Goal: Information Seeking & Learning: Learn about a topic

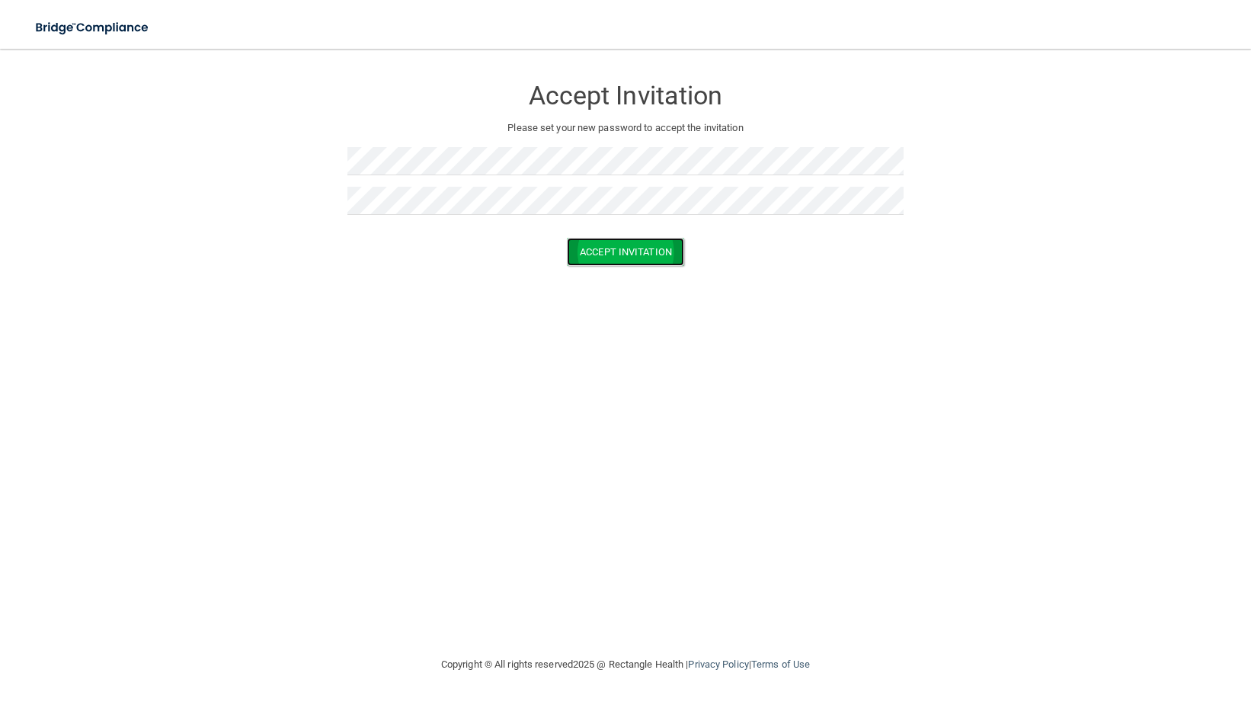
click at [639, 252] on button "Accept Invitation" at bounding box center [625, 252] width 117 height 28
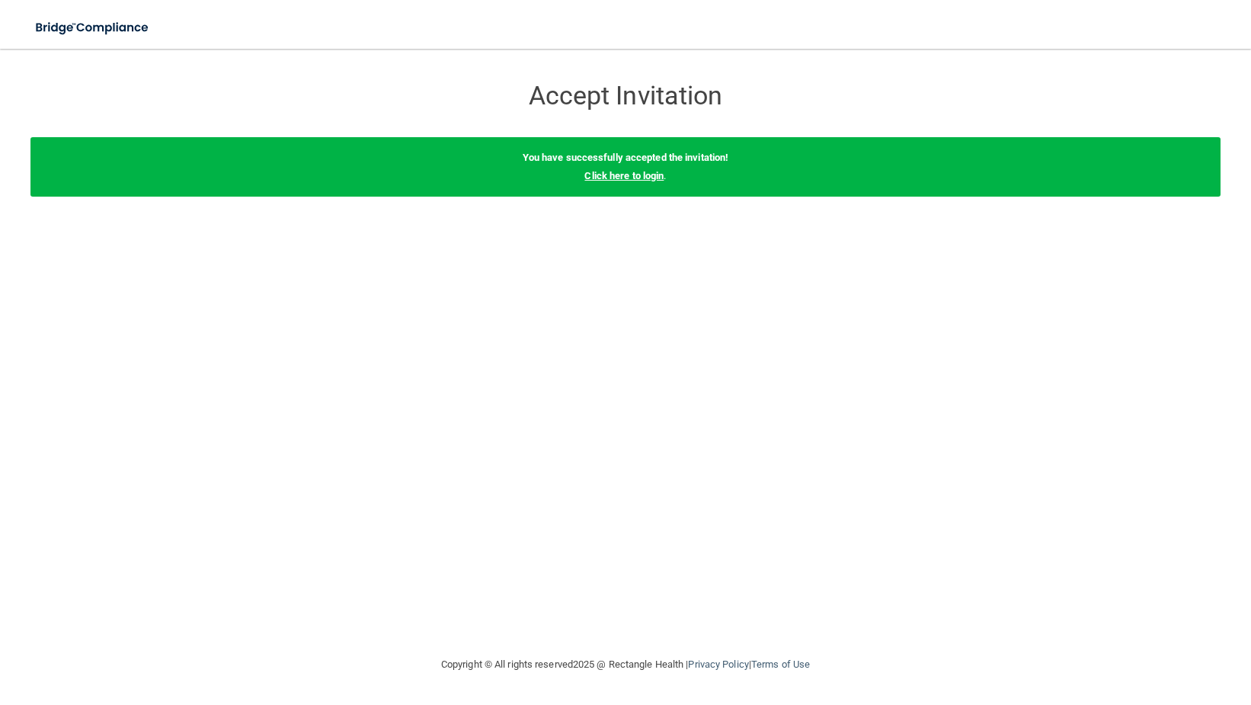
click at [630, 178] on link "Click here to login" at bounding box center [623, 175] width 79 height 11
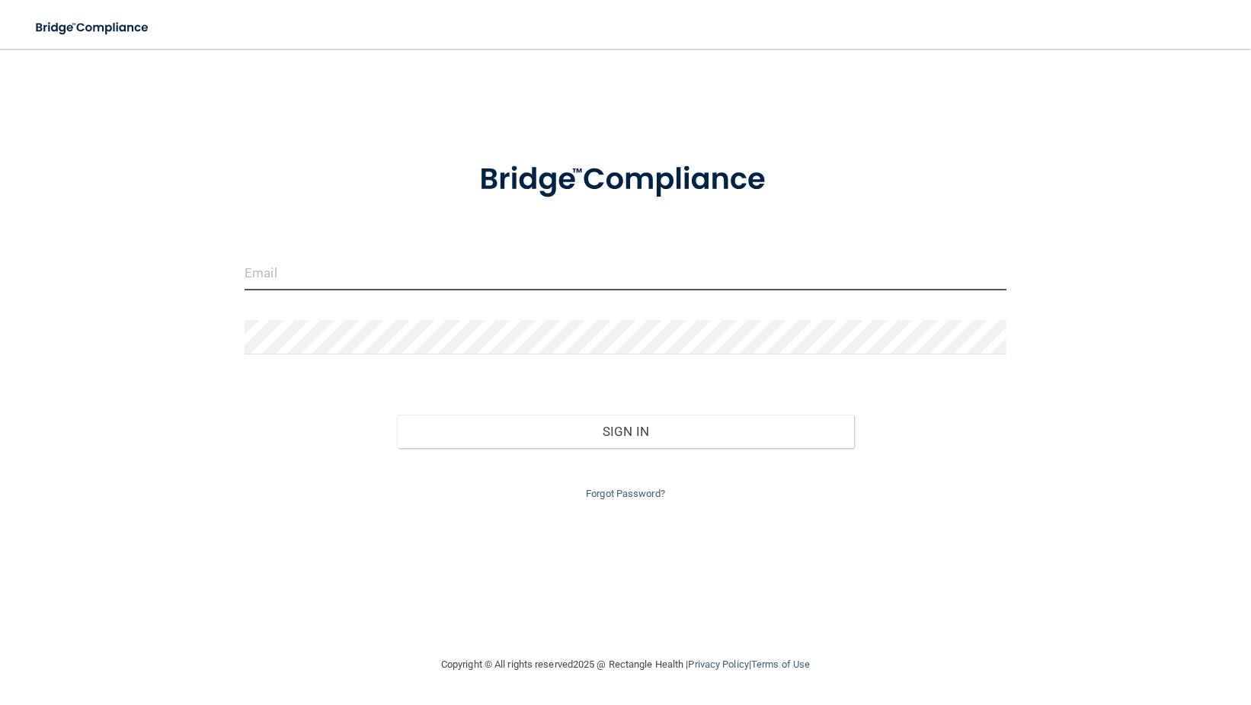
type input "[EMAIL_ADDRESS][DOMAIN_NAME]"
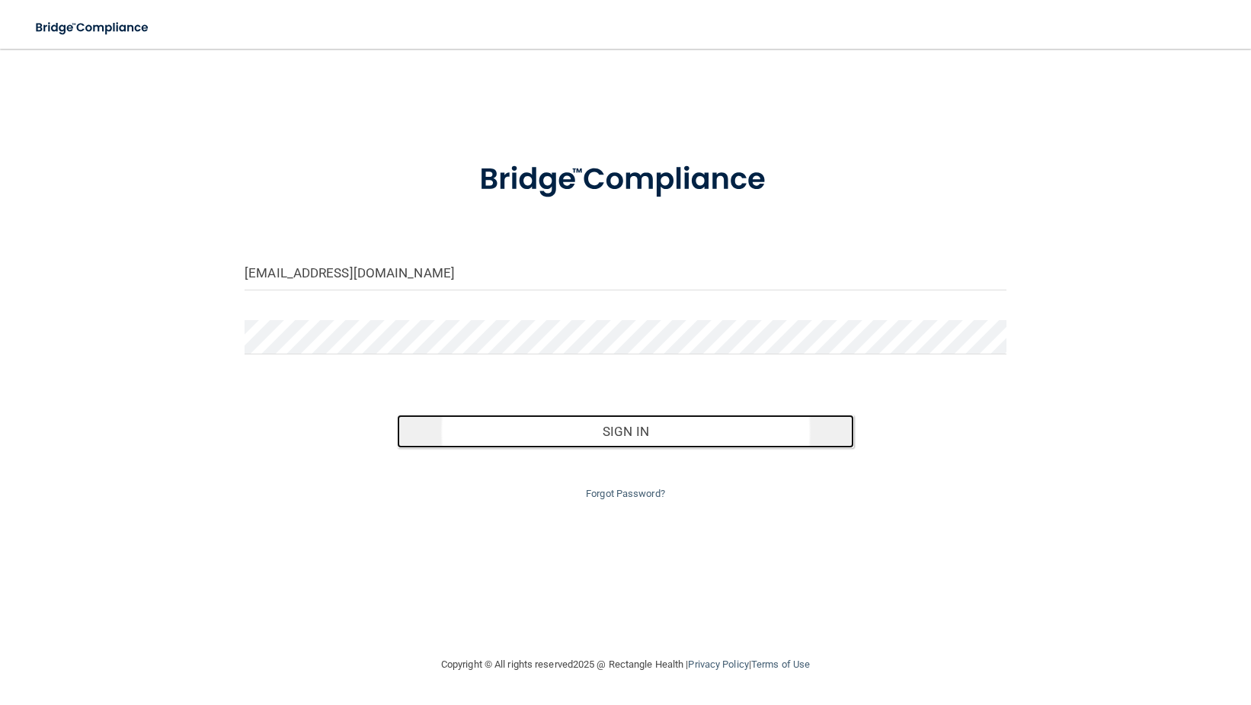
click at [689, 437] on button "Sign In" at bounding box center [625, 432] width 457 height 34
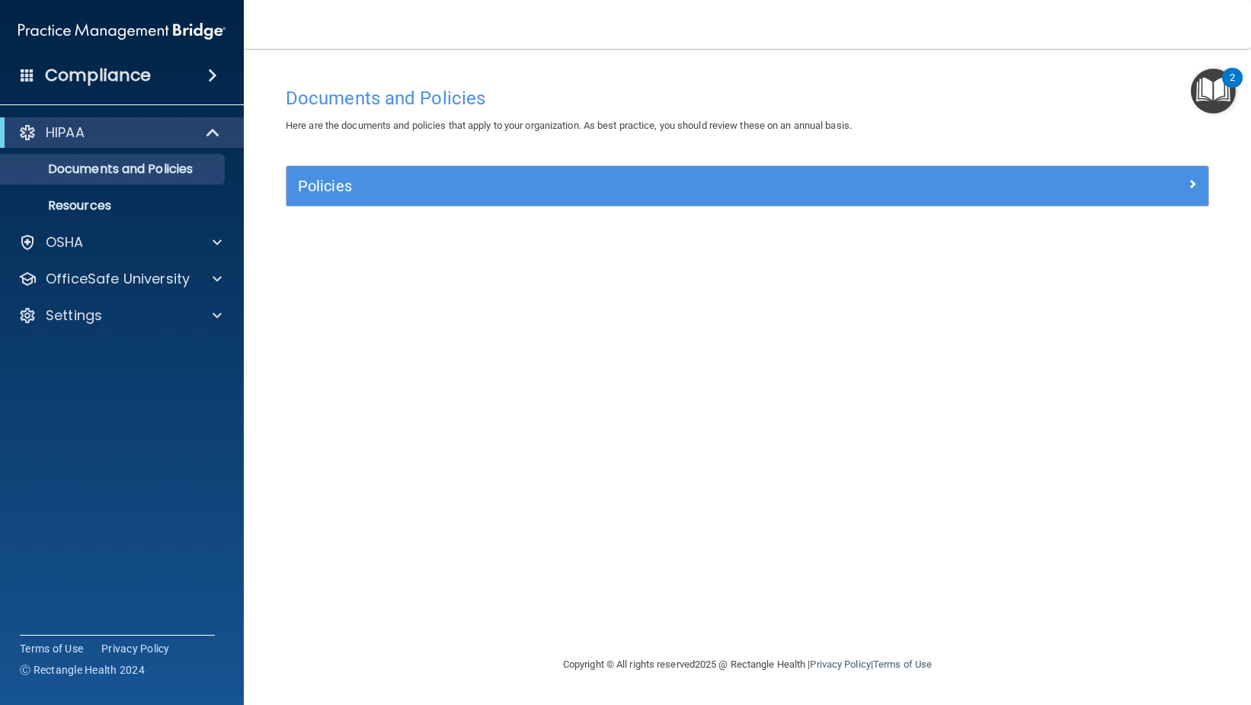
click at [1198, 100] on img "Open Resource Center, 2 new notifications" at bounding box center [1213, 91] width 45 height 45
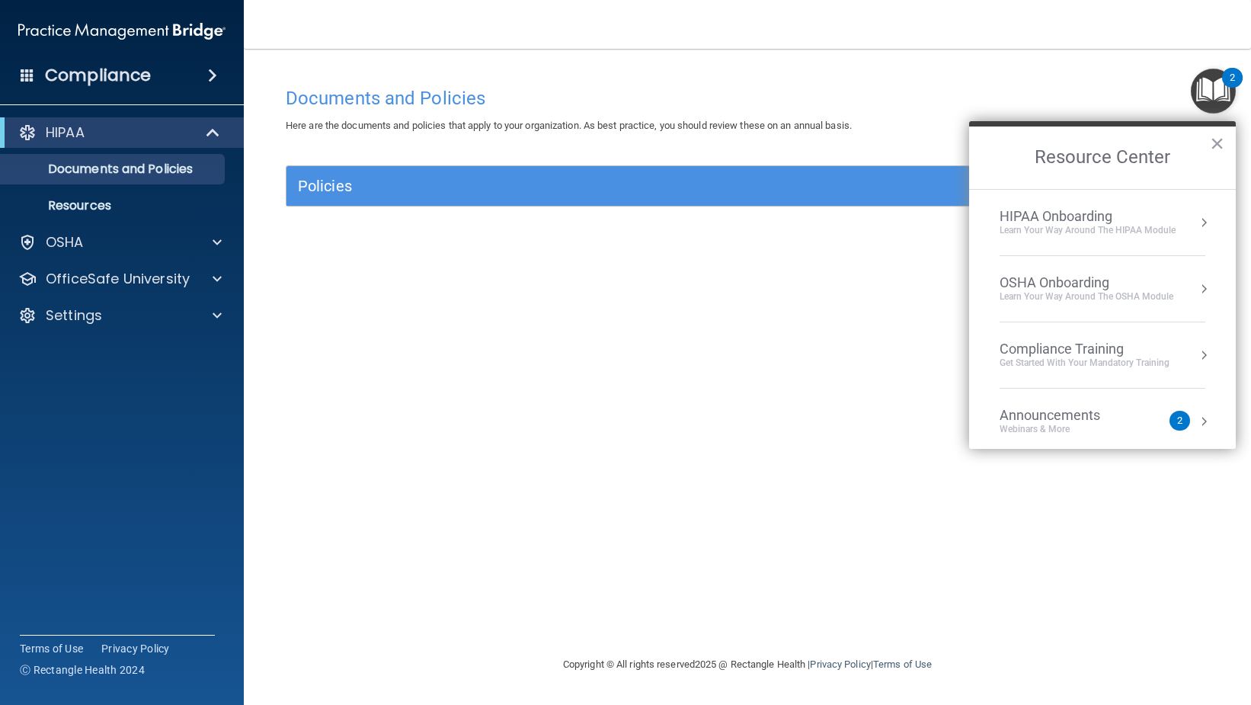
click at [701, 335] on div "Documents and Policies Here are the documents and policies that apply to your o…" at bounding box center [747, 367] width 946 height 576
click at [497, 343] on div "Documents and Policies Here are the documents and policies that apply to your o…" at bounding box center [747, 367] width 946 height 576
click at [565, 199] on div "Policies" at bounding box center [748, 186] width 922 height 40
click at [164, 167] on p "Documents and Policies" at bounding box center [114, 169] width 208 height 15
click at [1212, 145] on button "×" at bounding box center [1217, 143] width 14 height 24
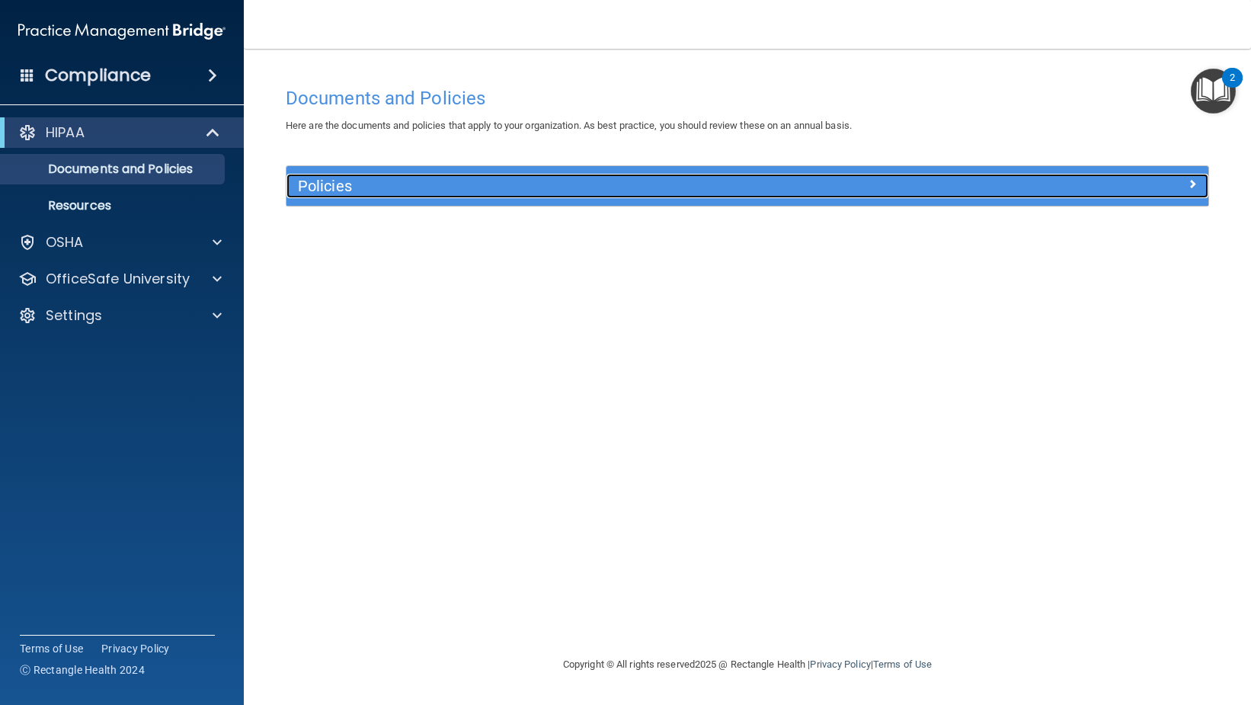
click at [1190, 188] on span at bounding box center [1192, 184] width 9 height 18
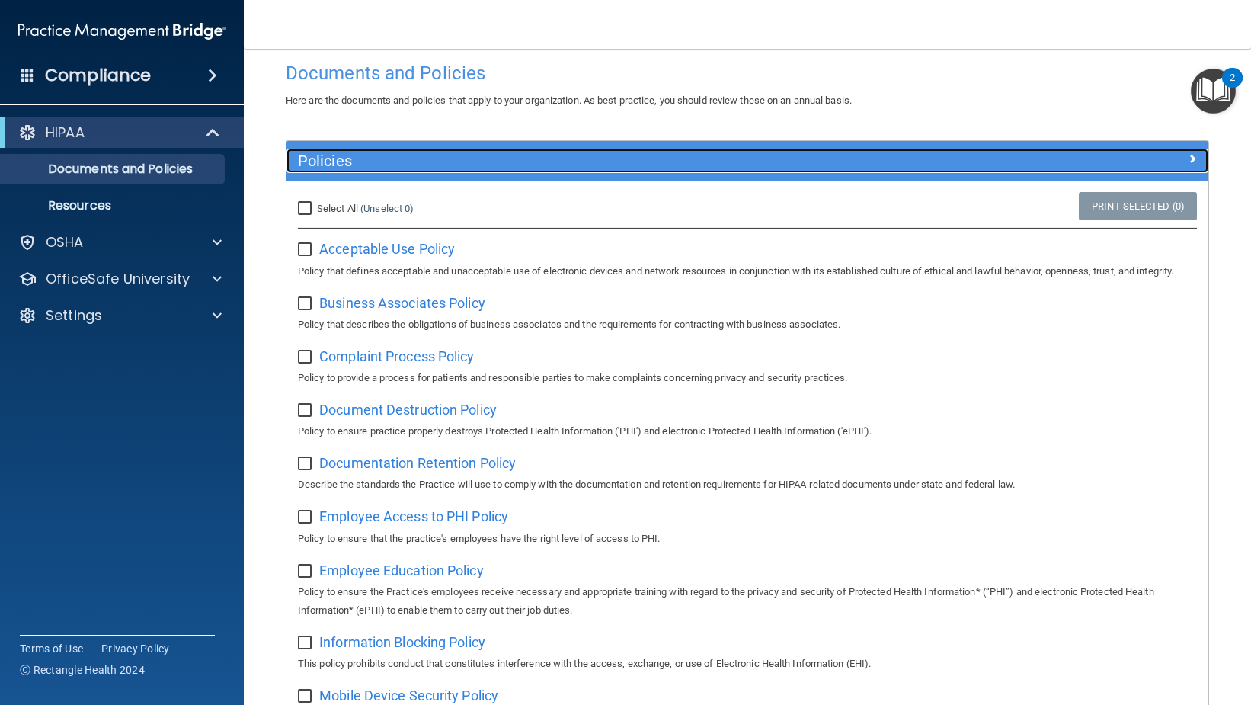
scroll to position [22, 0]
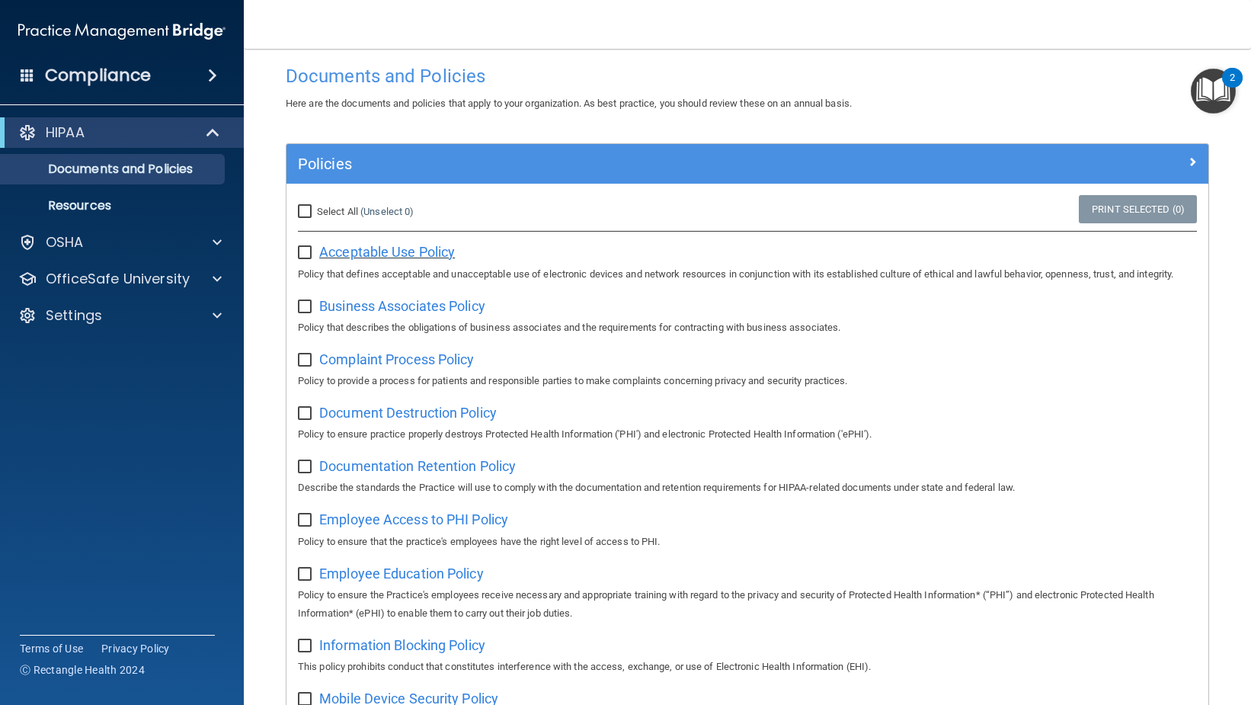
click at [349, 254] on span "Acceptable Use Policy" at bounding box center [387, 252] width 136 height 16
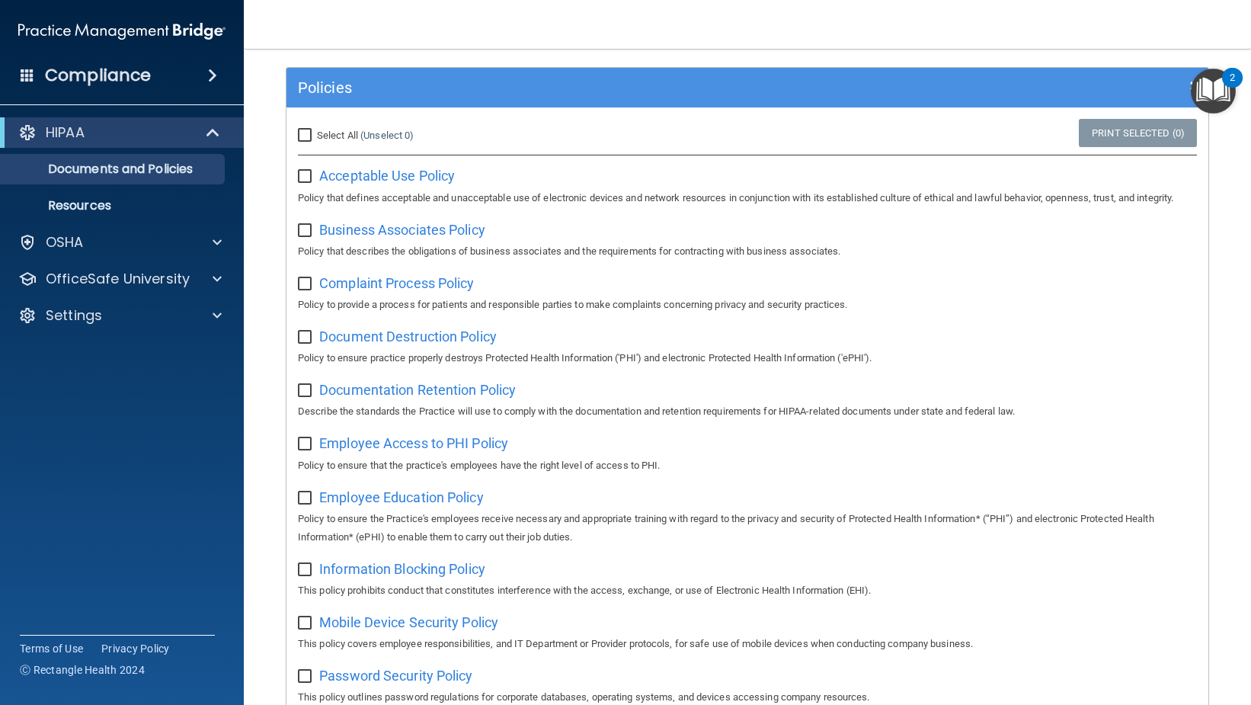
click at [305, 176] on input "checkbox" at bounding box center [307, 177] width 18 height 12
checkbox input "false"
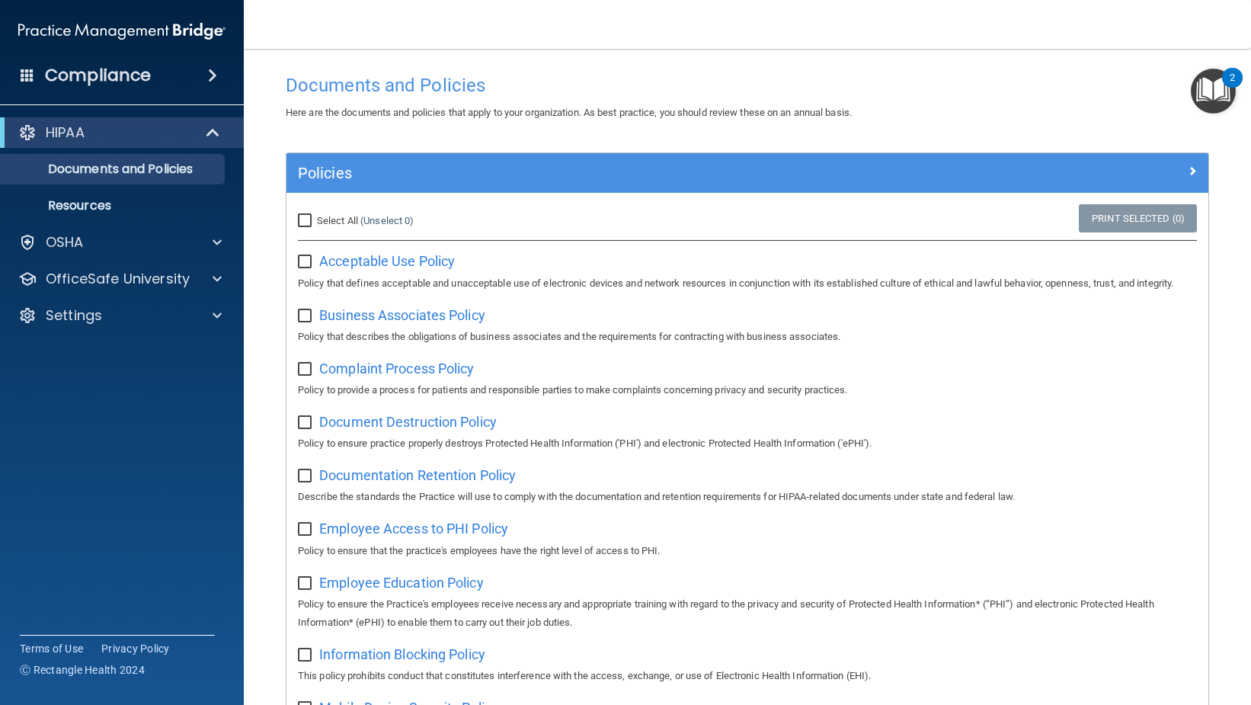
scroll to position [0, 0]
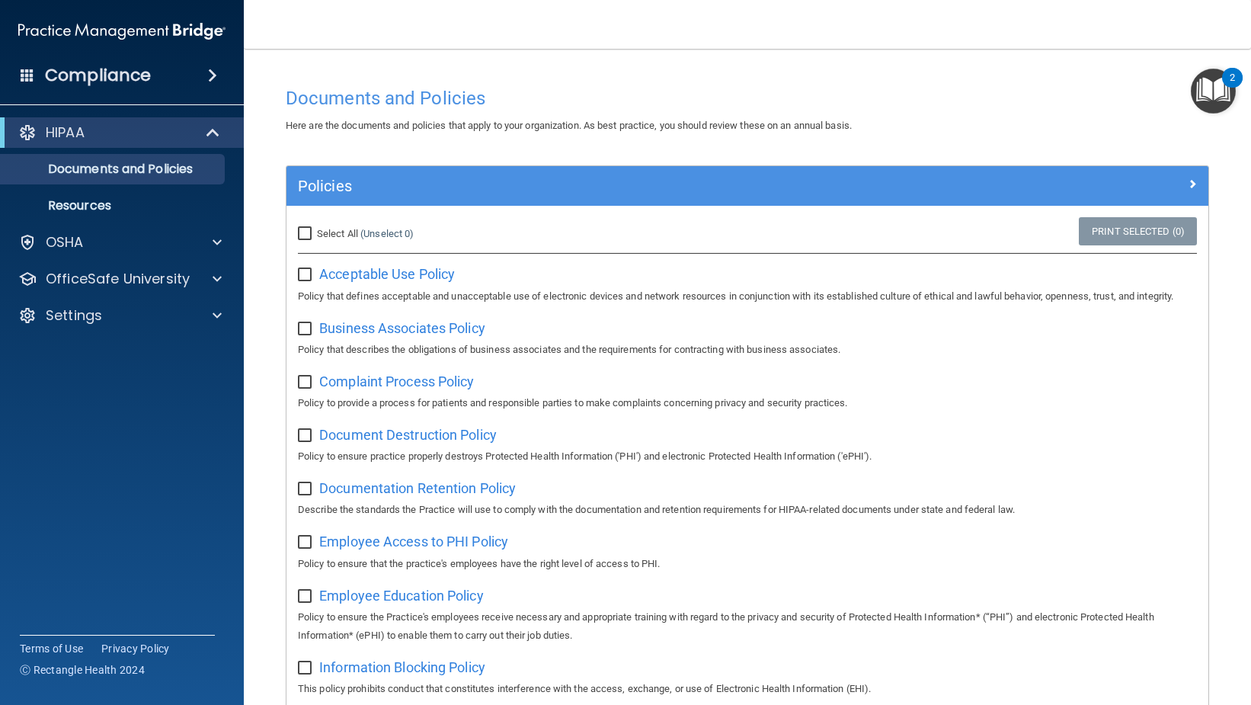
click at [1215, 94] on img "Open Resource Center, 2 new notifications" at bounding box center [1213, 91] width 45 height 45
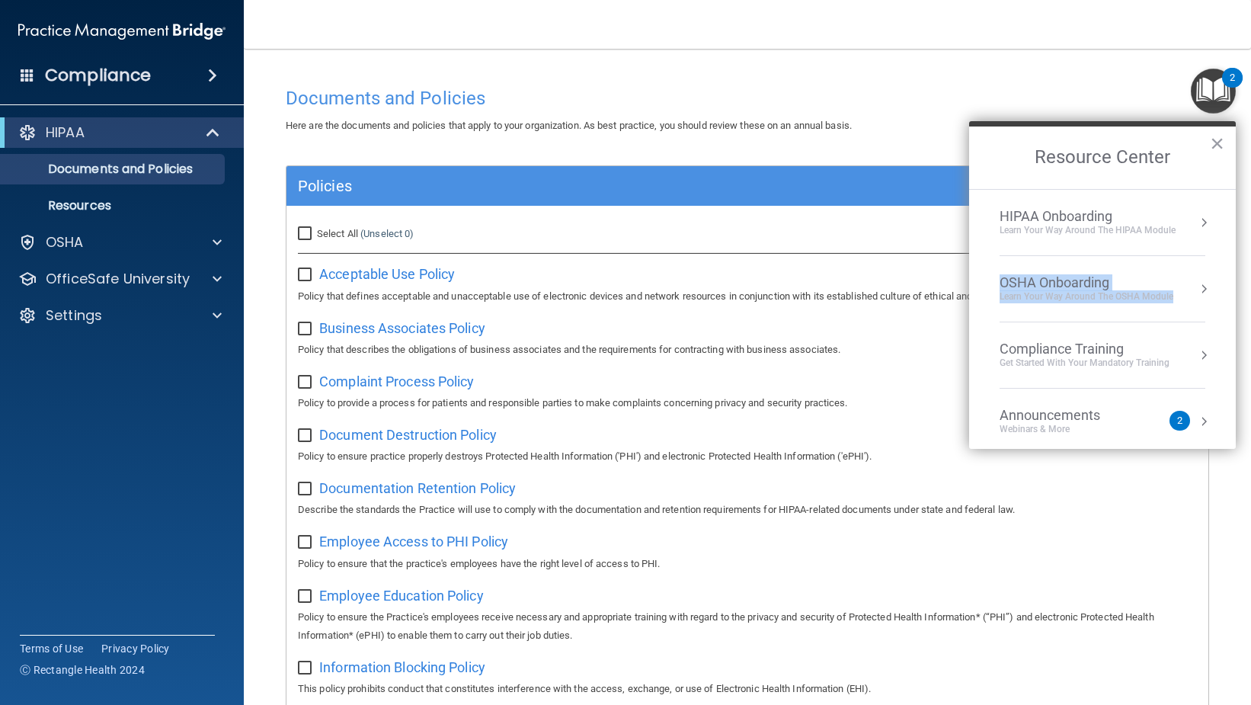
drag, startPoint x: 1180, startPoint y: 221, endPoint x: 1180, endPoint y: 280, distance: 59.4
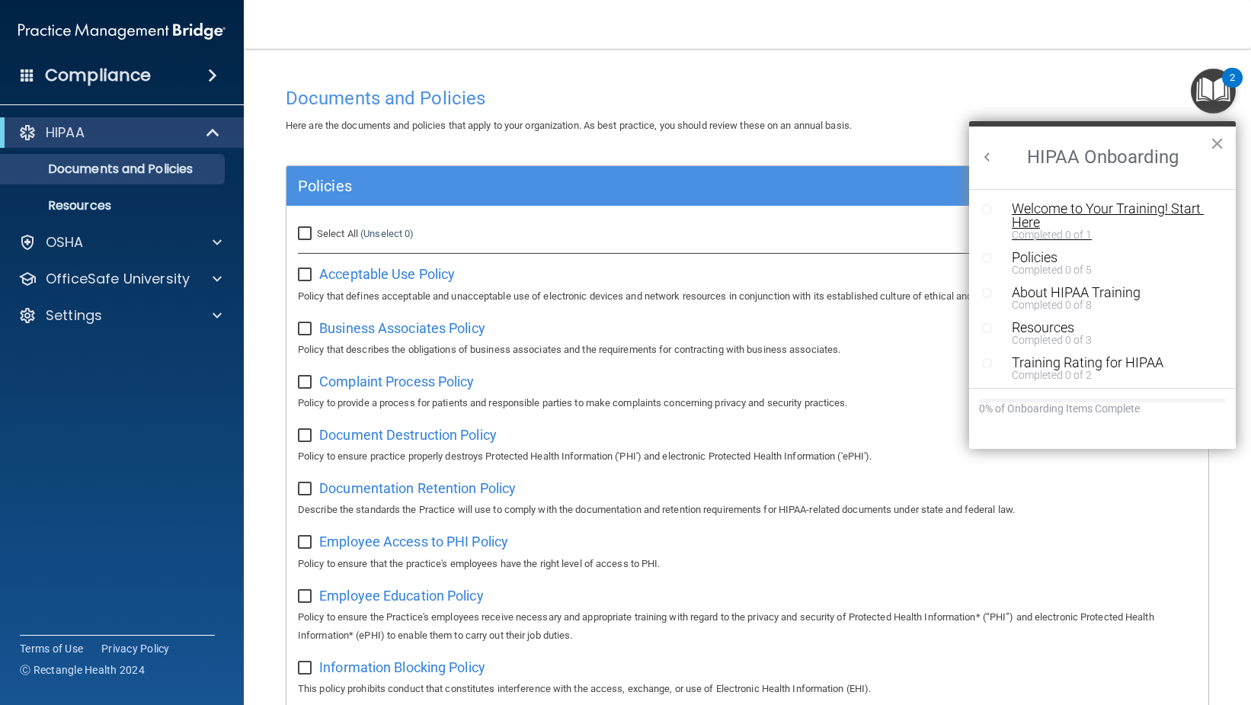
click at [1026, 213] on div "Welcome to Your Training! Start Here" at bounding box center [1108, 215] width 193 height 27
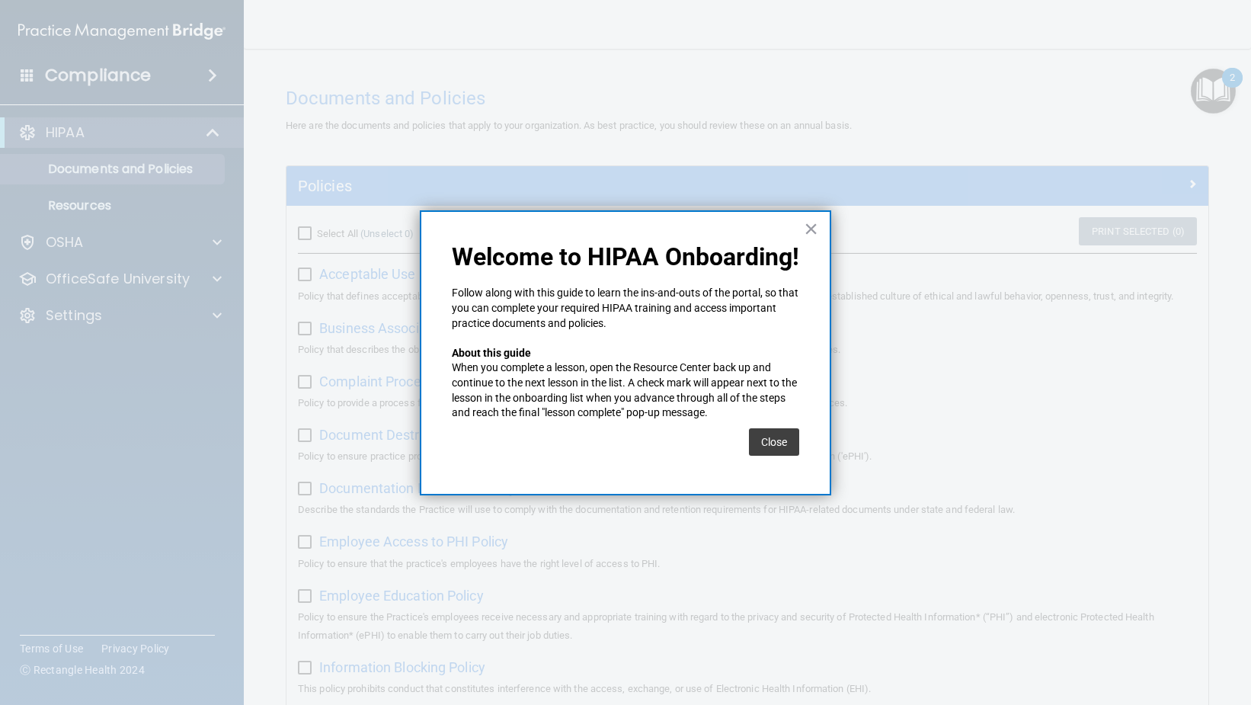
click at [607, 397] on p "When you complete a lesson, open the Resource Center back up and continue to th…" at bounding box center [625, 389] width 347 height 59
click at [767, 436] on button "Close" at bounding box center [774, 441] width 50 height 27
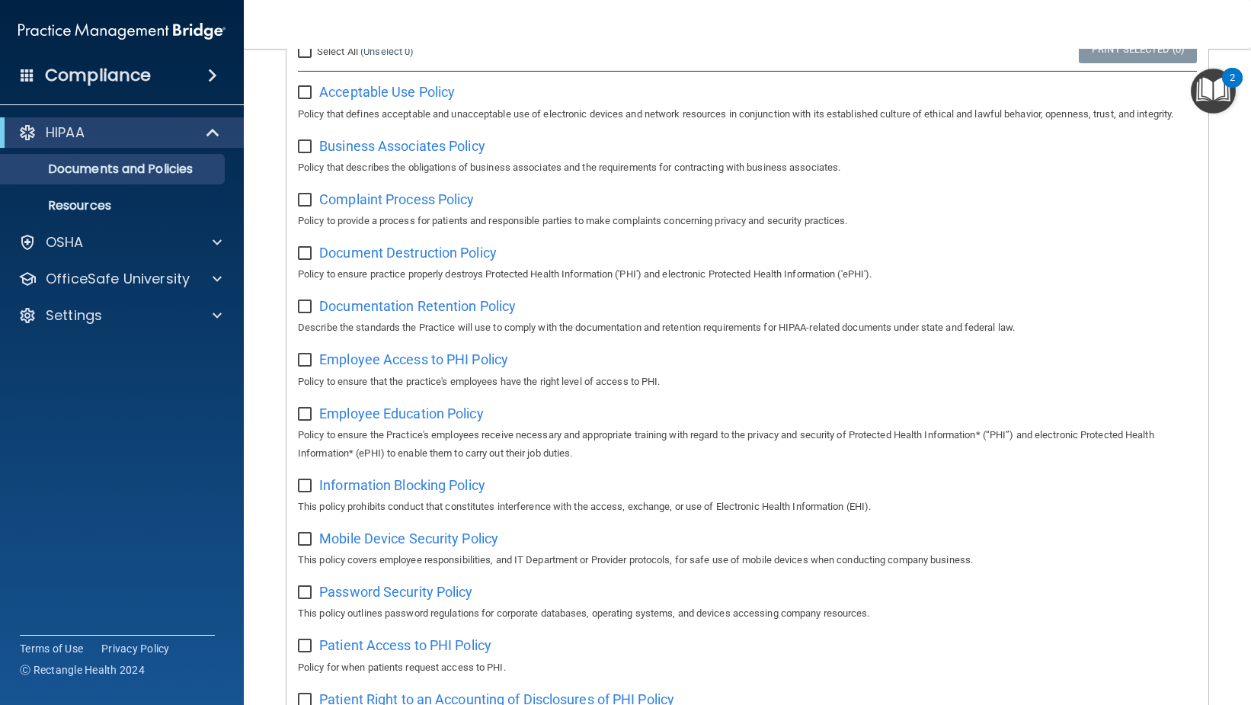
scroll to position [22, 0]
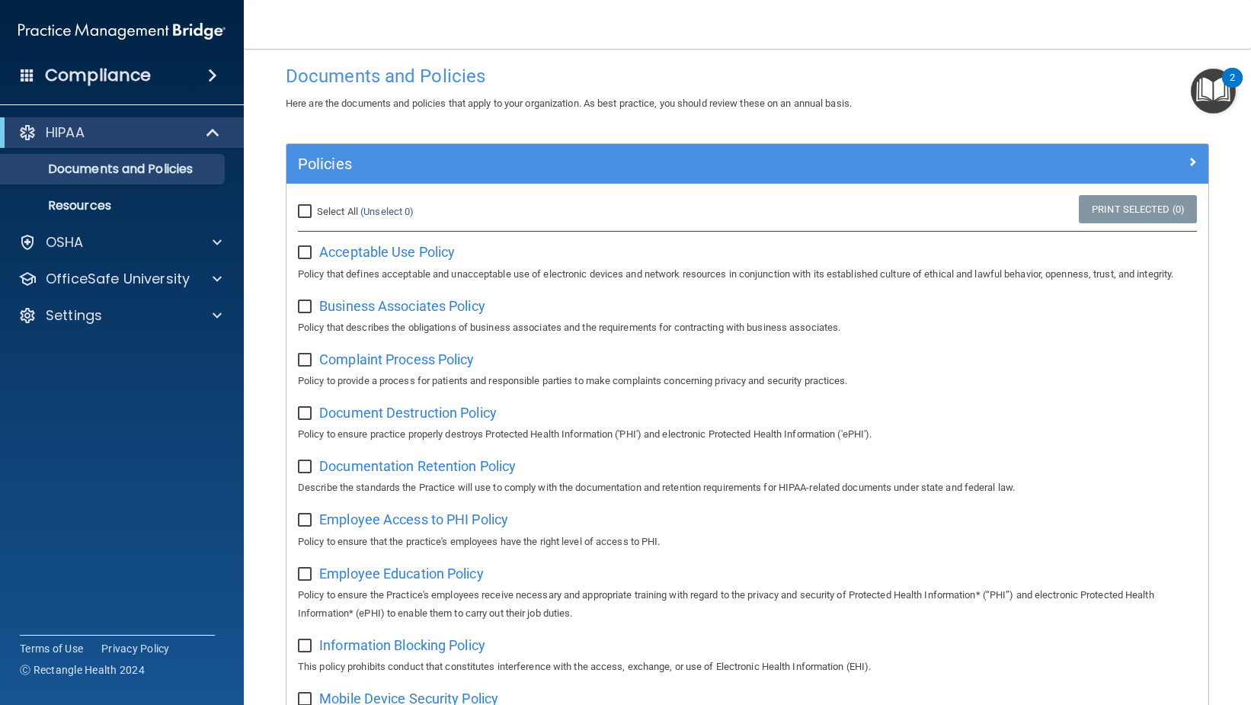
click at [301, 208] on input "Select All (Unselect 0) Unselect All" at bounding box center [307, 212] width 18 height 12
checkbox input "true"
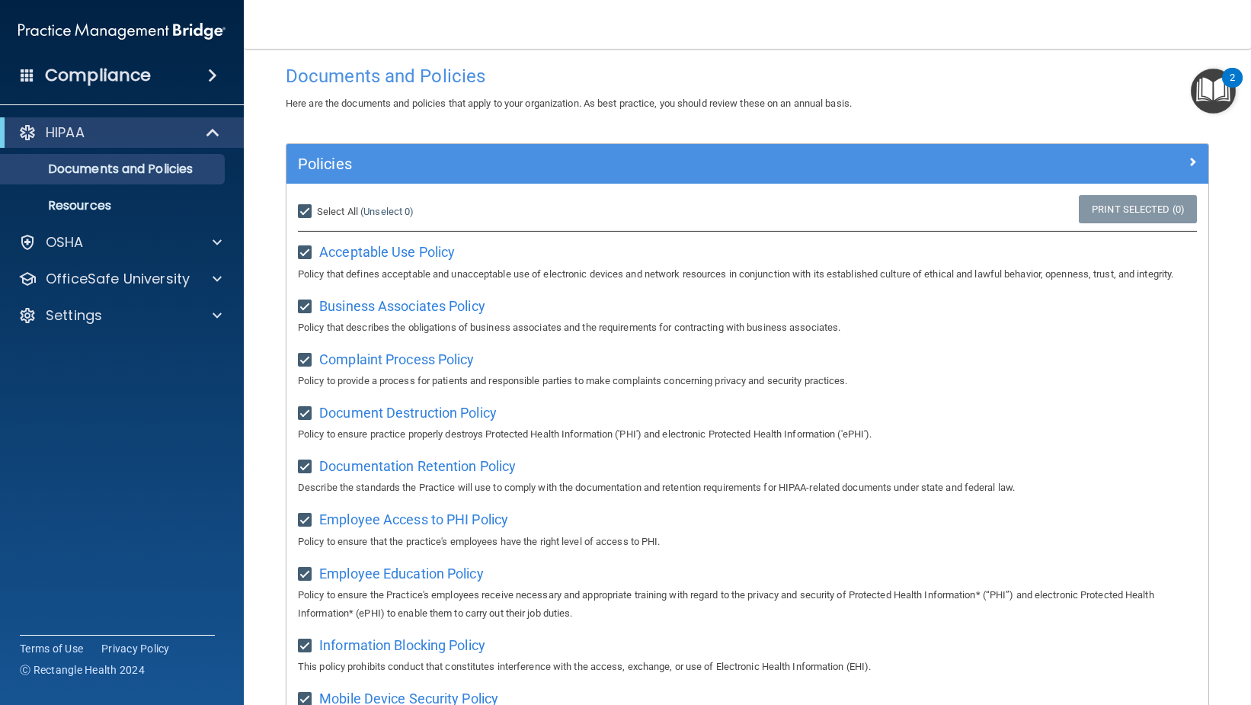
checkbox input "true"
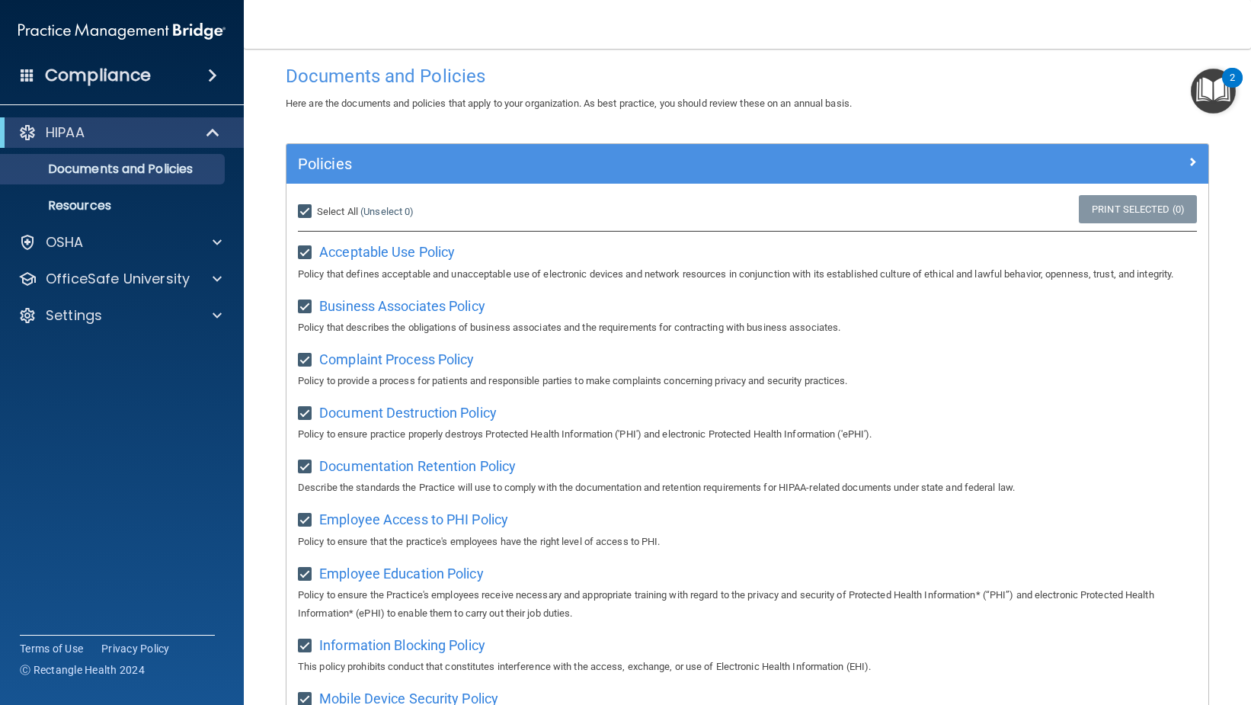
checkbox input "true"
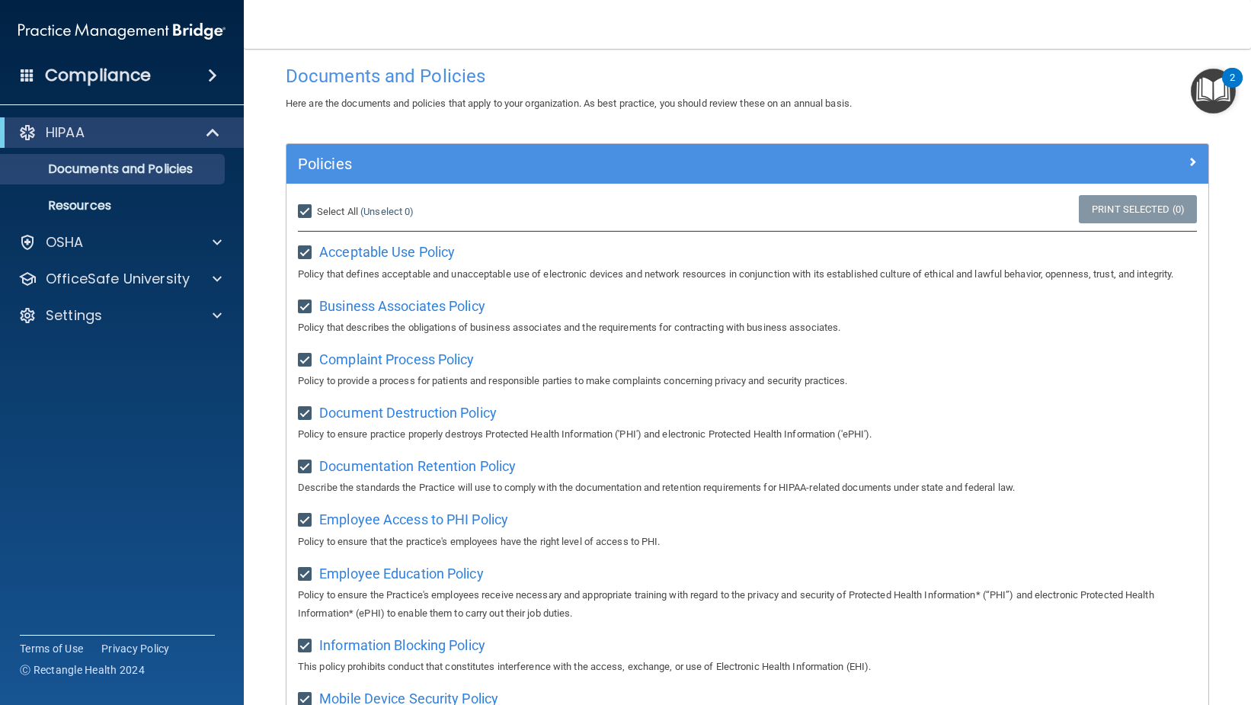
checkbox input "true"
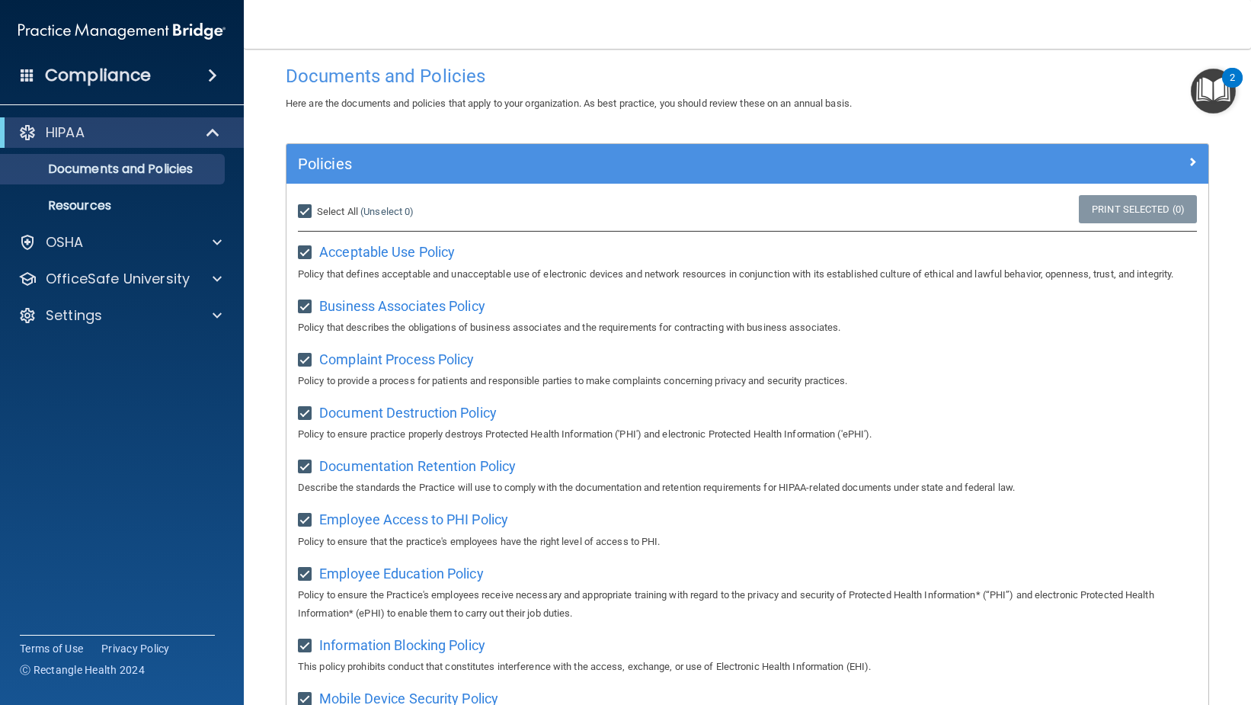
checkbox input "true"
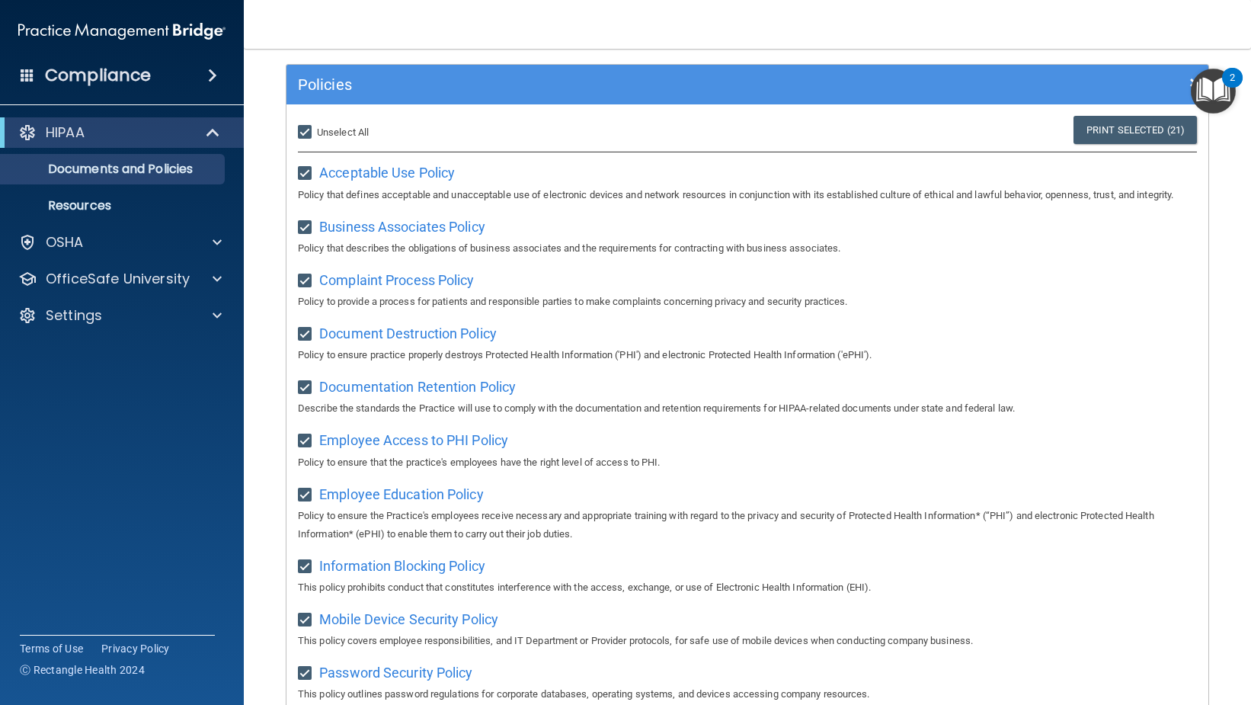
scroll to position [0, 0]
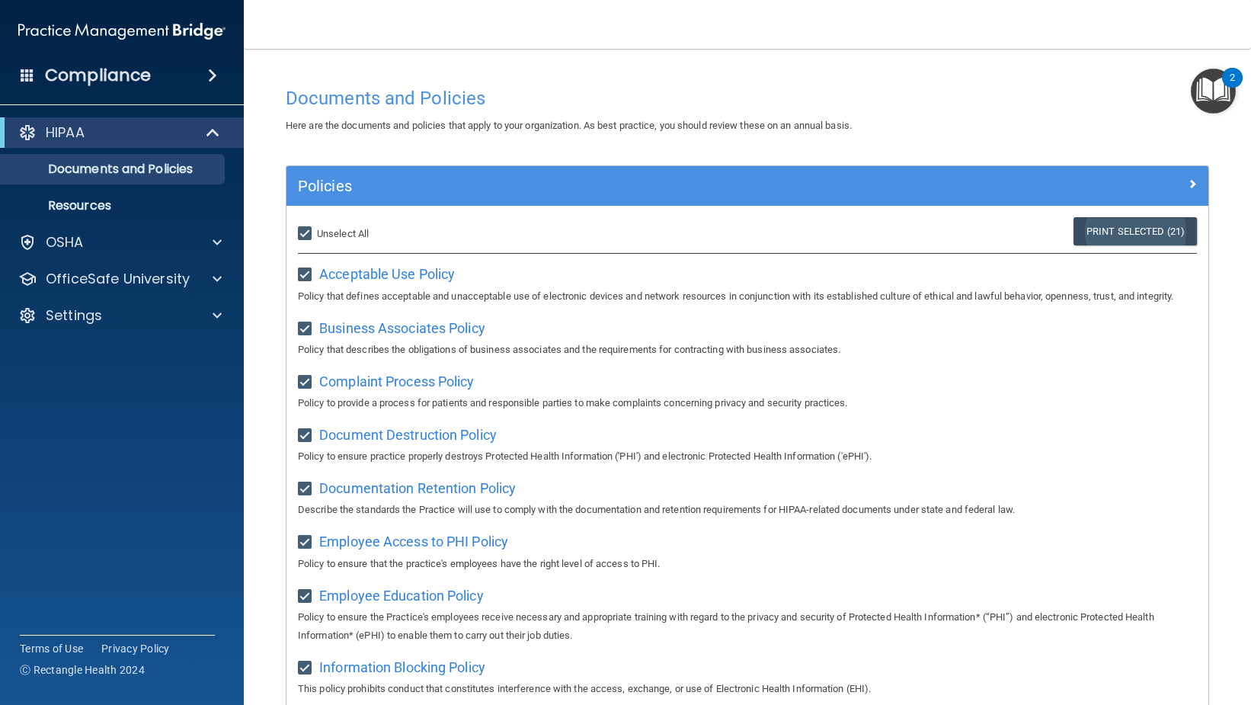
click at [1074, 231] on link "Print Selected (21)" at bounding box center [1135, 231] width 123 height 28
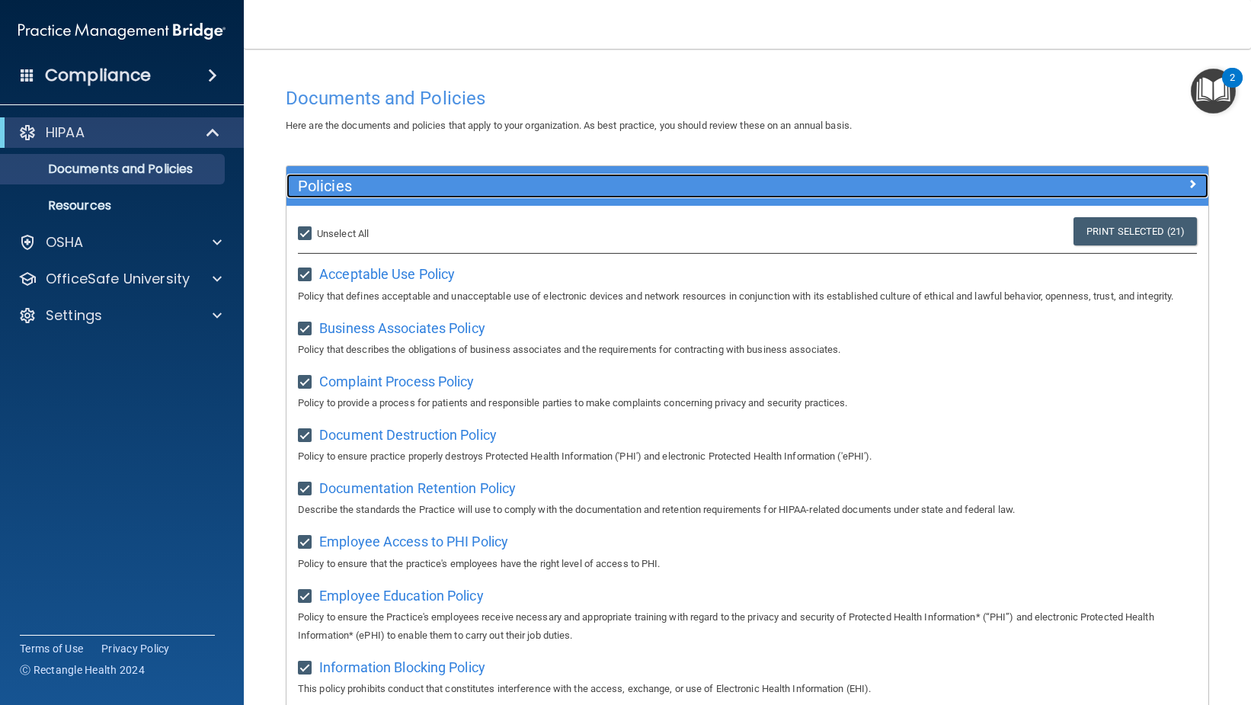
click at [1129, 182] on div at bounding box center [1093, 183] width 231 height 18
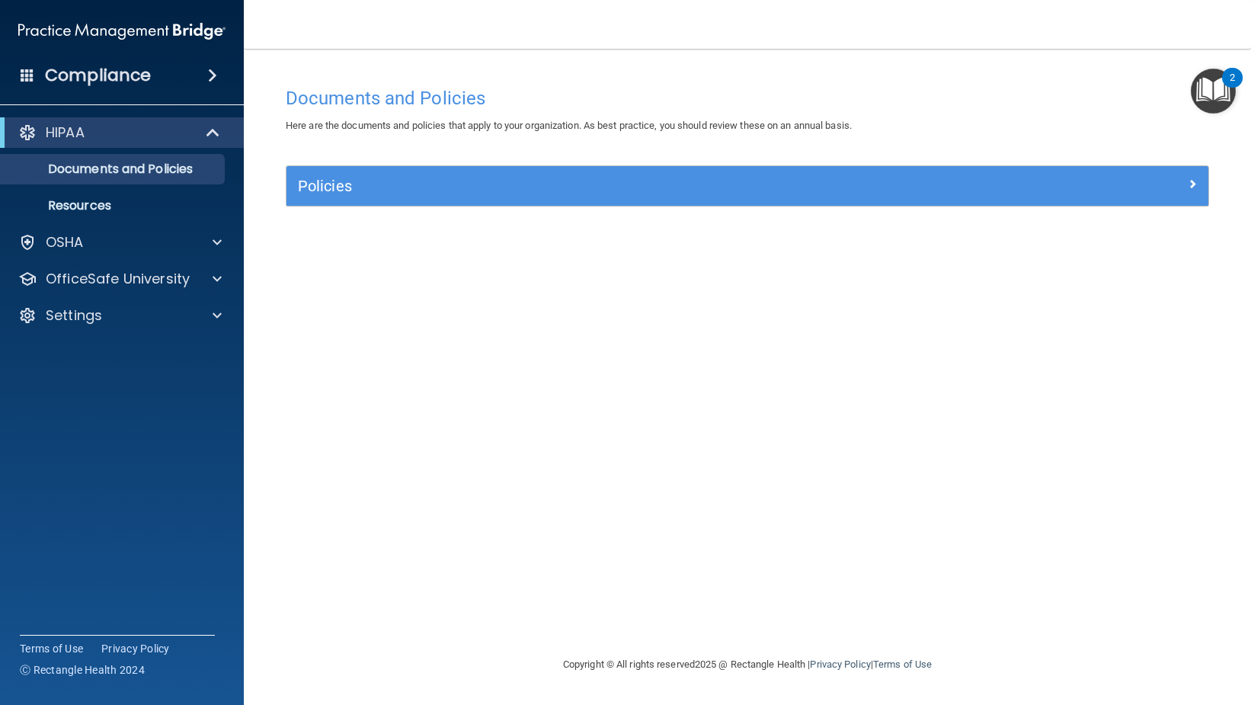
click at [1193, 103] on img "Open Resource Center, 2 new notifications" at bounding box center [1213, 91] width 45 height 45
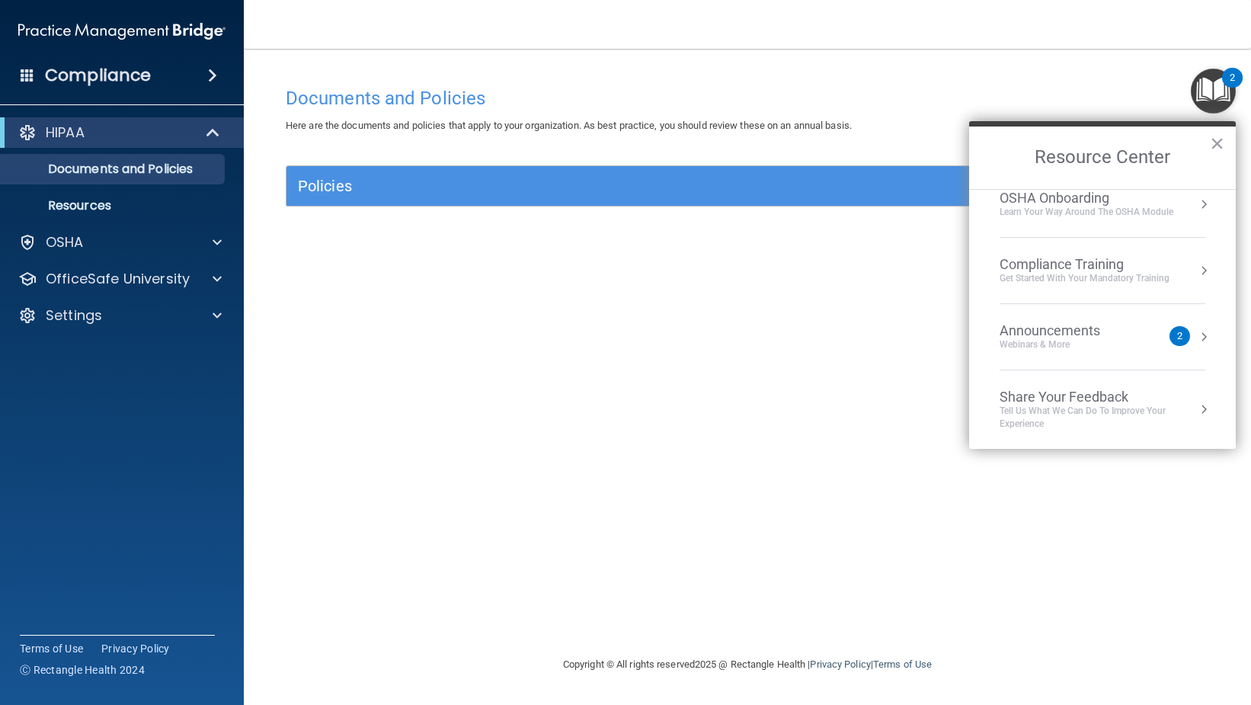
scroll to position [85, 0]
click at [1180, 332] on div "Announcements Webinars & More 2" at bounding box center [1103, 336] width 206 height 29
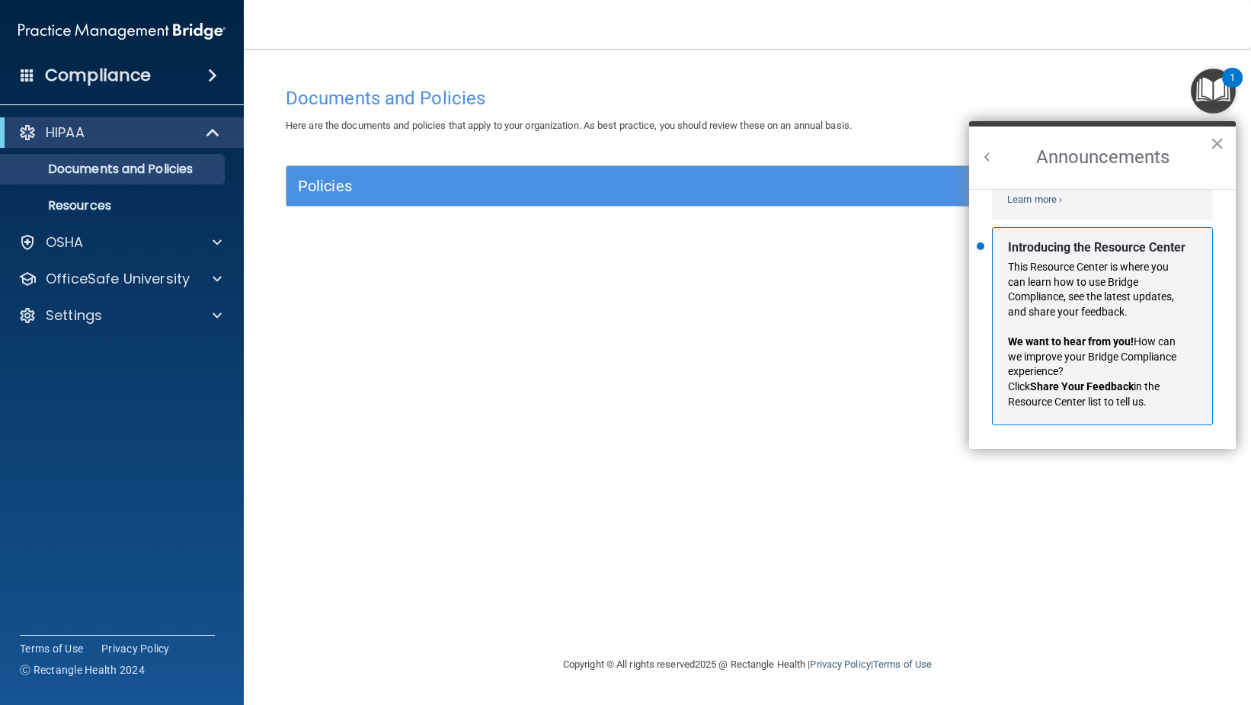
scroll to position [267, 0]
click at [1110, 254] on p "Introducing the Resource Center" at bounding box center [1097, 247] width 178 height 17
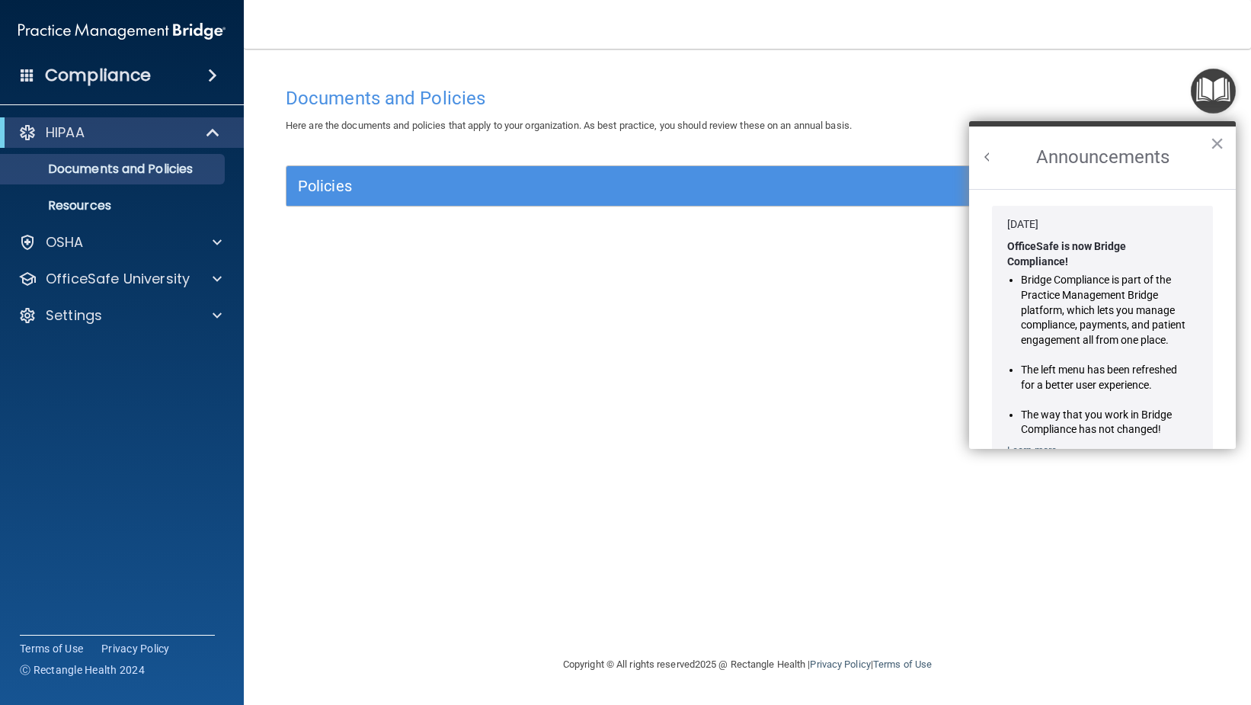
click at [983, 153] on button "Back to Resource Center Home" at bounding box center [987, 156] width 15 height 15
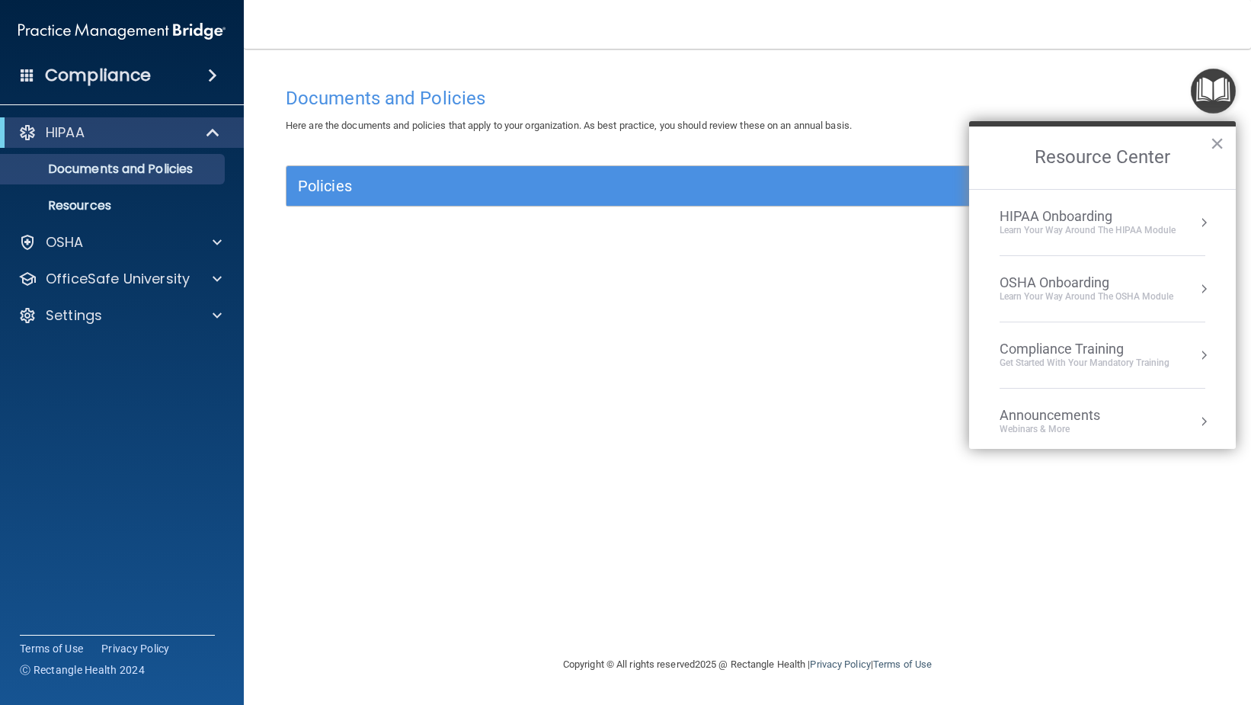
click at [1196, 285] on button "Resource Center" at bounding box center [1203, 288] width 15 height 15
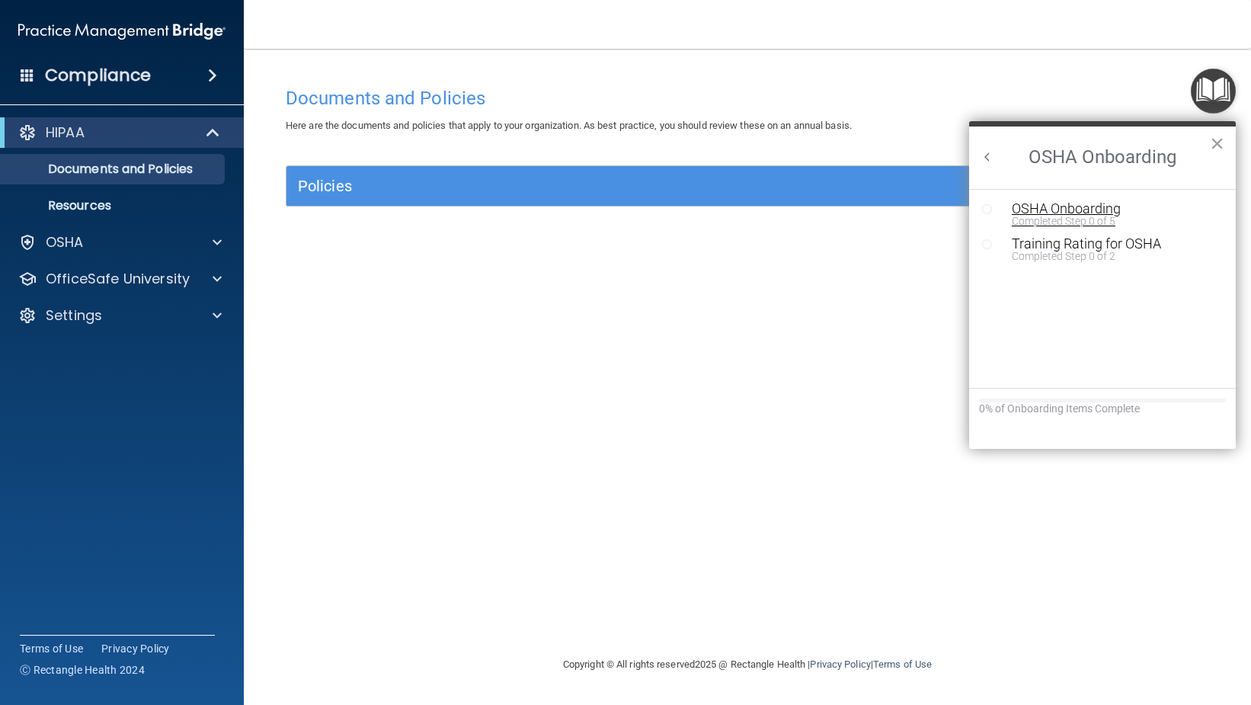
click at [1054, 210] on div "OSHA Onboarding" at bounding box center [1114, 209] width 204 height 14
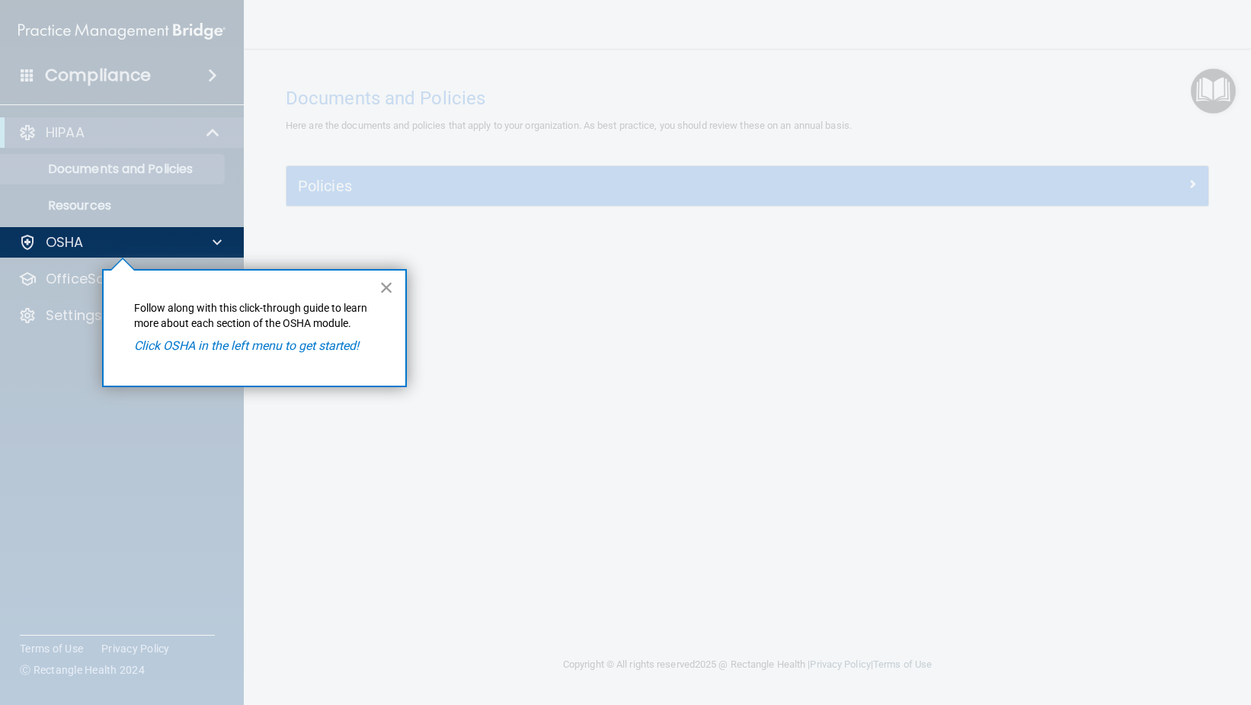
click at [384, 288] on button "×" at bounding box center [386, 287] width 14 height 24
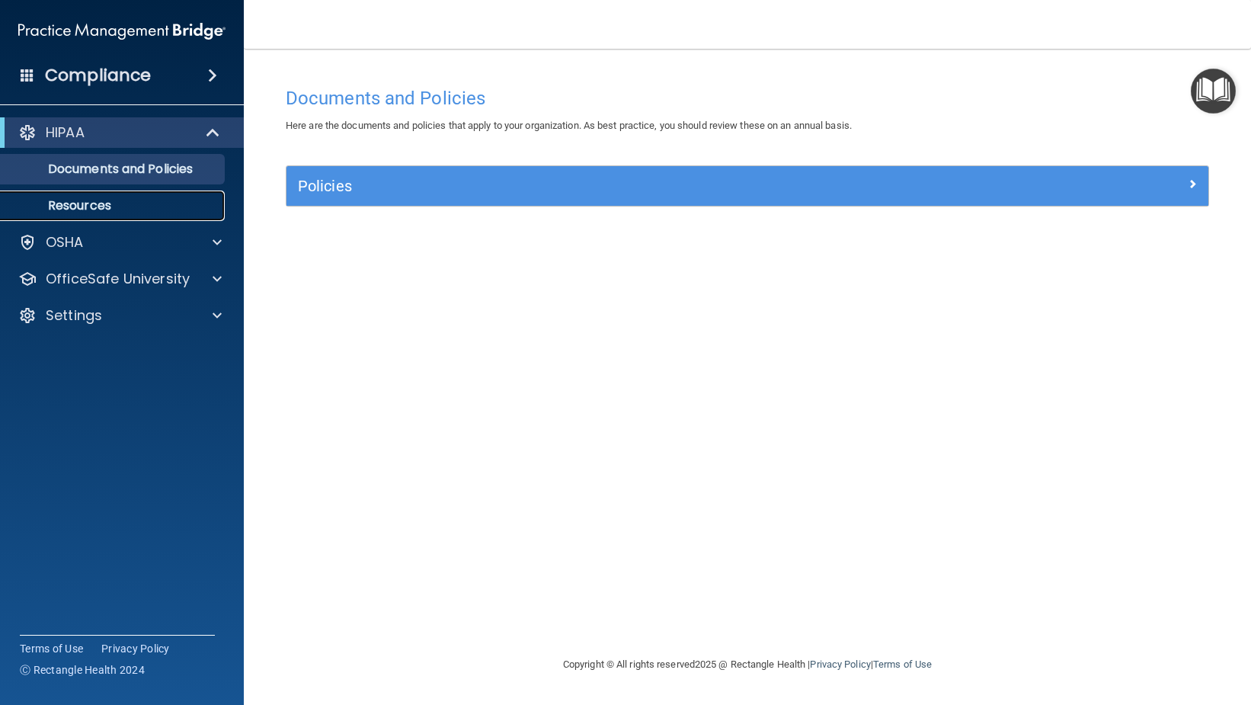
click at [168, 200] on p "Resources" at bounding box center [114, 205] width 208 height 15
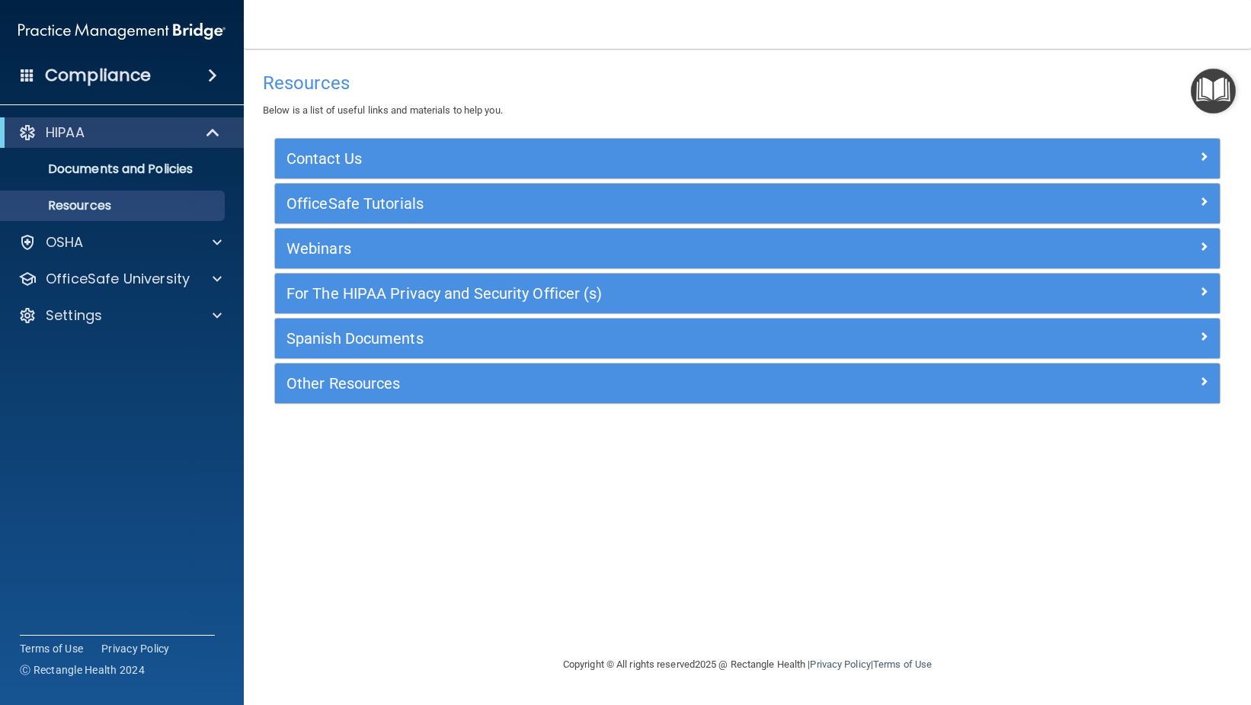
click at [1215, 82] on img "Open Resource Center" at bounding box center [1213, 91] width 45 height 45
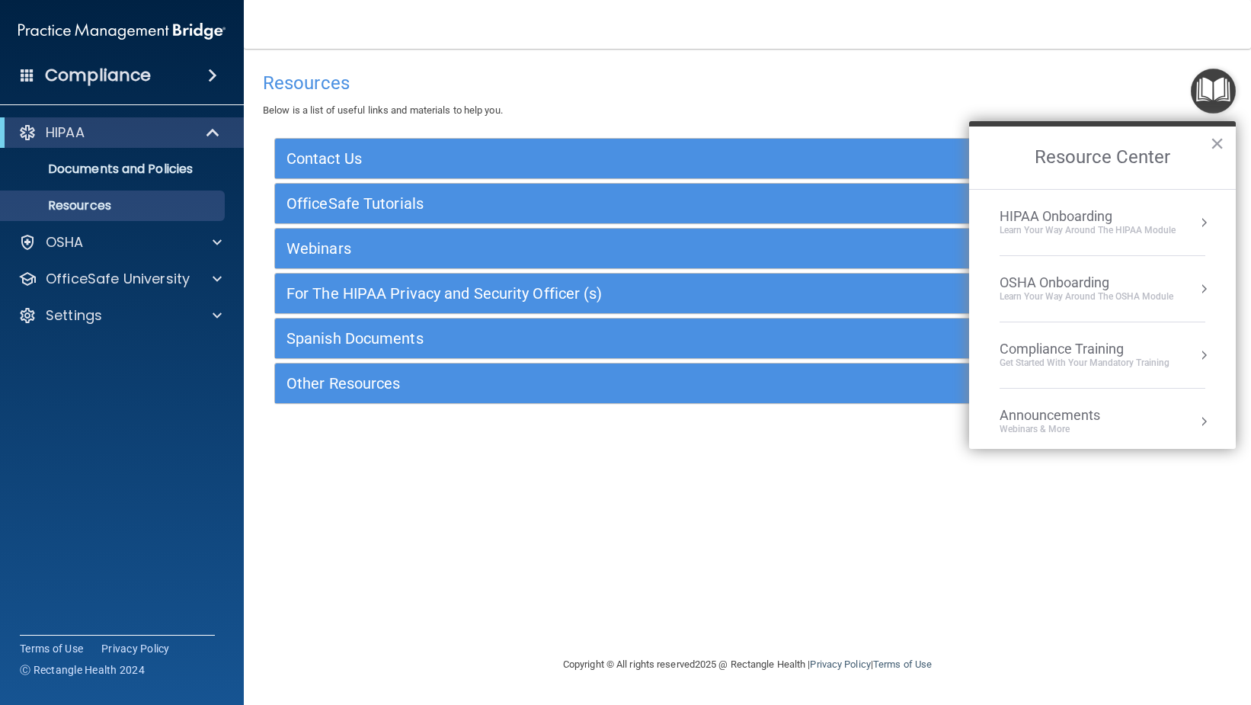
click at [1197, 221] on button "Resource Center" at bounding box center [1203, 222] width 15 height 15
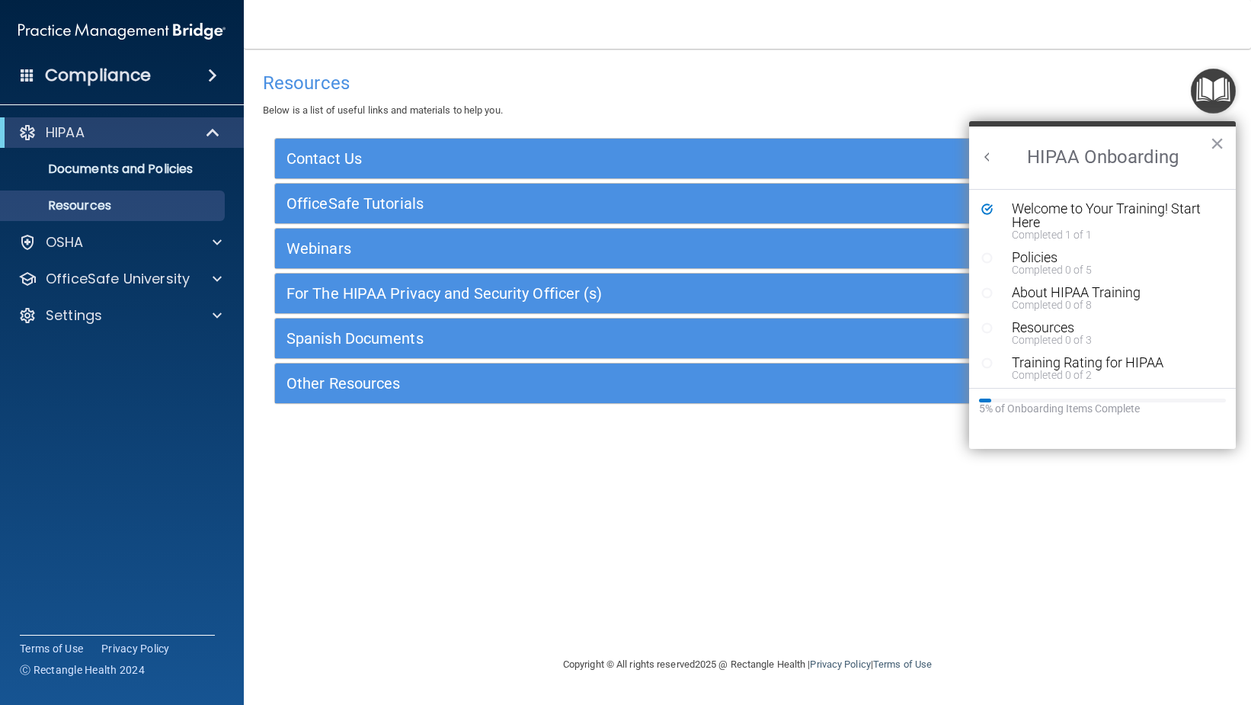
click at [805, 485] on div "Resources Below is a list of useful links and materials to help you. Contact Us…" at bounding box center [747, 352] width 946 height 576
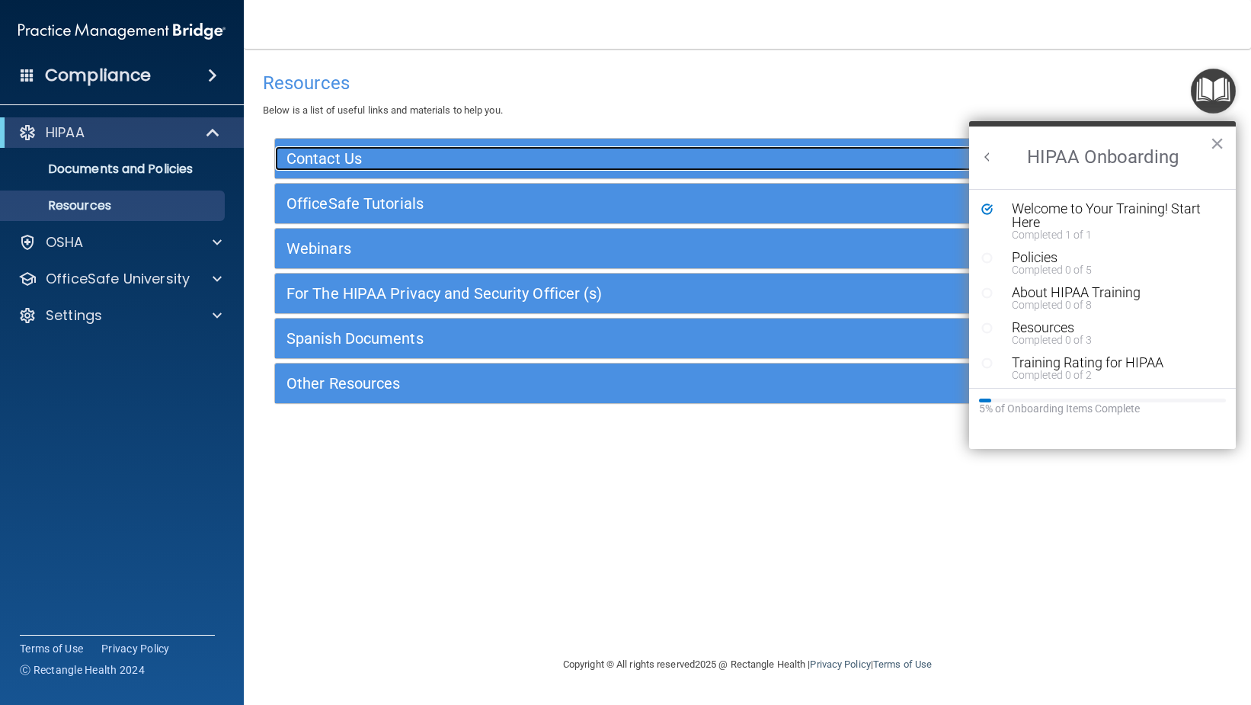
click at [328, 150] on h5 "Contact Us" at bounding box center [630, 158] width 686 height 17
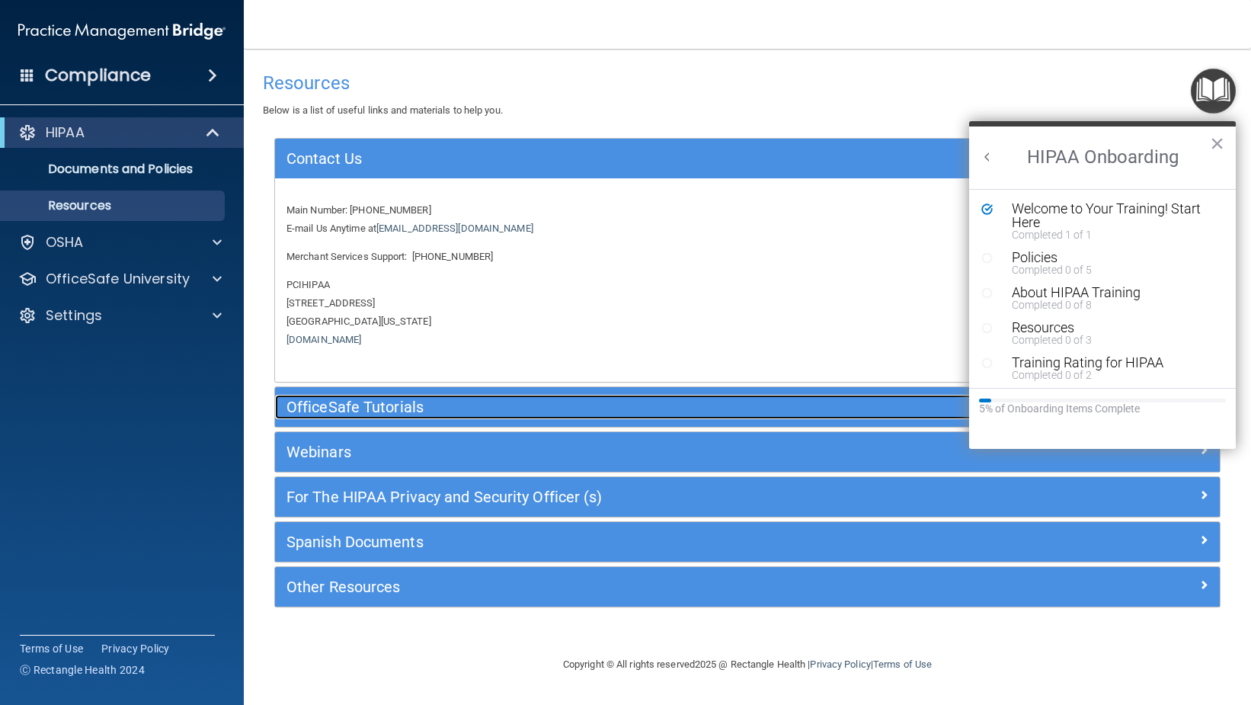
click at [365, 403] on h5 "OfficeSafe Tutorials" at bounding box center [630, 407] width 686 height 17
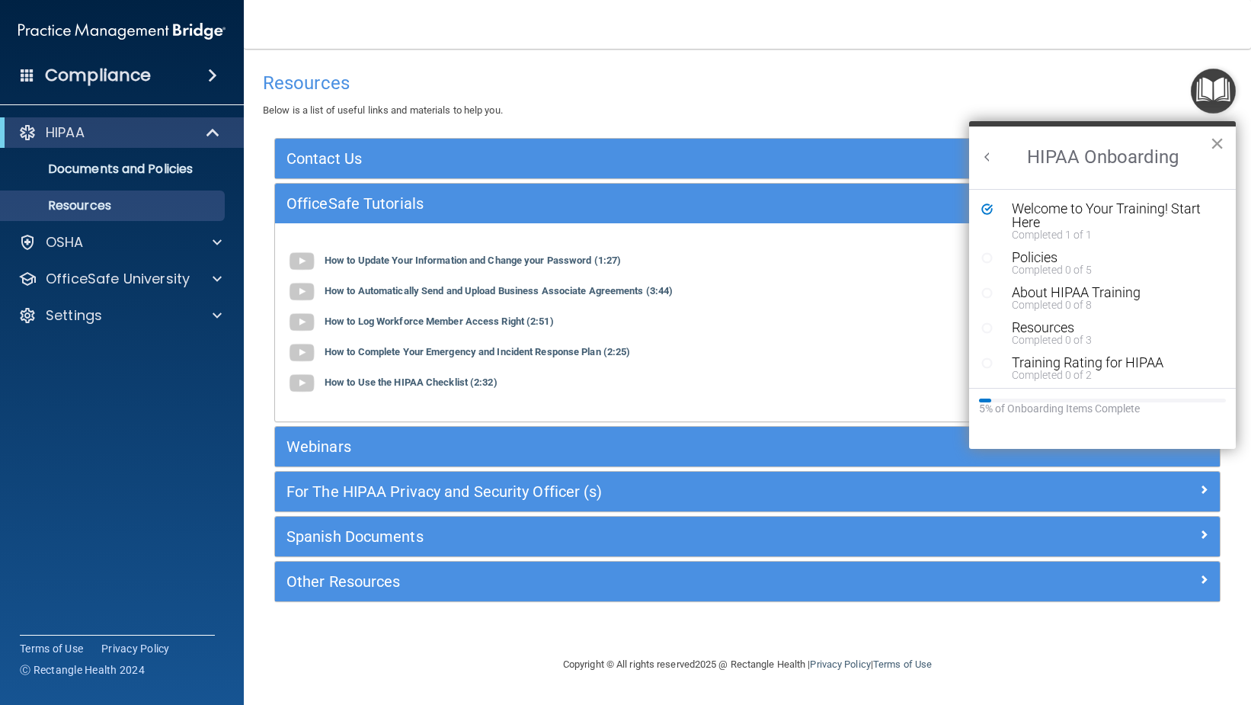
click at [1214, 140] on button "×" at bounding box center [1217, 143] width 14 height 24
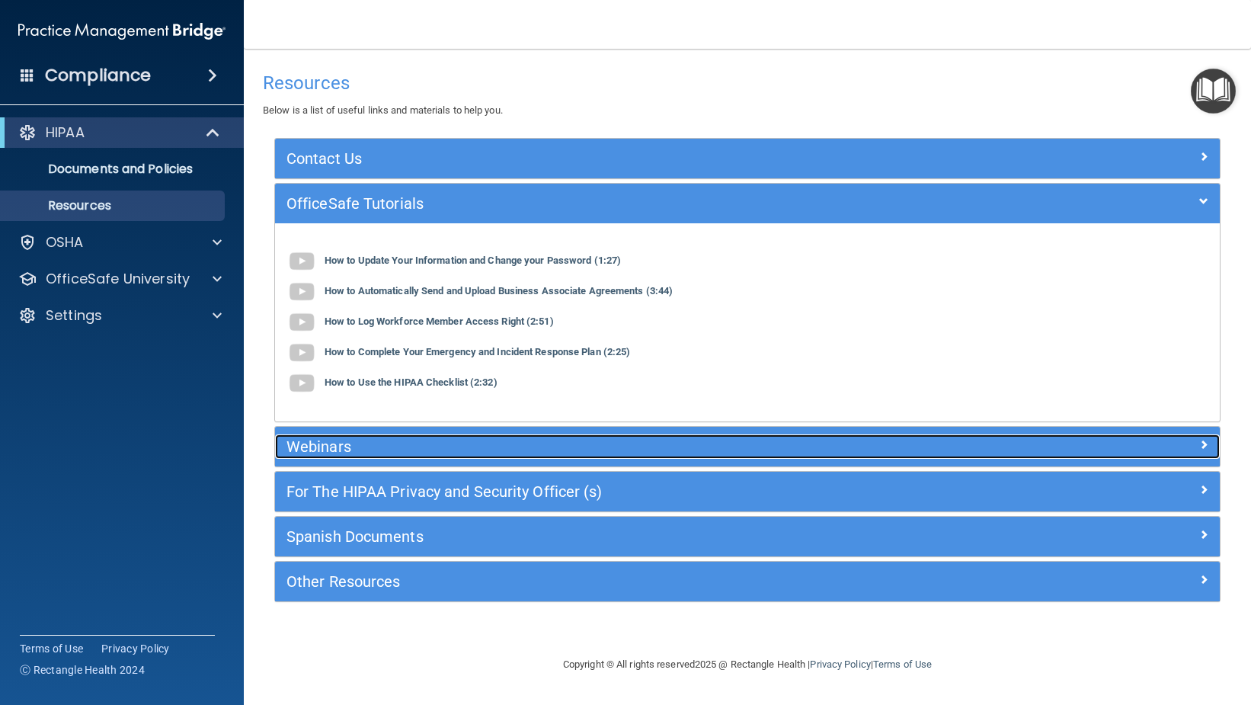
click at [427, 447] on h5 "Webinars" at bounding box center [630, 446] width 686 height 17
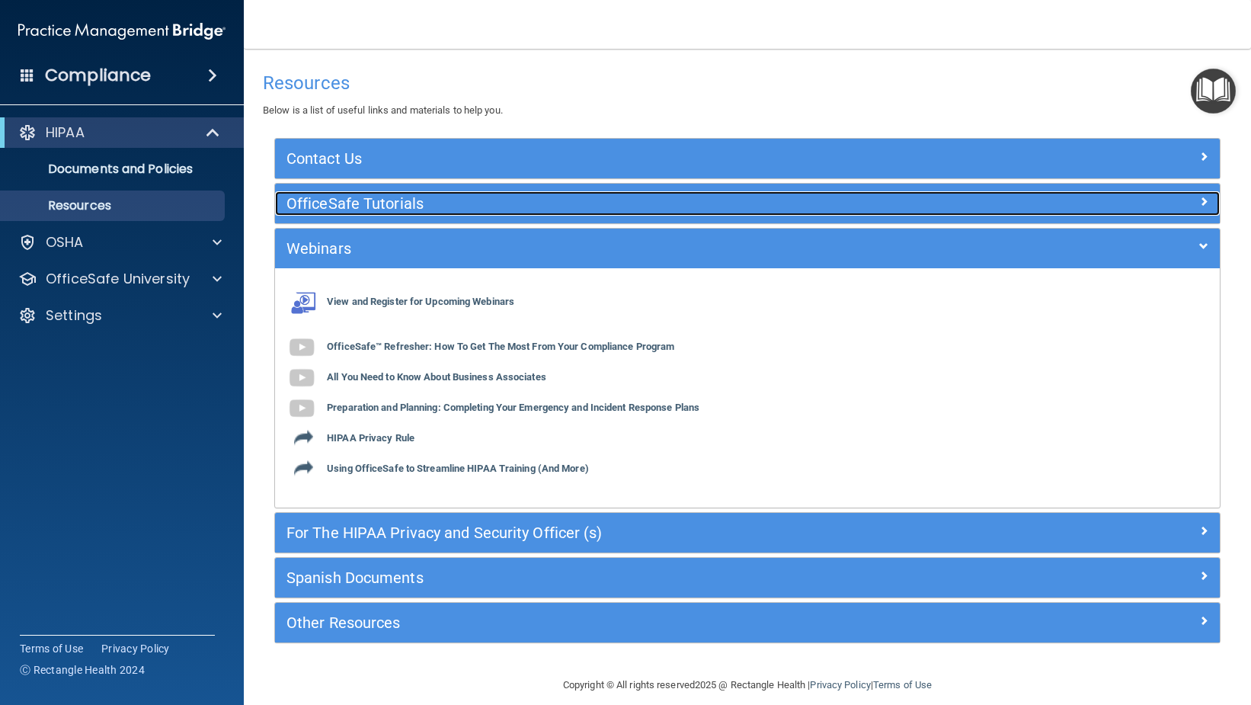
click at [424, 210] on h5 "OfficeSafe Tutorials" at bounding box center [630, 203] width 686 height 17
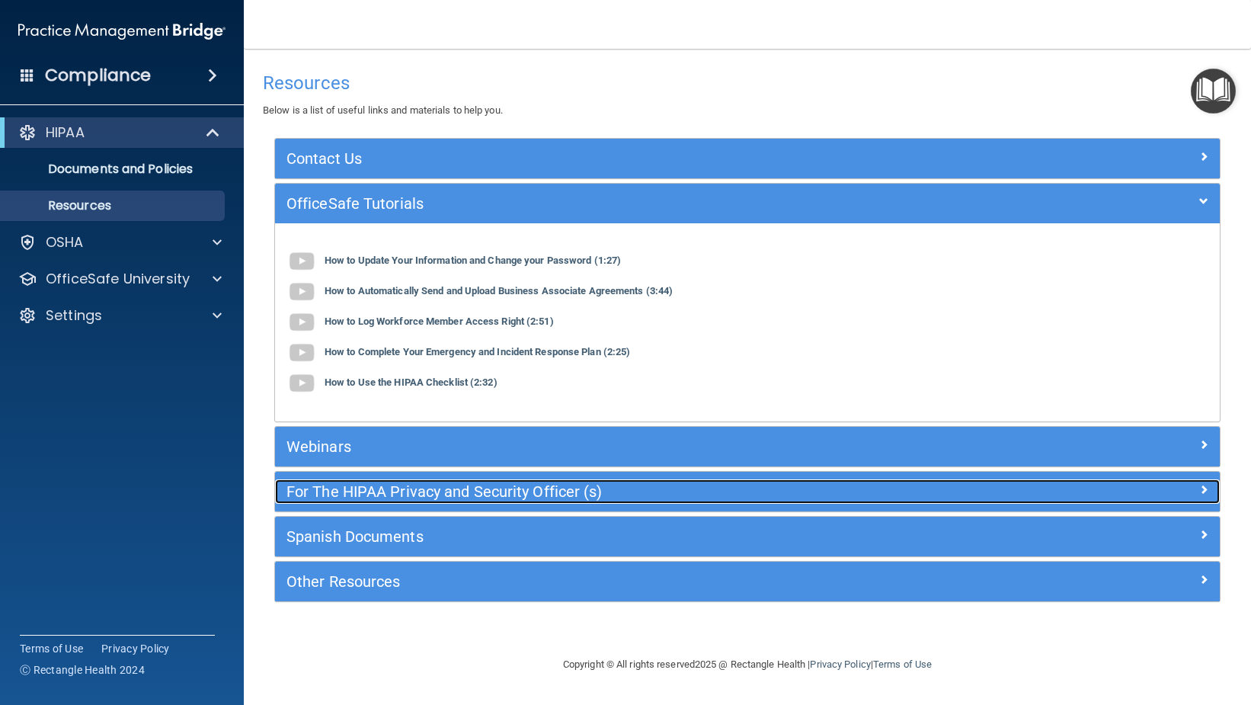
click at [405, 490] on h5 "For The HIPAA Privacy and Security Officer (s)" at bounding box center [630, 491] width 686 height 17
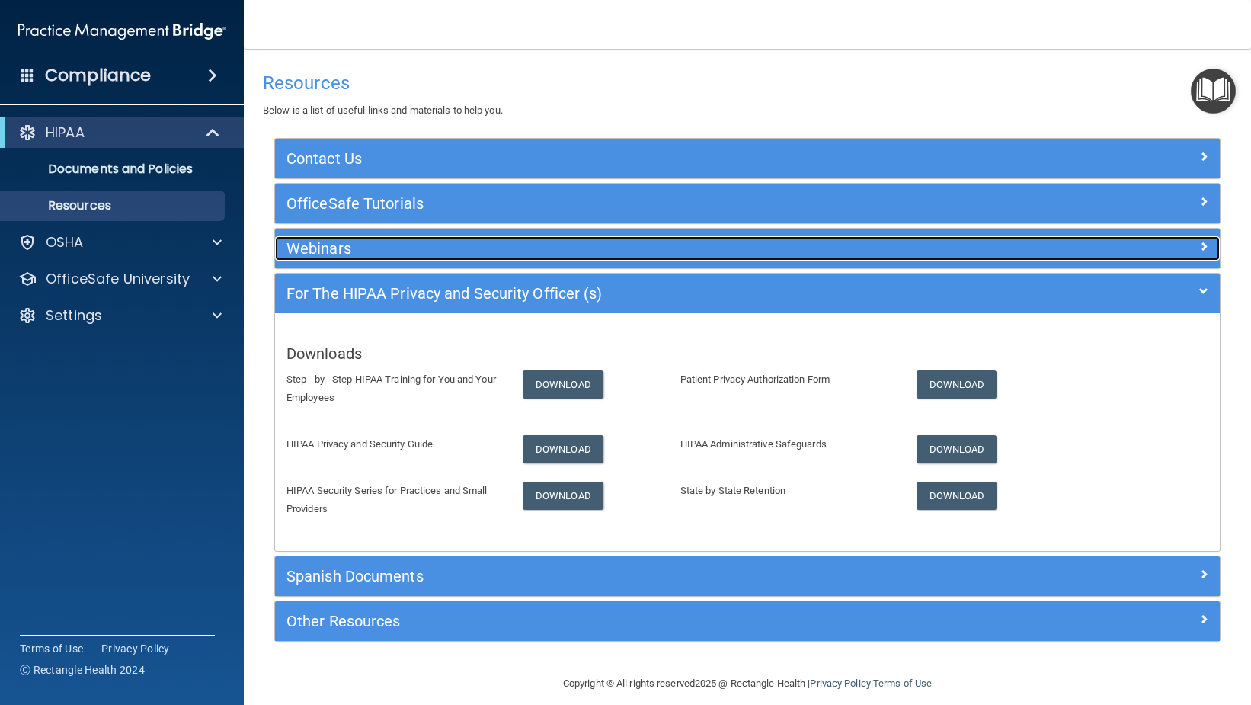
click at [410, 249] on h5 "Webinars" at bounding box center [630, 248] width 686 height 17
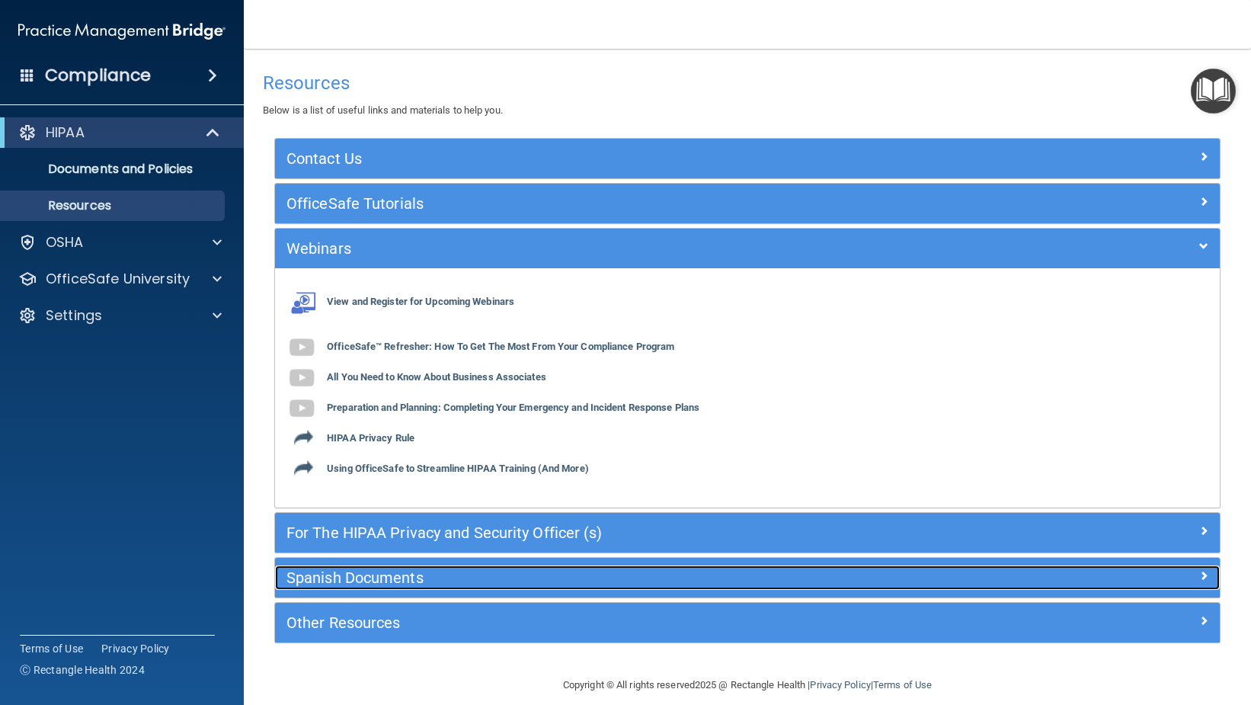
click at [426, 575] on h5 "Spanish Documents" at bounding box center [630, 577] width 686 height 17
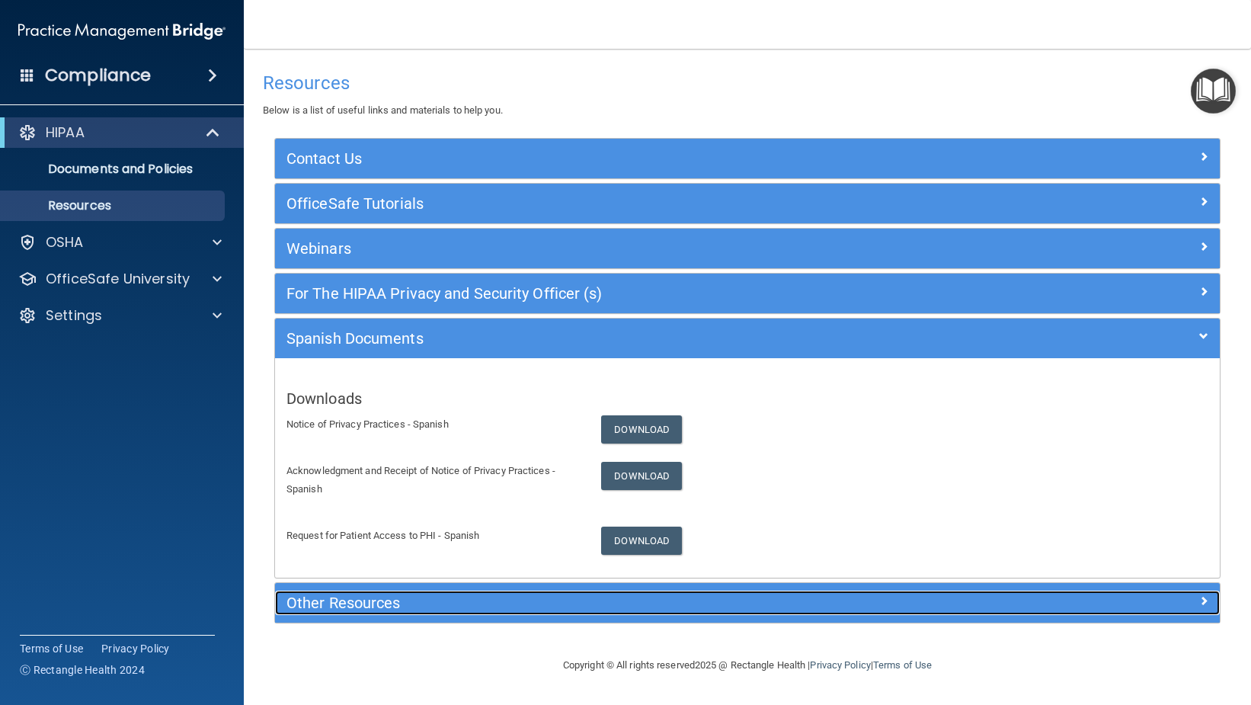
click at [437, 597] on h5 "Other Resources" at bounding box center [630, 602] width 686 height 17
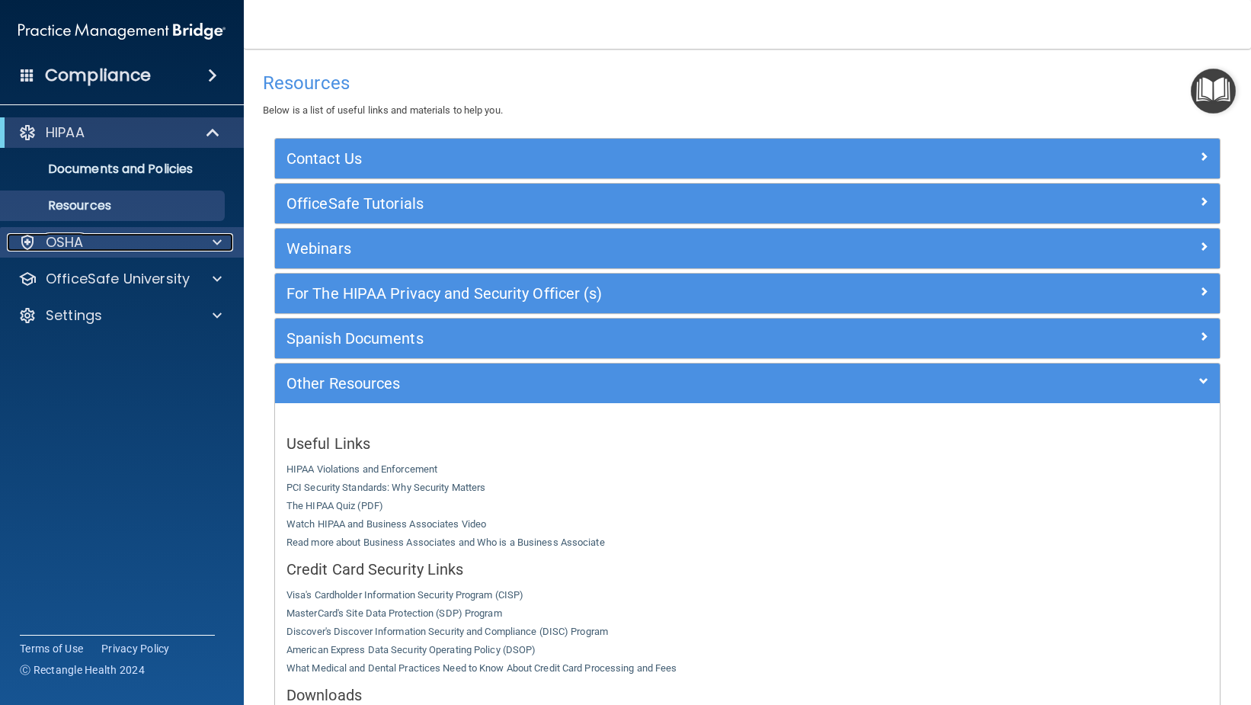
click at [230, 239] on div at bounding box center [215, 242] width 38 height 18
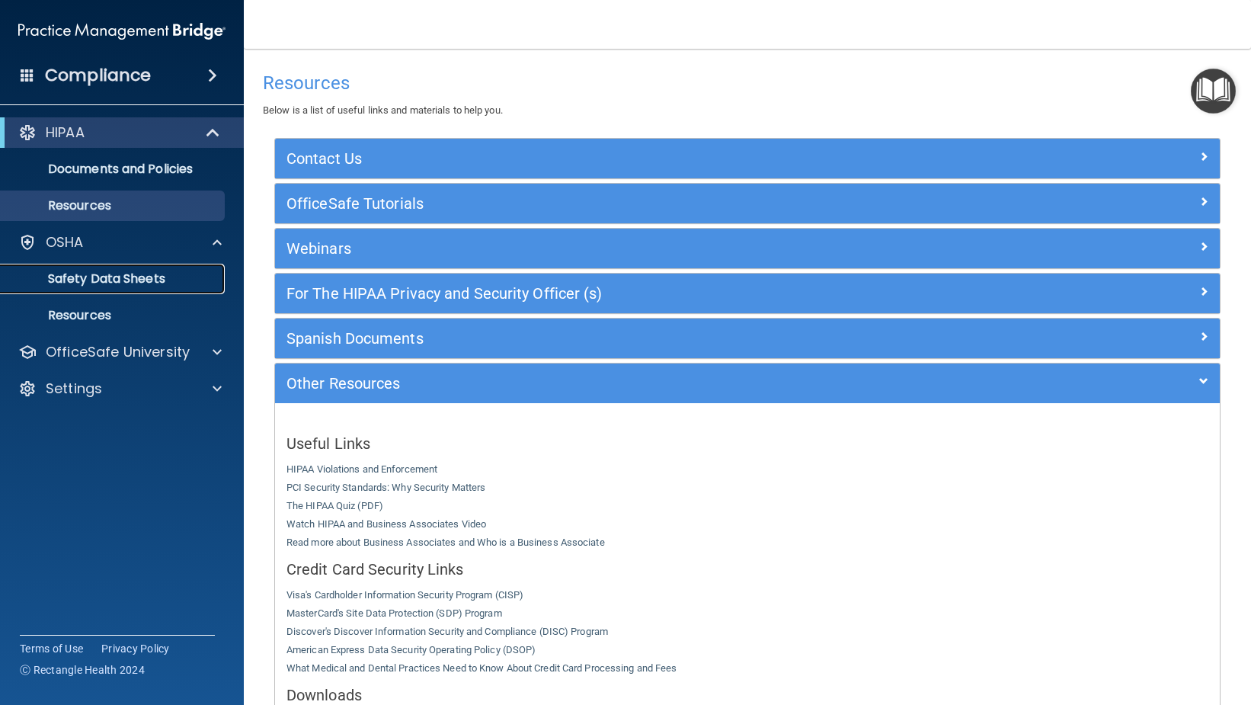
click at [162, 284] on p "Safety Data Sheets" at bounding box center [114, 278] width 208 height 15
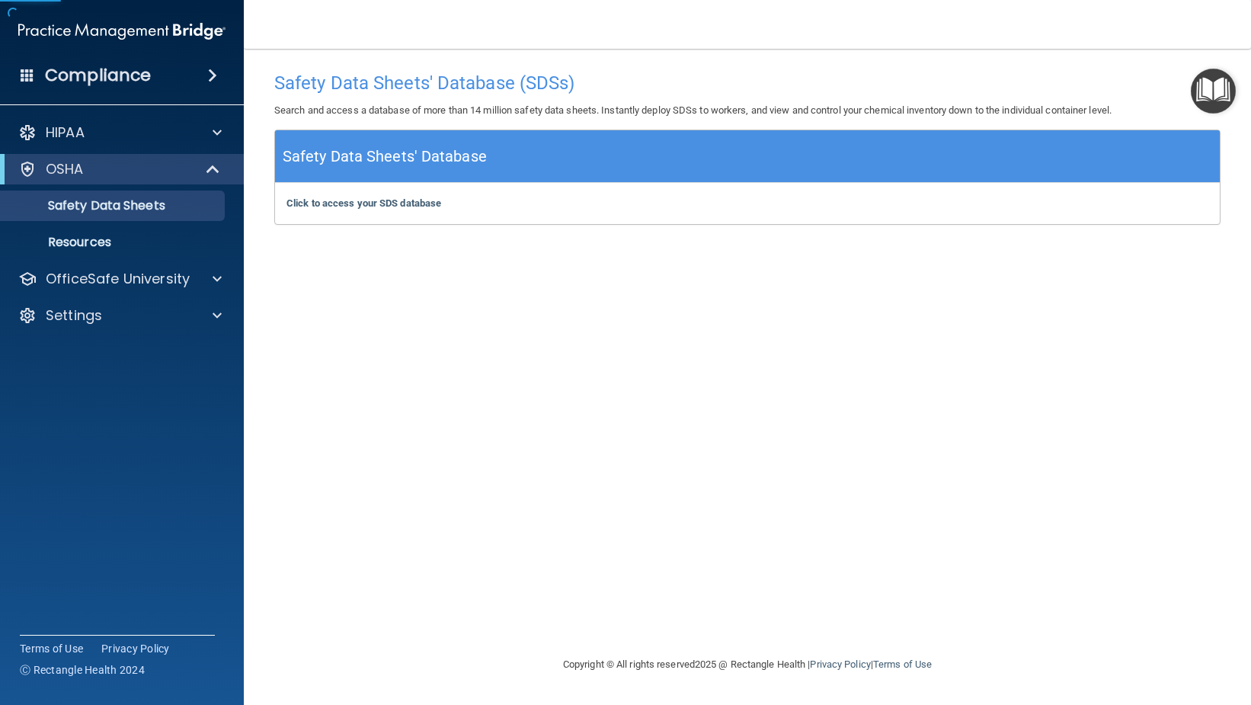
click at [1200, 94] on img "Open Resource Center" at bounding box center [1213, 91] width 45 height 45
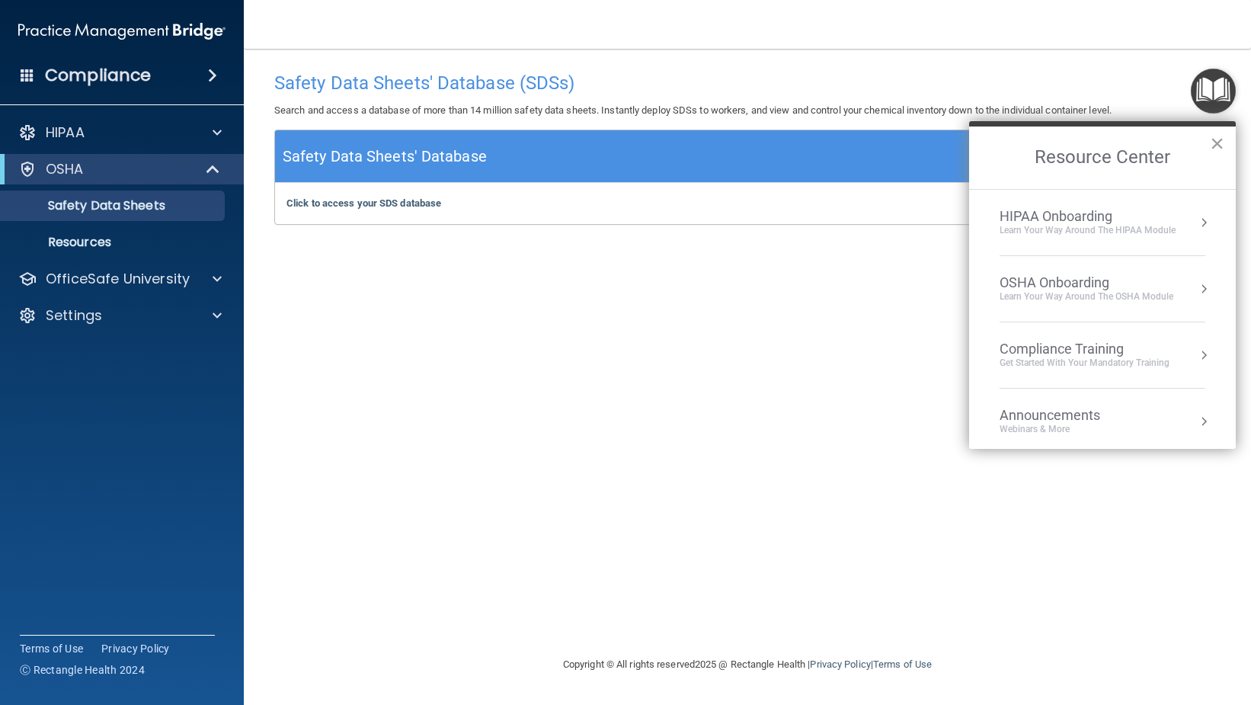
click at [1146, 226] on div "Learn Your Way around the HIPAA module" at bounding box center [1088, 230] width 176 height 13
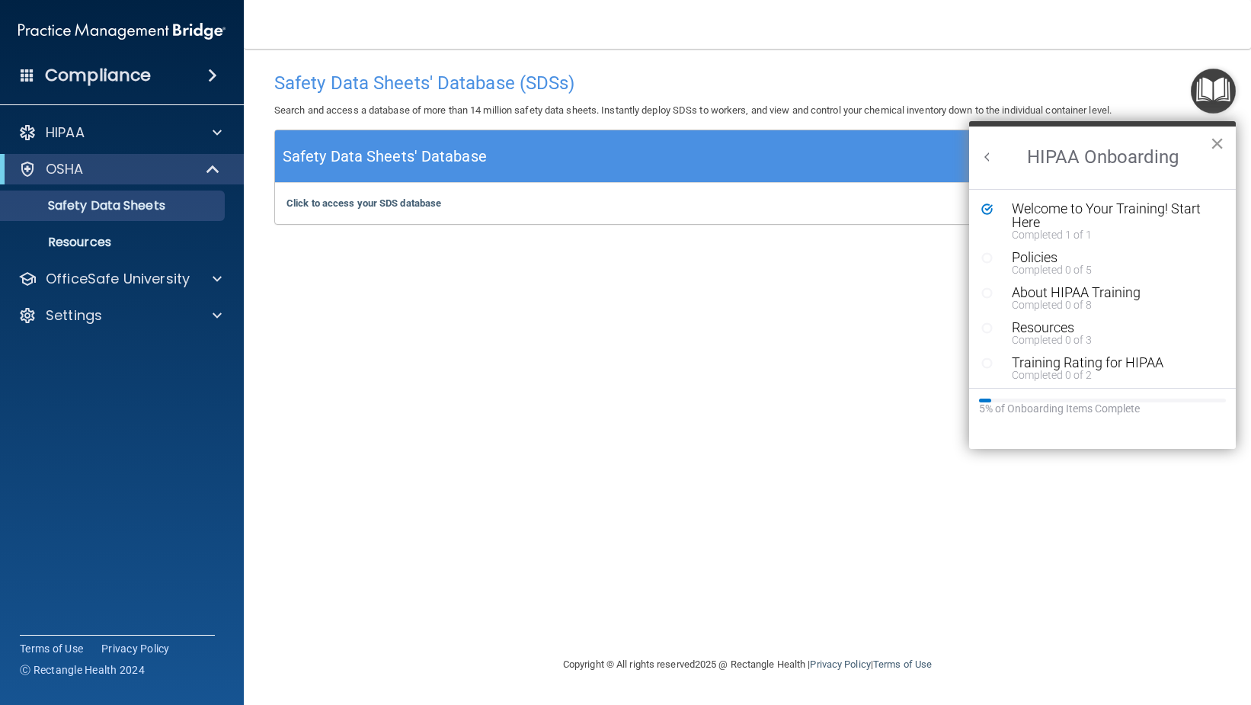
click at [1217, 149] on button "×" at bounding box center [1217, 143] width 14 height 24
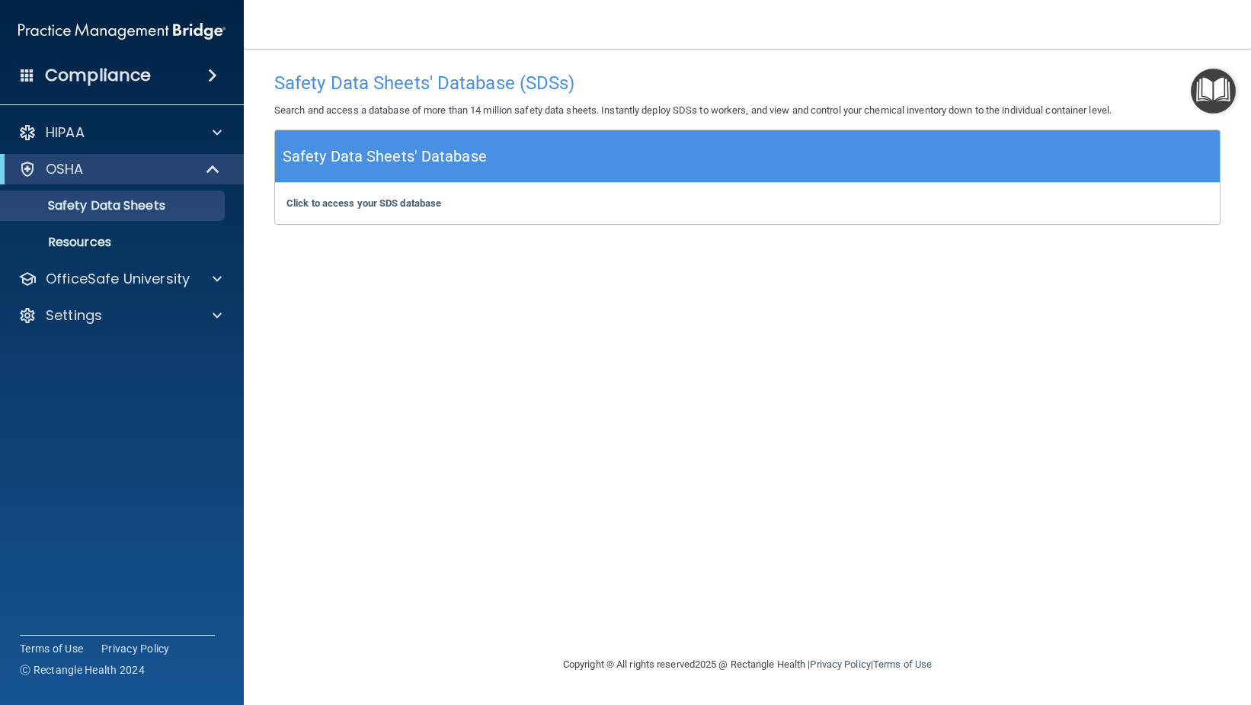
drag, startPoint x: 1201, startPoint y: 344, endPoint x: 1195, endPoint y: 337, distance: 9.8
click at [1201, 344] on div "Safety Data Sheets' Database (SDSs) Search and access a database of more than 1…" at bounding box center [747, 352] width 946 height 576
click at [98, 277] on p "OfficeSafe University" at bounding box center [118, 279] width 144 height 18
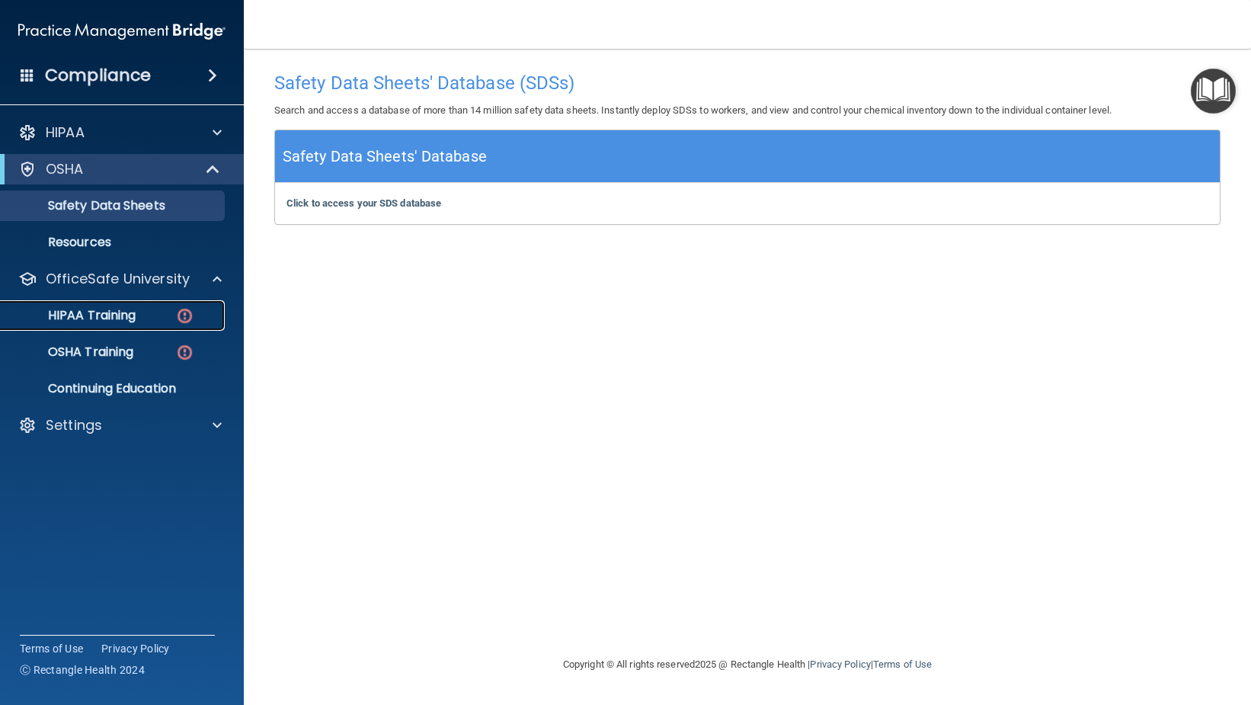
click at [188, 315] on img at bounding box center [184, 315] width 19 height 19
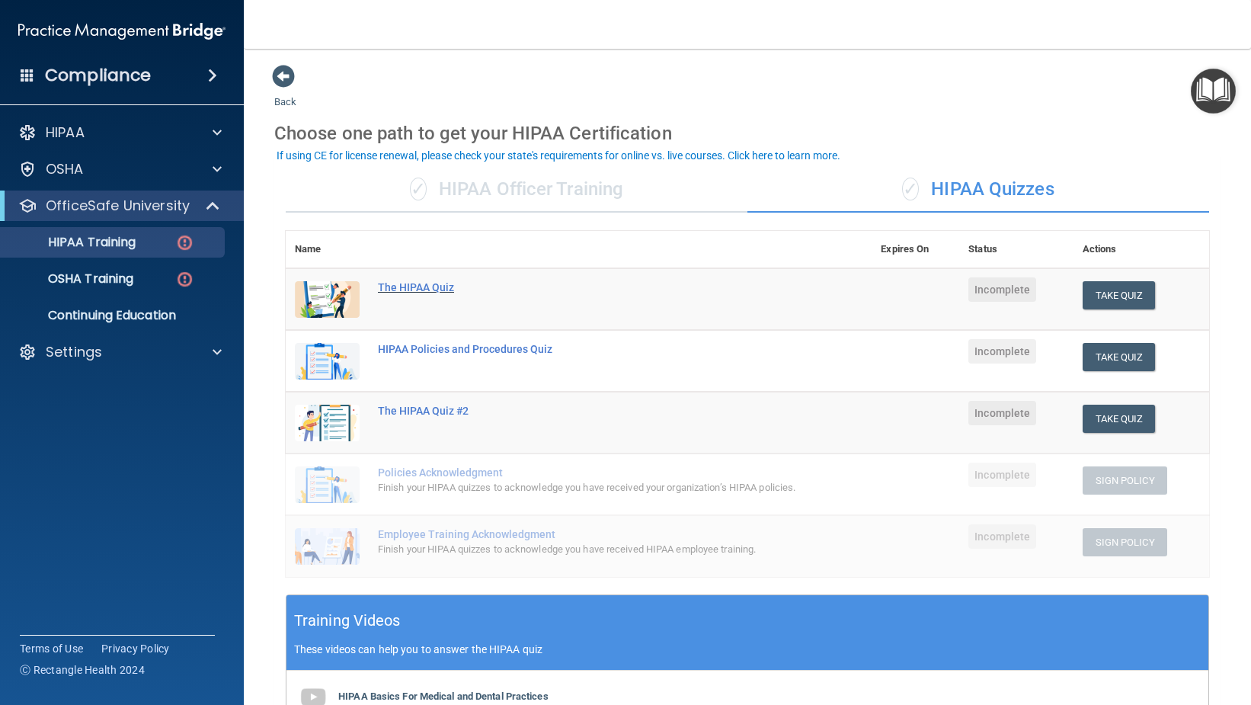
click at [437, 288] on div "The HIPAA Quiz" at bounding box center [587, 287] width 418 height 12
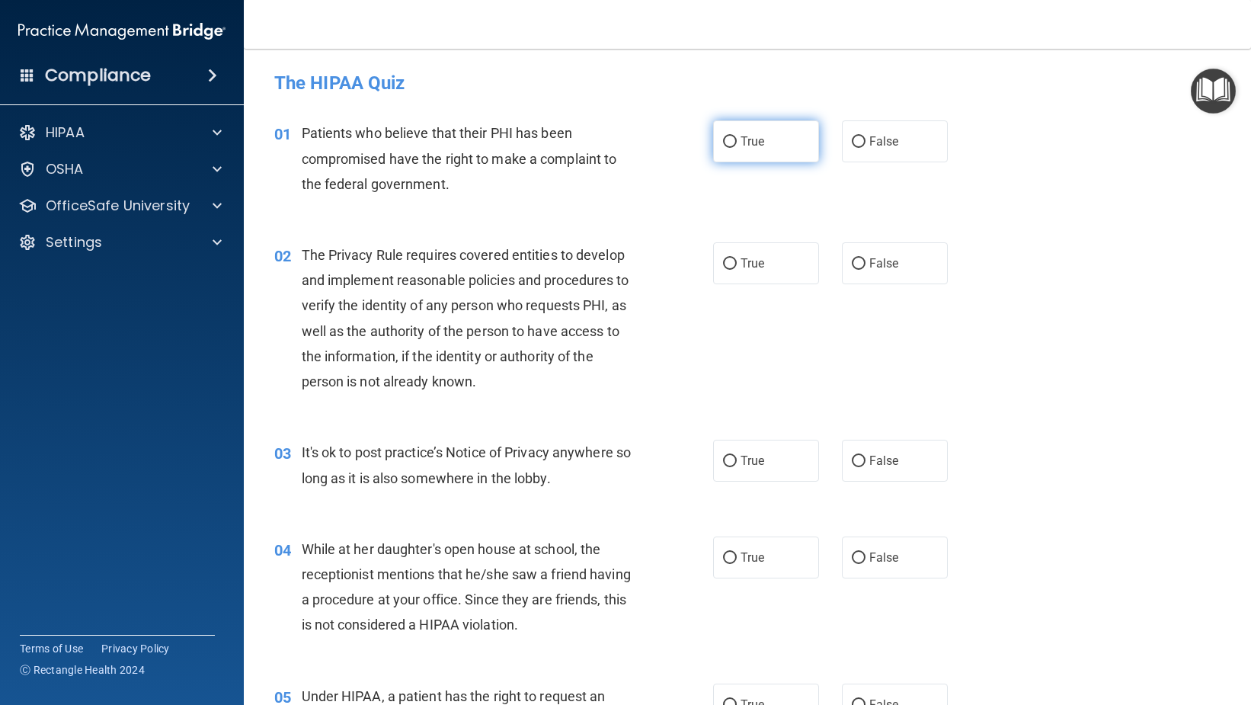
click at [749, 146] on span "True" at bounding box center [753, 141] width 24 height 14
click at [737, 146] on input "True" at bounding box center [730, 141] width 14 height 11
radio input "true"
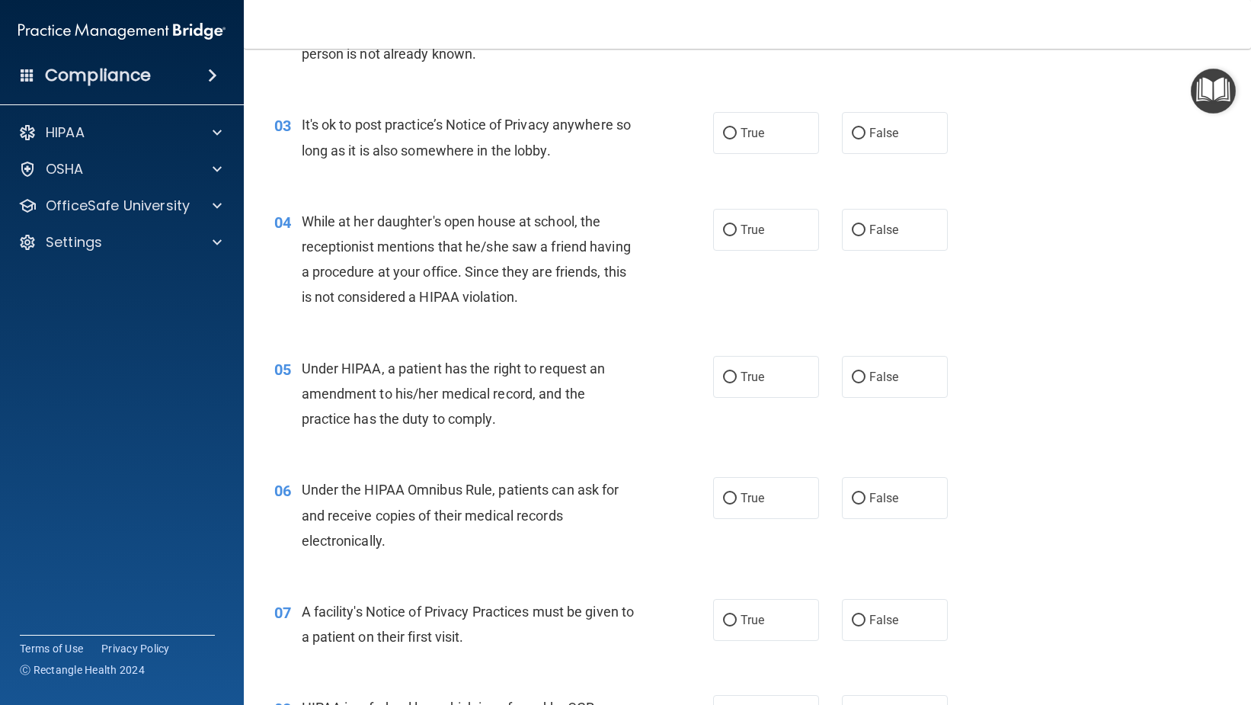
scroll to position [305, 0]
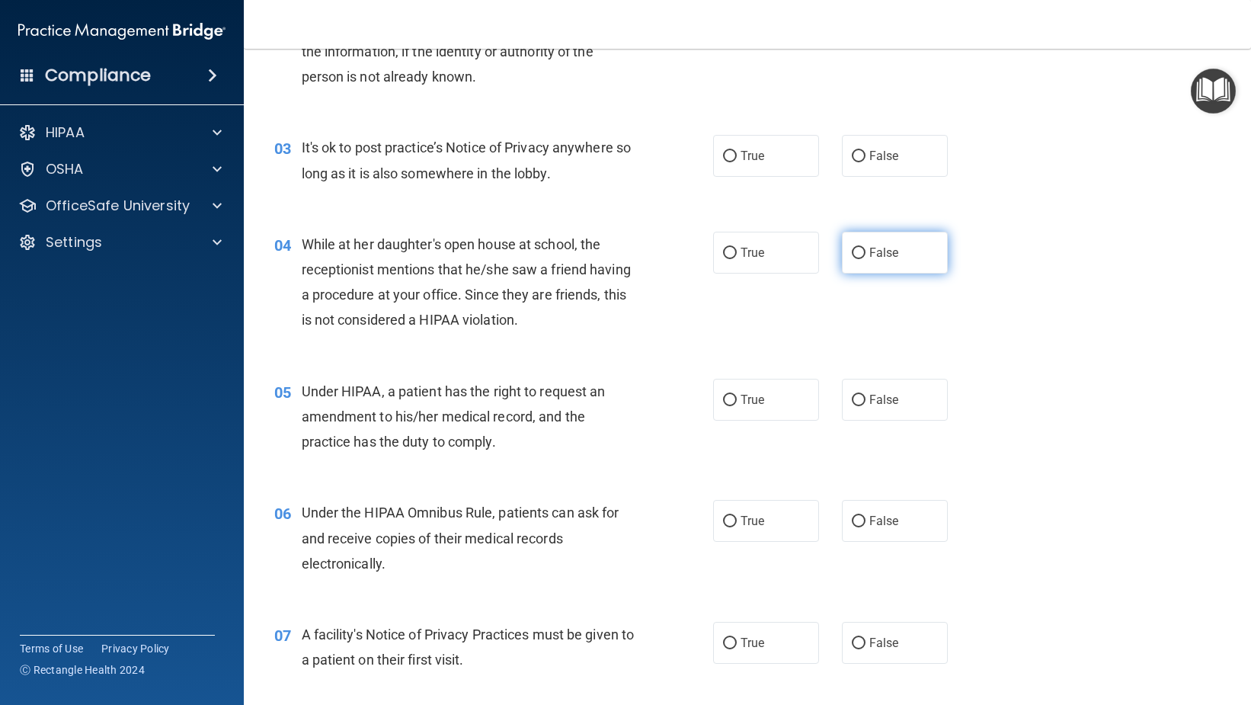
click at [869, 248] on span "False" at bounding box center [884, 252] width 30 height 14
click at [866, 248] on input "False" at bounding box center [859, 253] width 14 height 11
radio input "true"
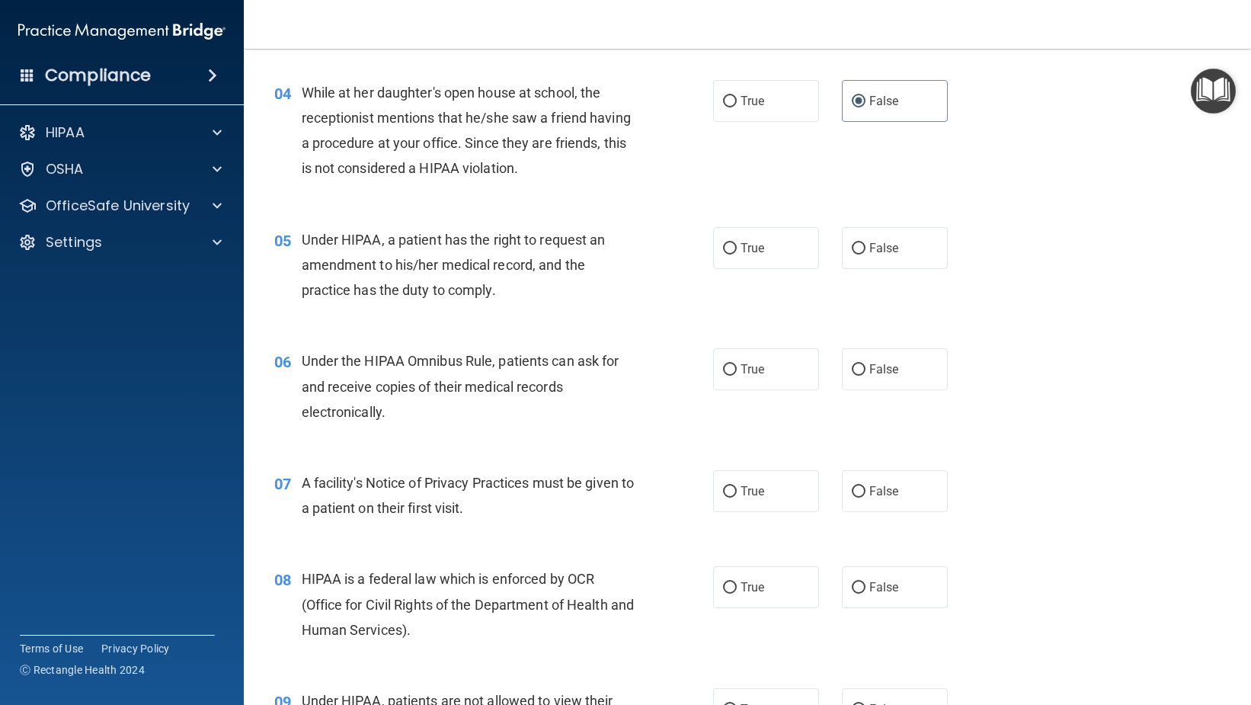
scroll to position [457, 0]
click at [716, 247] on label "True" at bounding box center [766, 247] width 106 height 42
click at [723, 247] on input "True" at bounding box center [730, 247] width 14 height 11
radio input "true"
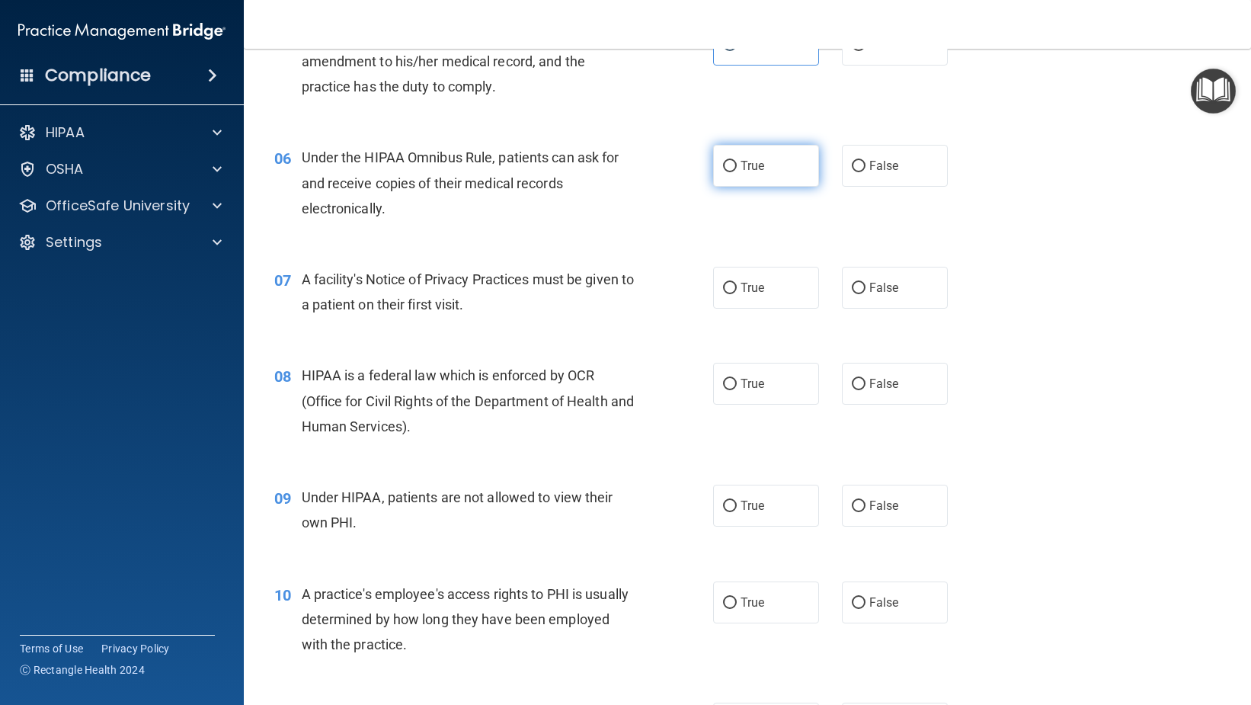
scroll to position [762, 0]
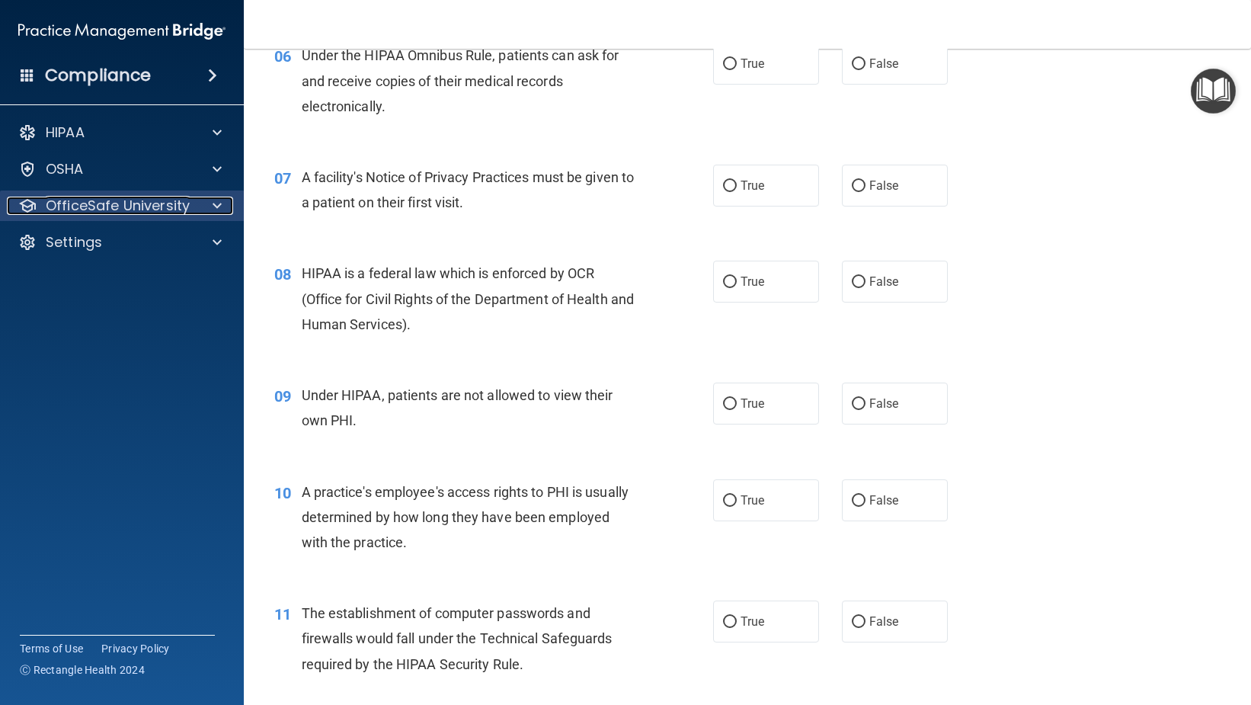
click at [224, 207] on div at bounding box center [215, 206] width 38 height 18
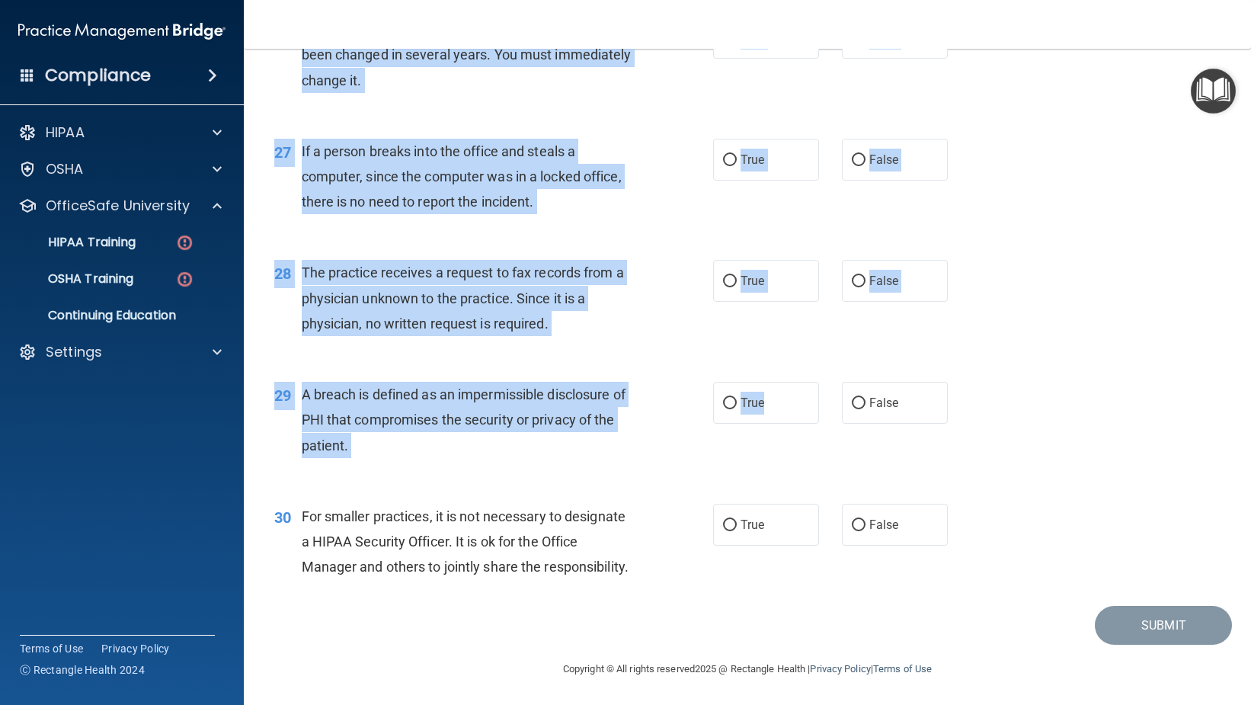
scroll to position [3298, 0]
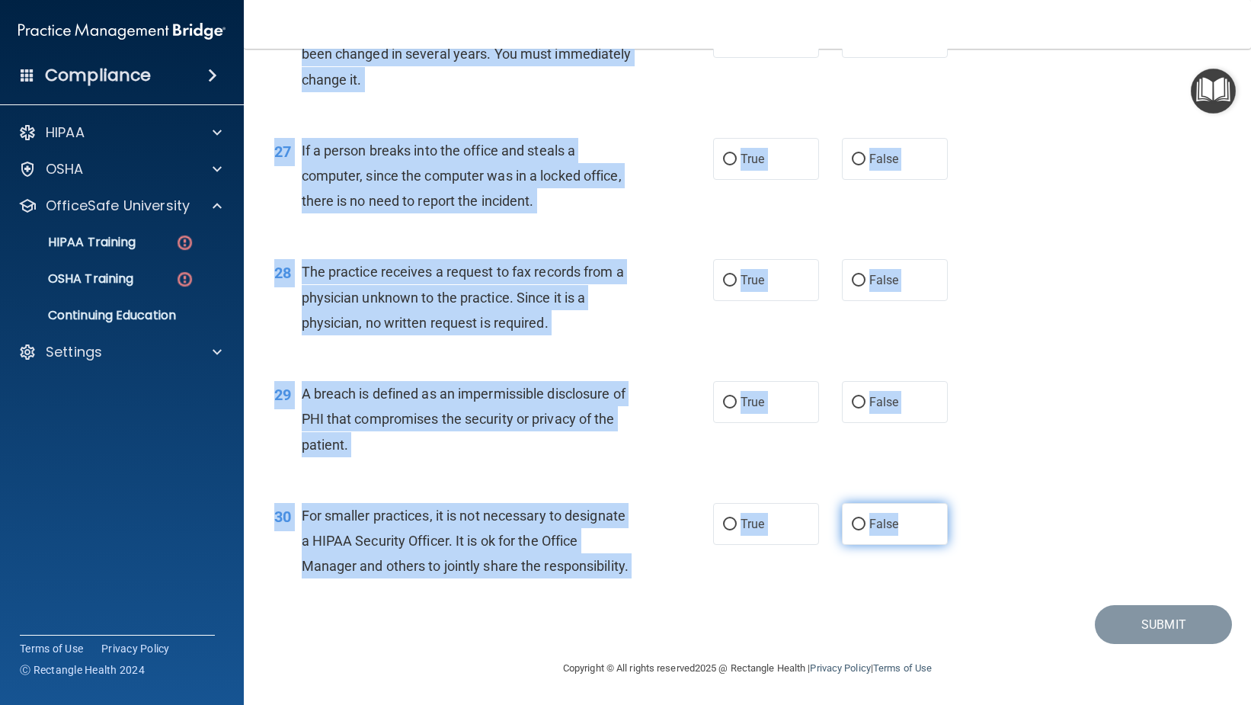
drag, startPoint x: 290, startPoint y: 126, endPoint x: 900, endPoint y: 518, distance: 725.0
copy div "Patients who believe that their PHI has been compromised have the right to make…"
click at [604, 350] on div "28 The practice receives a request to fax records from a physician unknown to t…" at bounding box center [747, 301] width 969 height 122
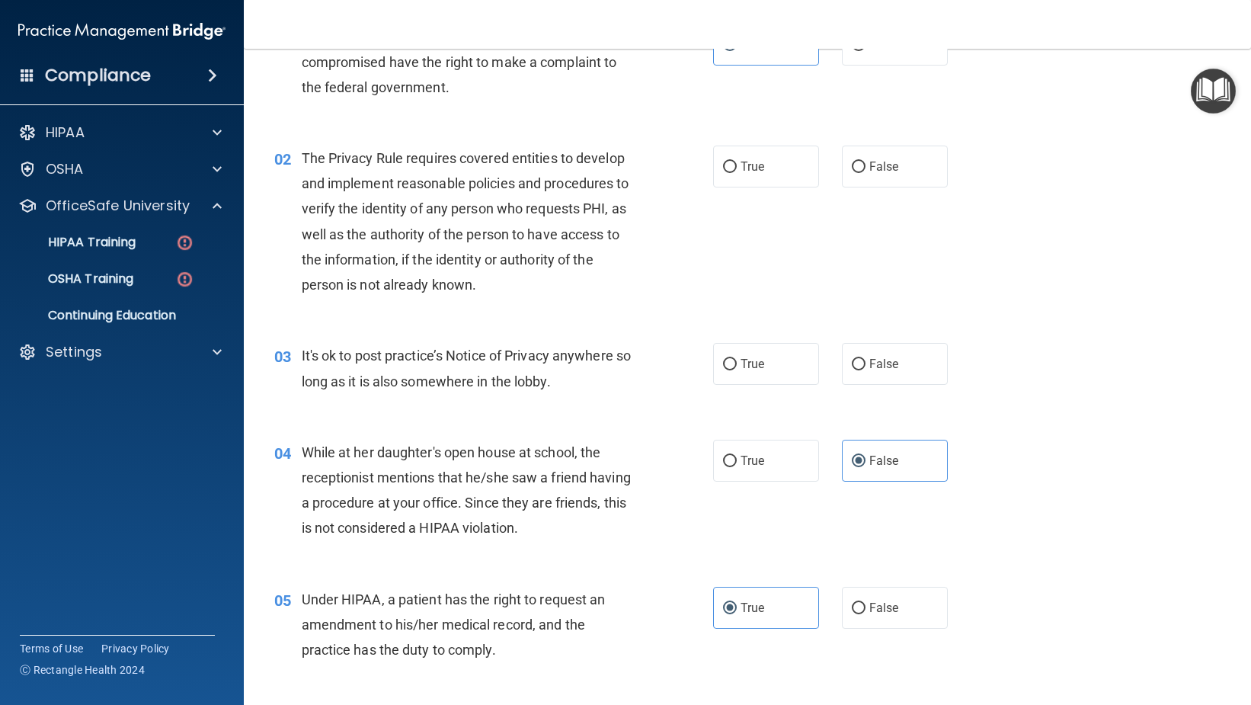
scroll to position [0, 0]
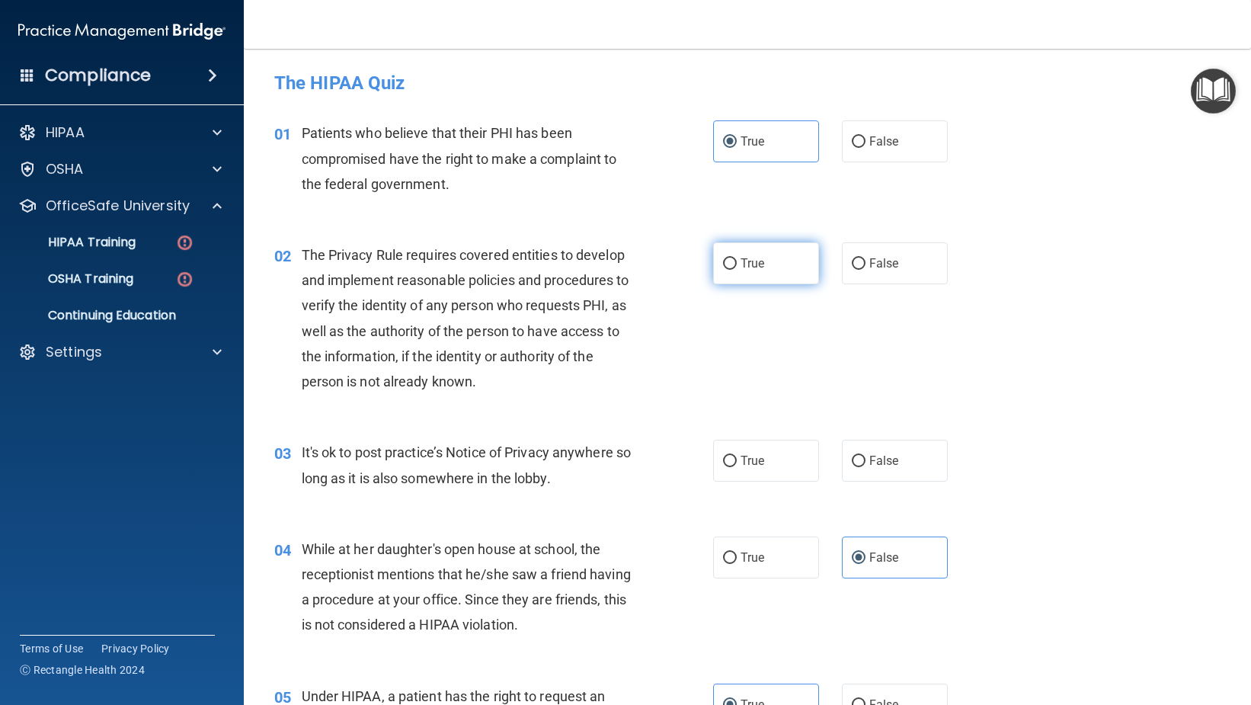
click at [723, 258] on input "True" at bounding box center [730, 263] width 14 height 11
radio input "true"
click at [747, 444] on label "True" at bounding box center [766, 461] width 106 height 42
click at [737, 456] on input "True" at bounding box center [730, 461] width 14 height 11
radio input "true"
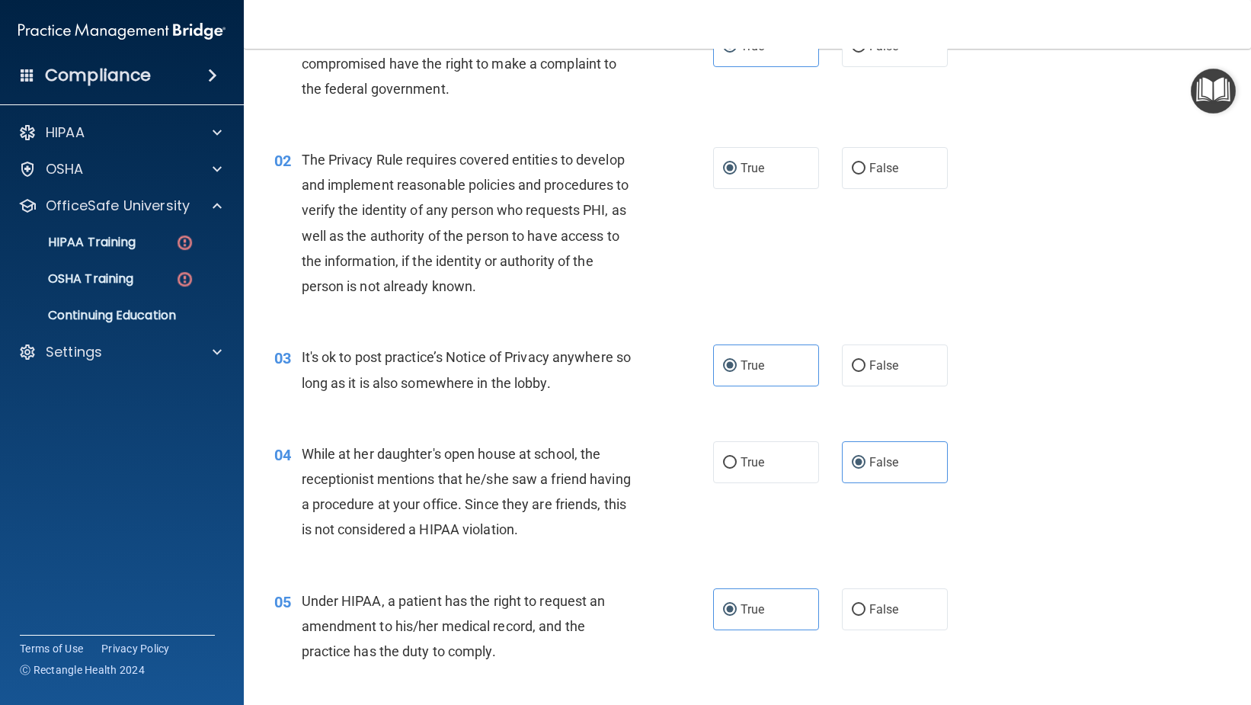
scroll to position [305, 0]
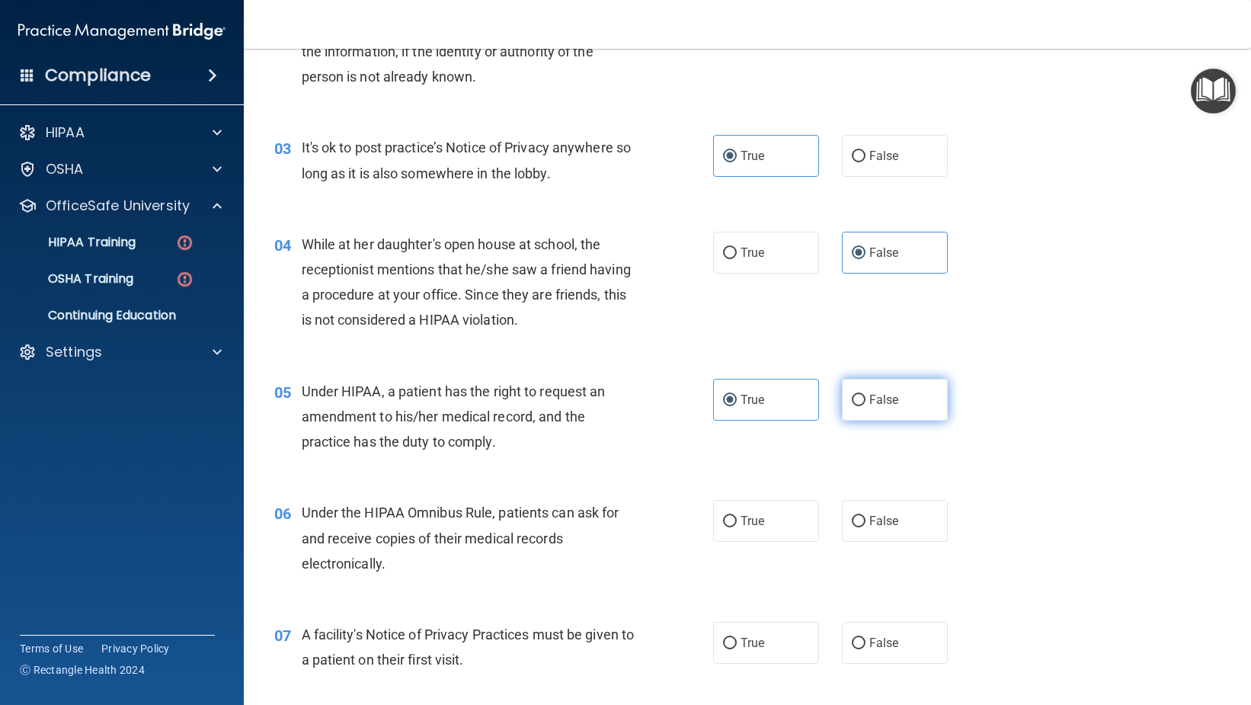
click at [869, 399] on span "False" at bounding box center [884, 399] width 30 height 14
click at [866, 399] on input "False" at bounding box center [859, 400] width 14 height 11
radio input "true"
radio input "false"
click at [778, 518] on label "True" at bounding box center [766, 521] width 106 height 42
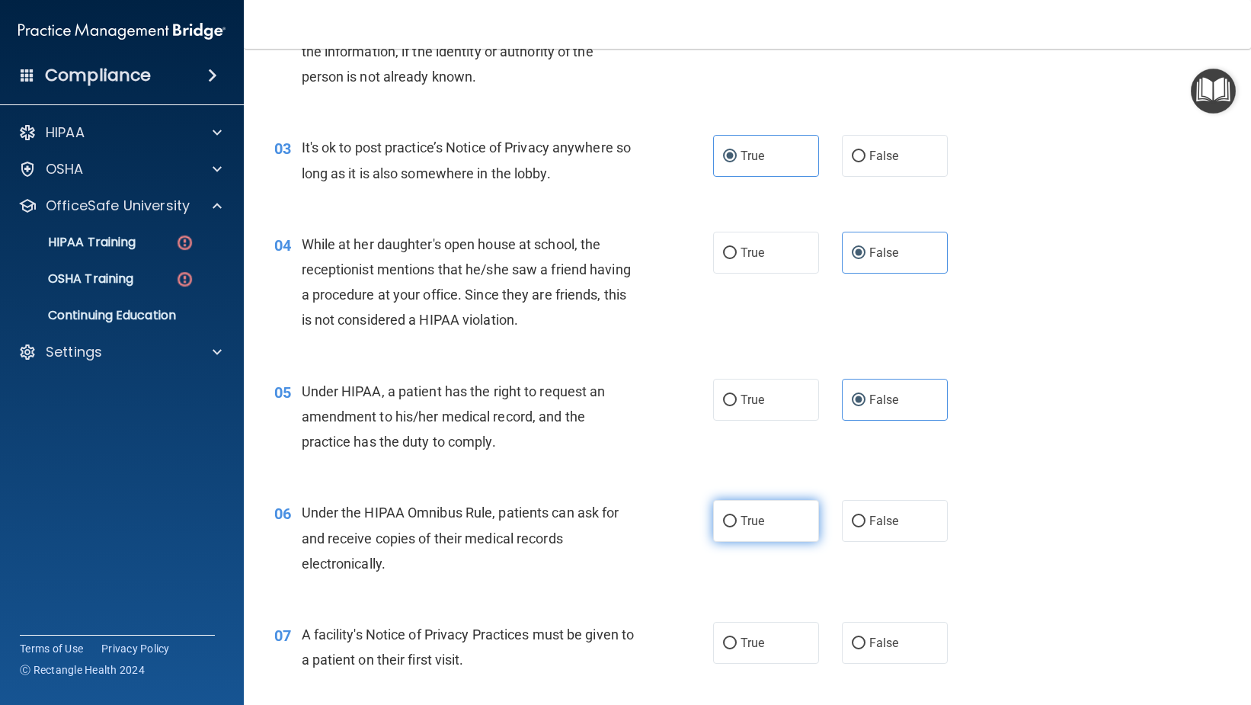
click at [737, 518] on input "True" at bounding box center [730, 521] width 14 height 11
radio input "true"
click at [757, 642] on span "True" at bounding box center [753, 643] width 24 height 14
click at [737, 642] on input "True" at bounding box center [730, 643] width 14 height 11
radio input "true"
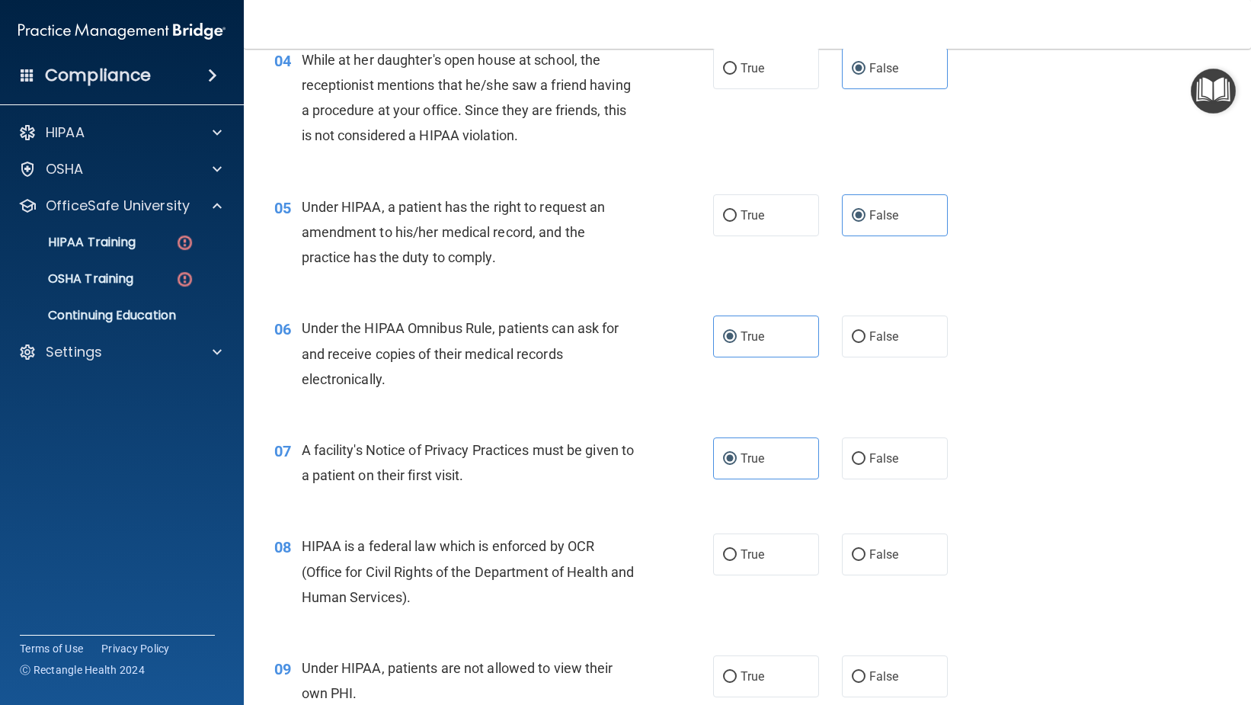
scroll to position [533, 0]
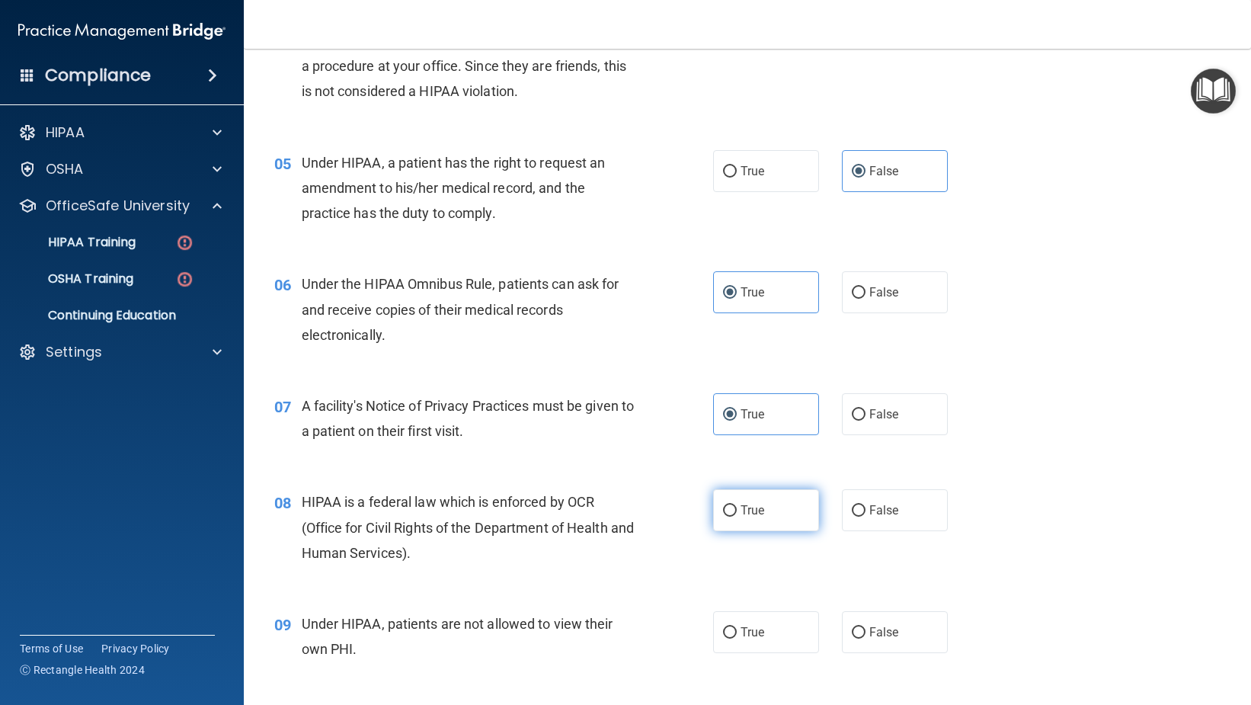
click at [785, 513] on label "True" at bounding box center [766, 510] width 106 height 42
click at [737, 513] on input "True" at bounding box center [730, 510] width 14 height 11
radio input "true"
click at [892, 620] on label "False" at bounding box center [895, 632] width 106 height 42
click at [866, 627] on input "False" at bounding box center [859, 632] width 14 height 11
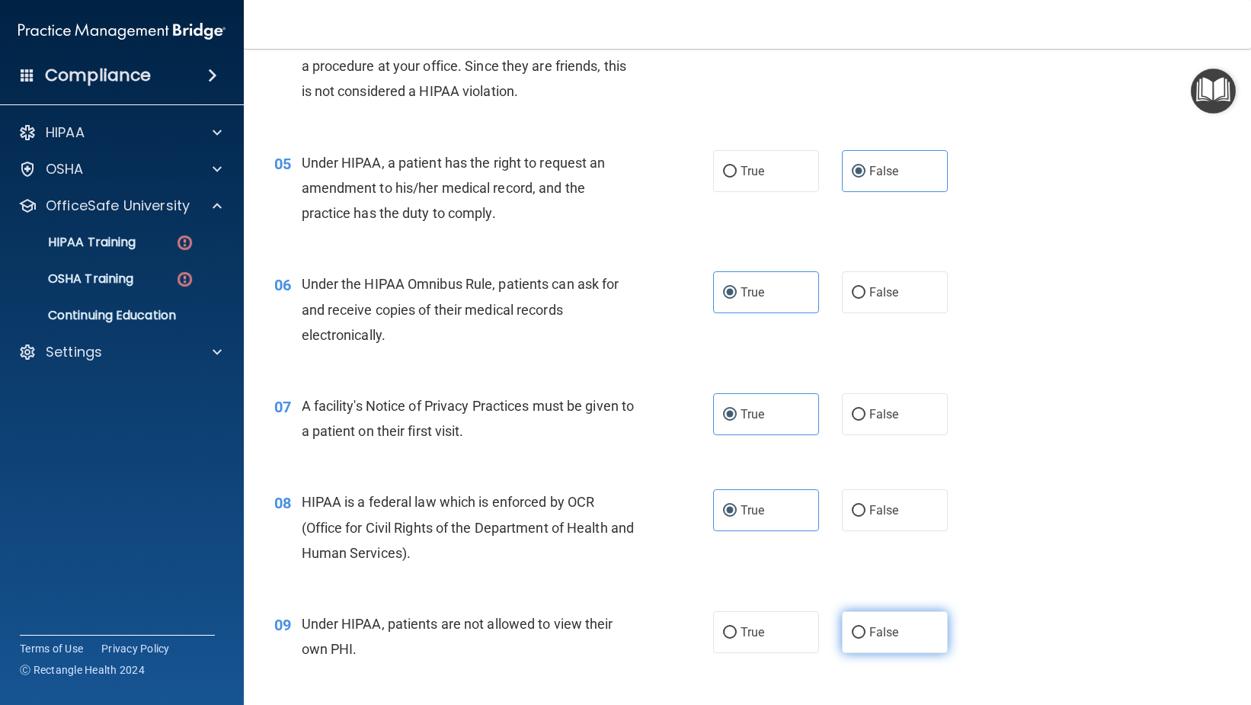
radio input "true"
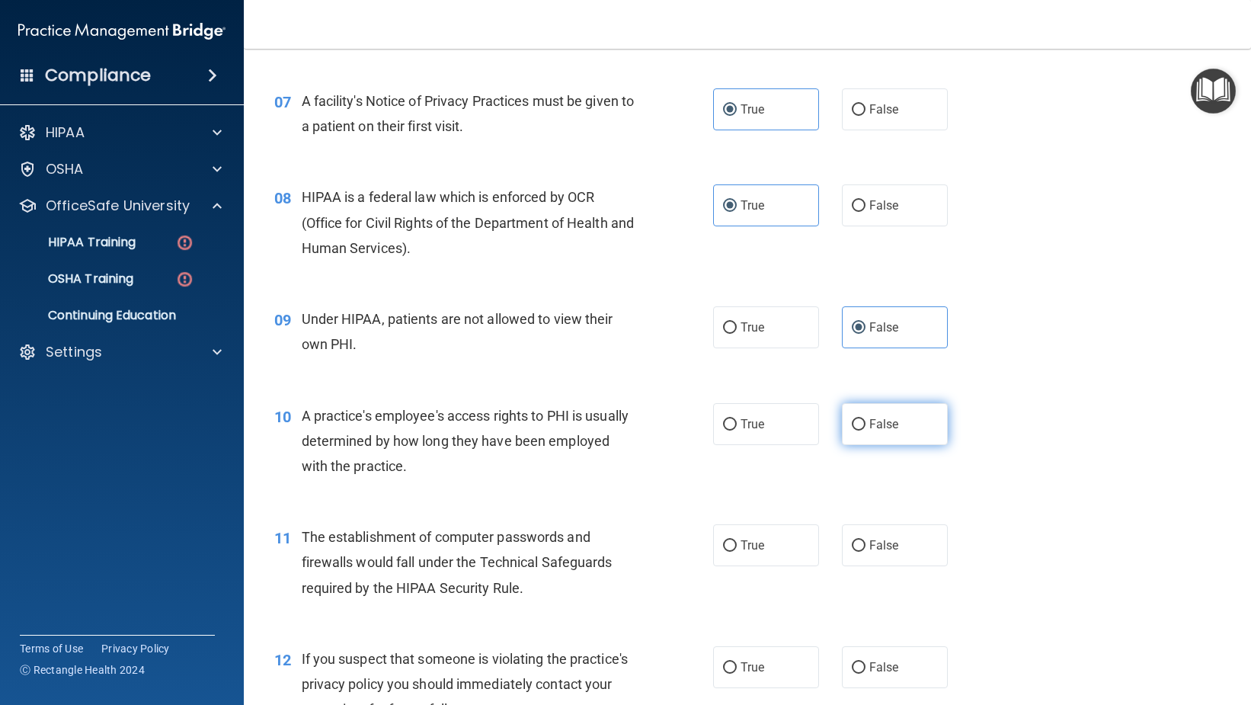
click at [869, 423] on span "False" at bounding box center [884, 424] width 30 height 14
click at [866, 423] on input "False" at bounding box center [859, 424] width 14 height 11
radio input "true"
click at [772, 544] on label "True" at bounding box center [766, 545] width 106 height 42
click at [737, 544] on input "True" at bounding box center [730, 545] width 14 height 11
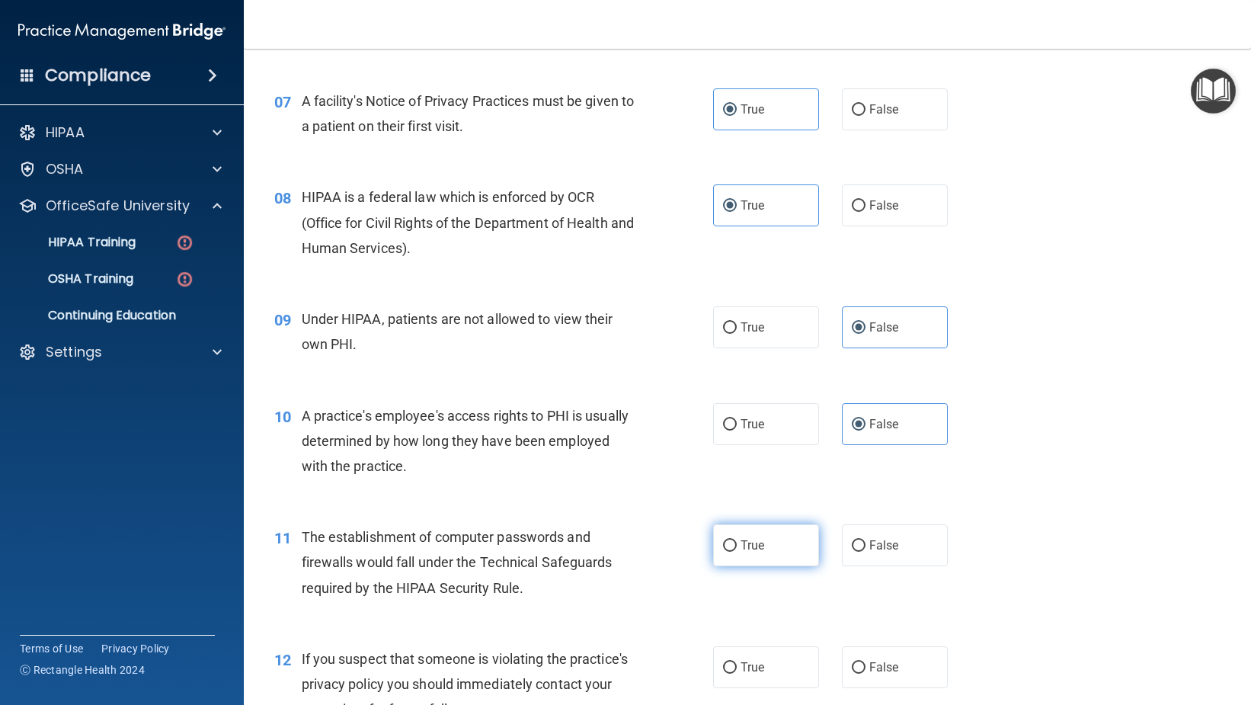
radio input "true"
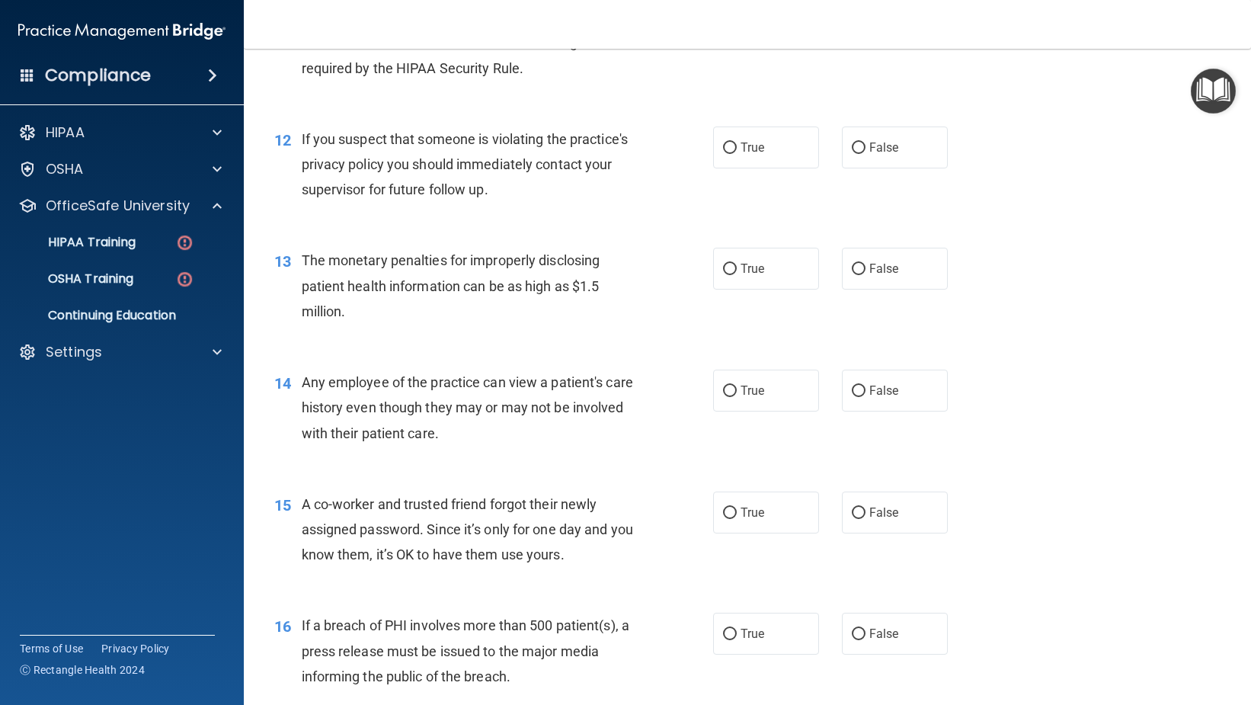
scroll to position [1372, 0]
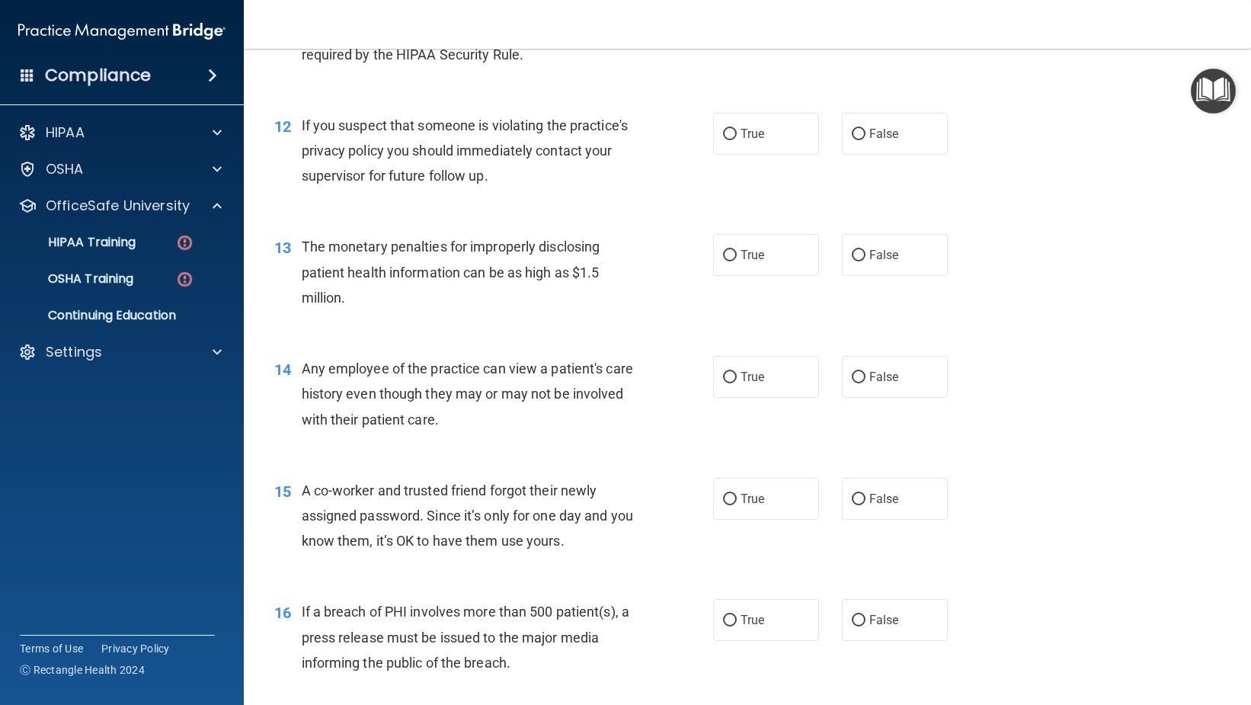
drag, startPoint x: 726, startPoint y: 136, endPoint x: 748, endPoint y: 187, distance: 56.3
click at [726, 135] on input "True" at bounding box center [730, 134] width 14 height 11
radio input "true"
click at [753, 256] on span "True" at bounding box center [753, 255] width 24 height 14
click at [737, 256] on input "True" at bounding box center [730, 255] width 14 height 11
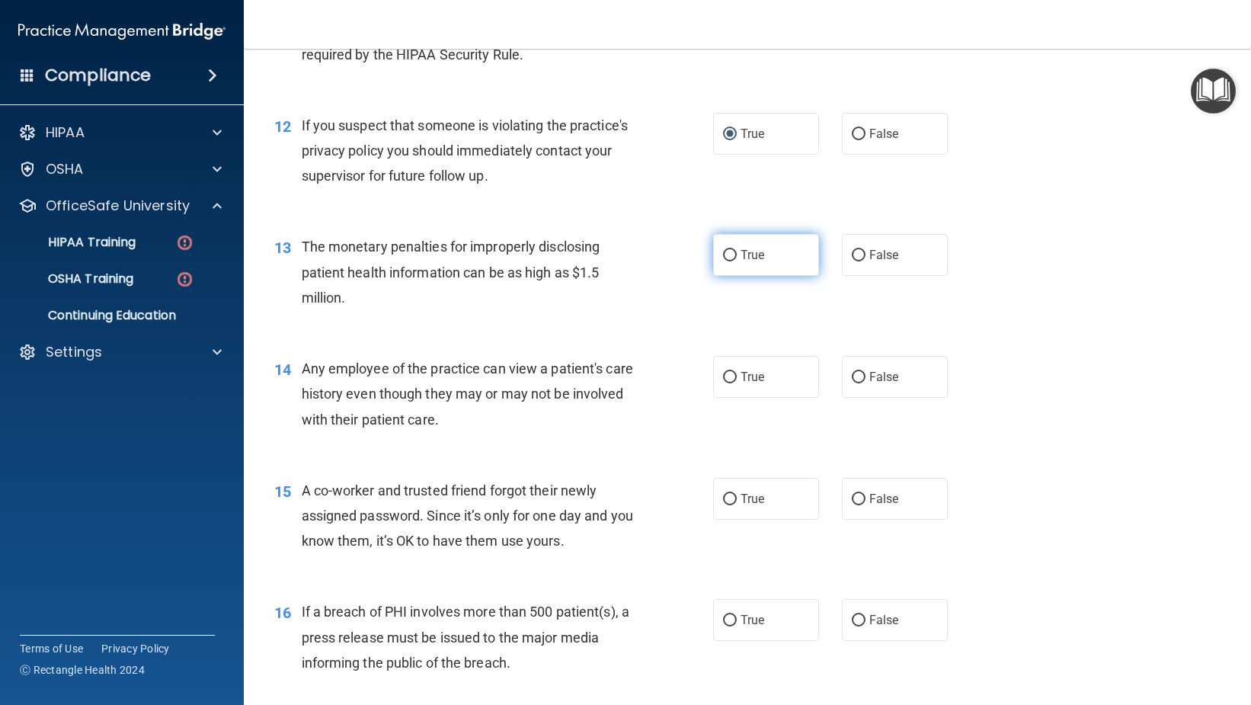
radio input "true"
click at [879, 378] on span "False" at bounding box center [884, 377] width 30 height 14
click at [866, 378] on input "False" at bounding box center [859, 377] width 14 height 11
radio input "true"
click at [896, 504] on label "False" at bounding box center [895, 499] width 106 height 42
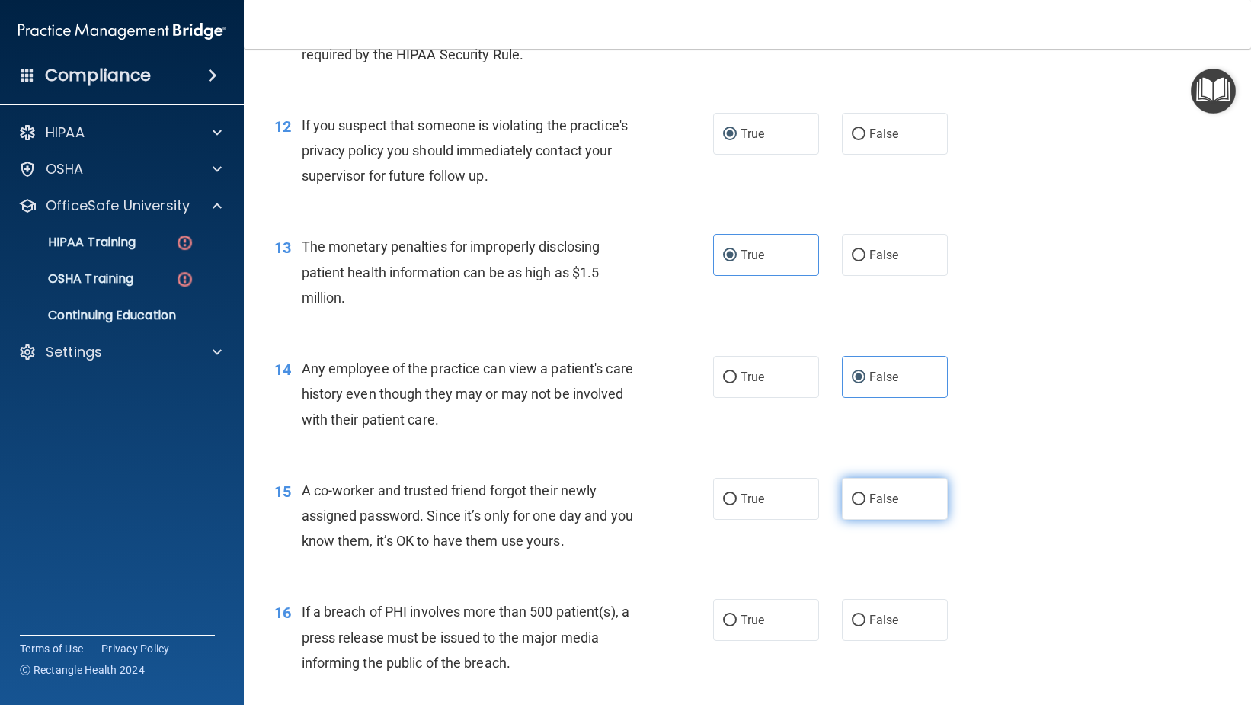
click at [866, 504] on input "False" at bounding box center [859, 499] width 14 height 11
radio input "true"
click at [735, 606] on label "True" at bounding box center [766, 620] width 106 height 42
click at [735, 615] on input "True" at bounding box center [730, 620] width 14 height 11
radio input "true"
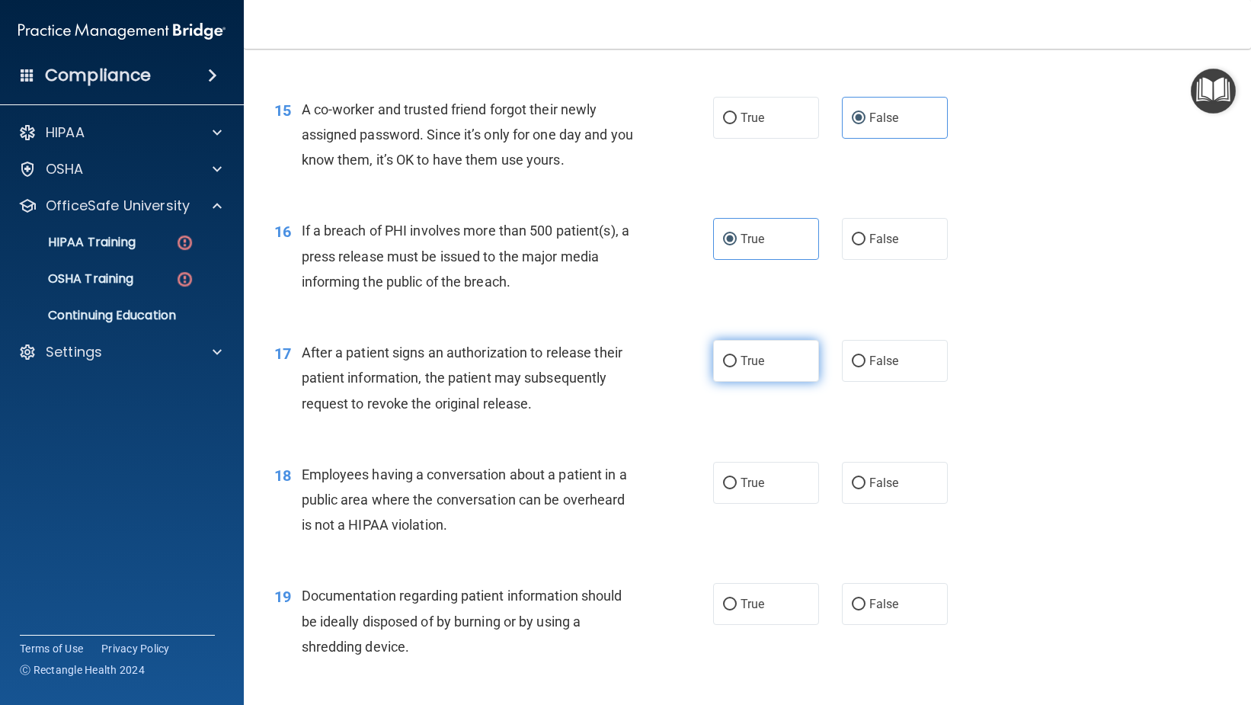
click at [713, 362] on label "True" at bounding box center [766, 361] width 106 height 42
click at [723, 362] on input "True" at bounding box center [730, 361] width 14 height 11
radio input "true"
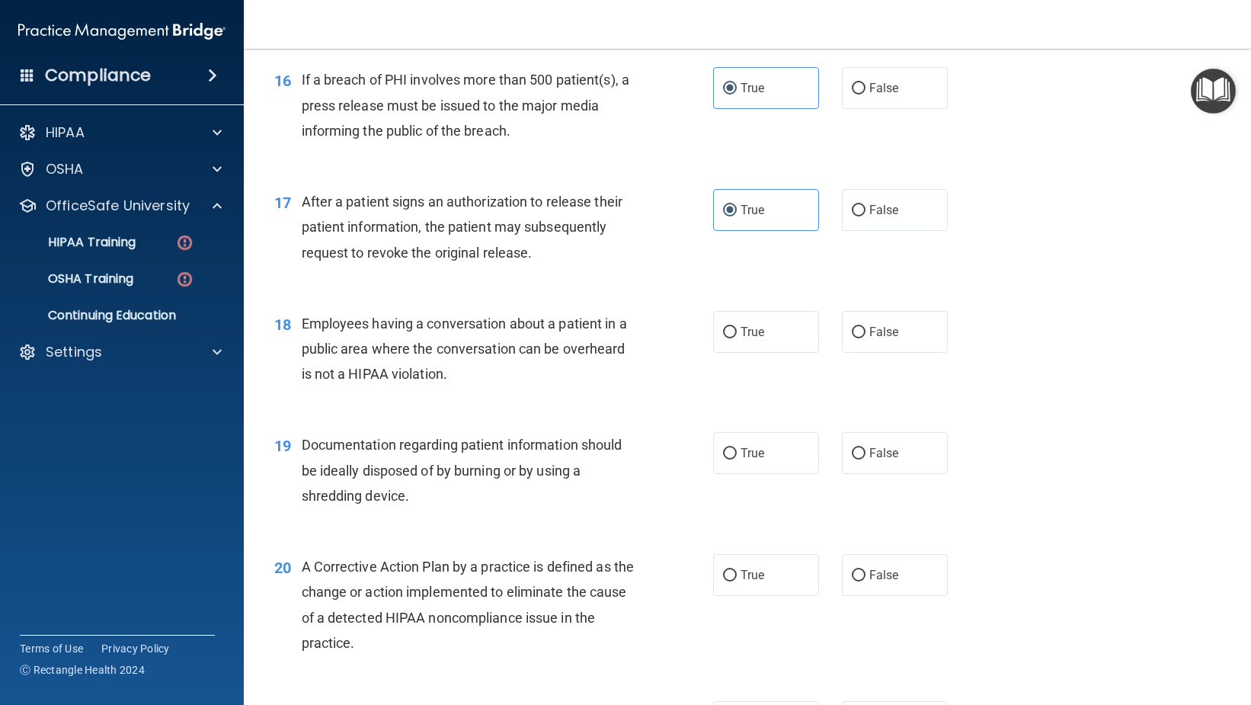
scroll to position [1905, 0]
click at [873, 341] on label "False" at bounding box center [895, 330] width 106 height 42
click at [789, 442] on label "True" at bounding box center [766, 452] width 106 height 42
click at [737, 447] on input "True" at bounding box center [730, 452] width 14 height 11
radio input "true"
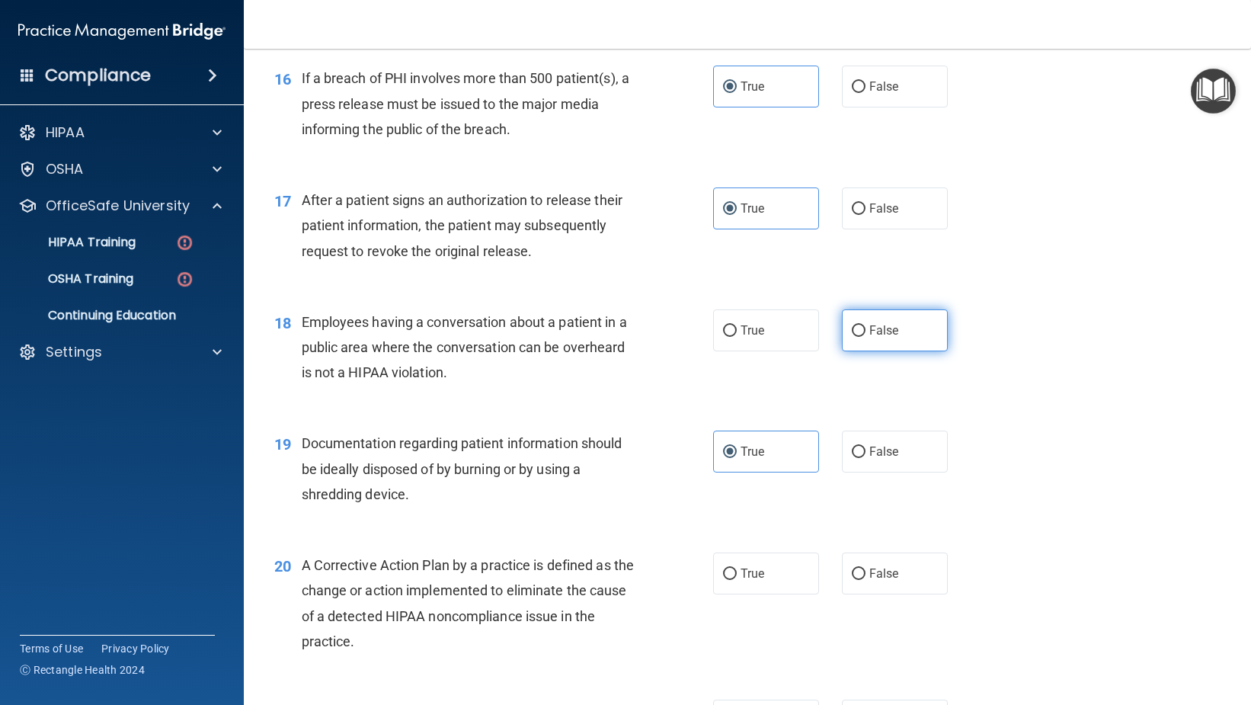
click at [856, 340] on label "False" at bounding box center [895, 330] width 106 height 42
click at [856, 337] on input "False" at bounding box center [859, 330] width 14 height 11
radio input "true"
click at [730, 575] on input "True" at bounding box center [730, 573] width 14 height 11
radio input "true"
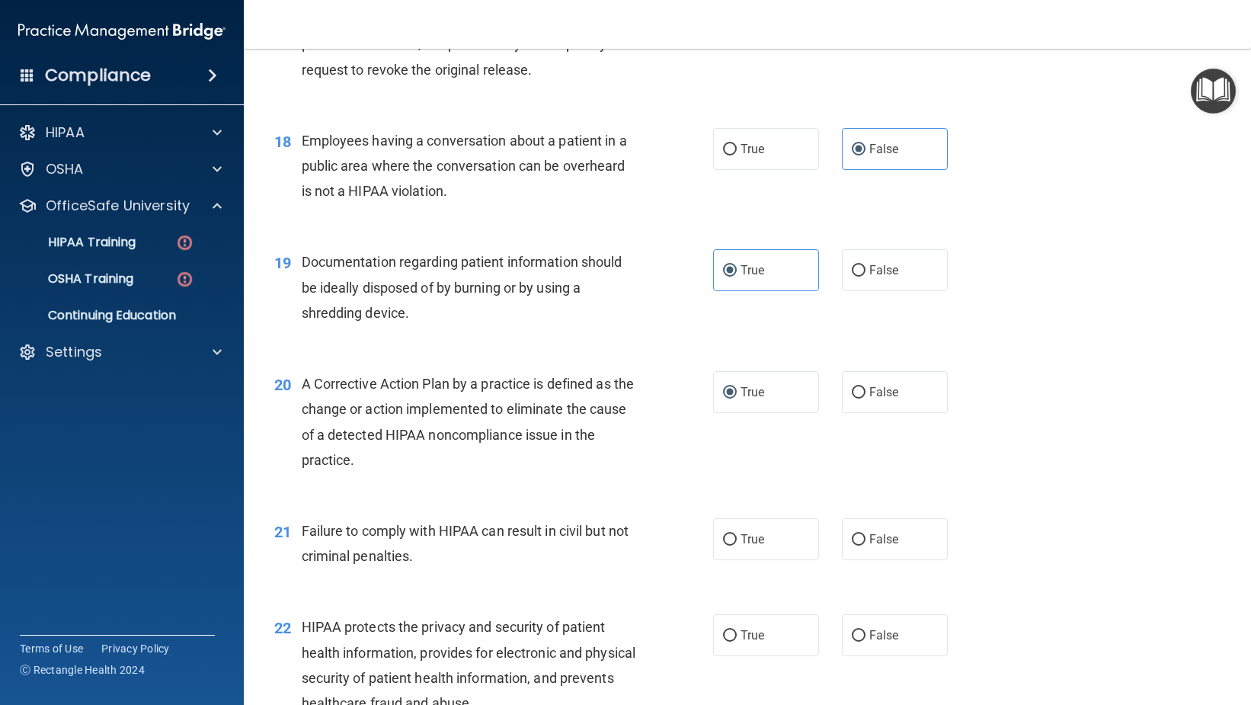
scroll to position [2210, 0]
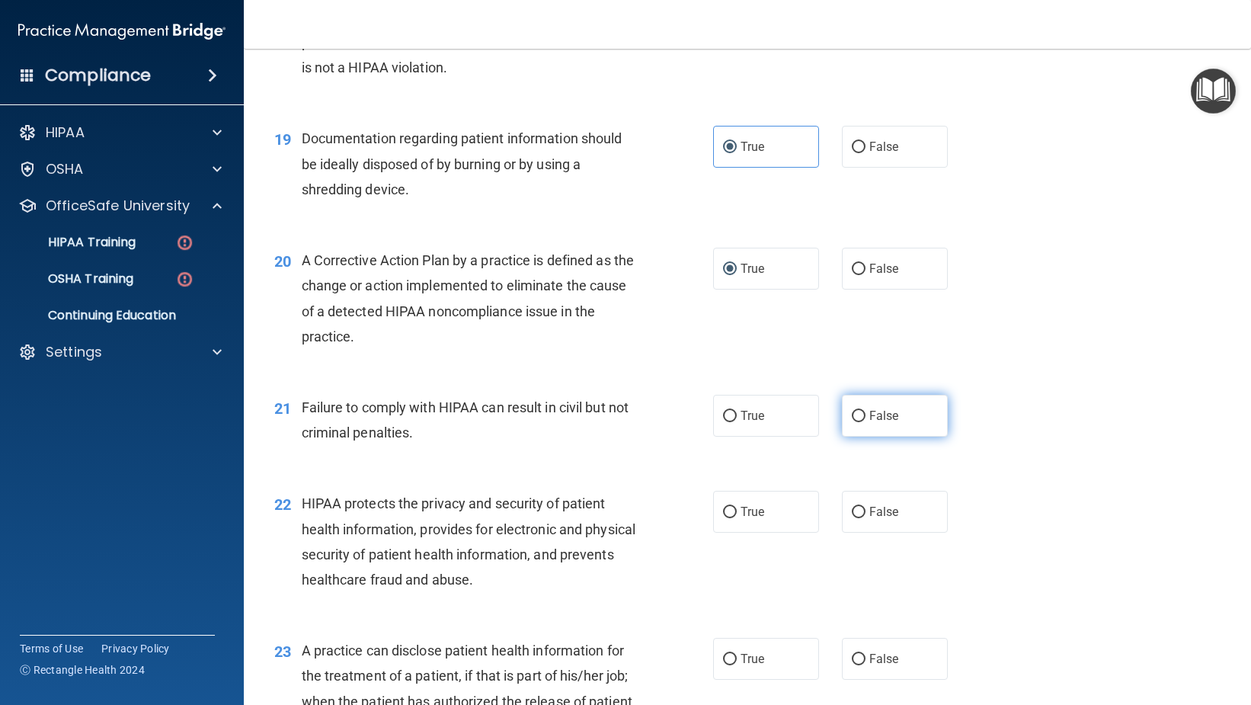
click at [850, 425] on label "False" at bounding box center [895, 416] width 106 height 42
click at [852, 422] on input "False" at bounding box center [859, 416] width 14 height 11
radio input "true"
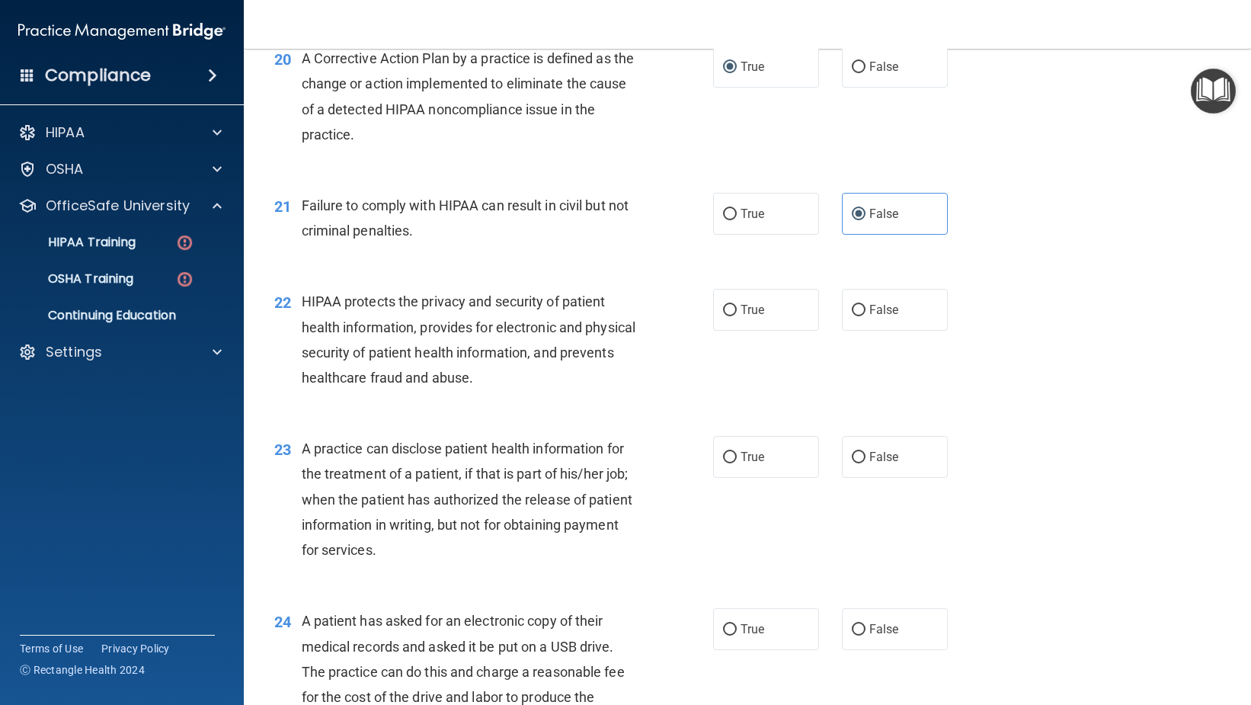
scroll to position [2438, 0]
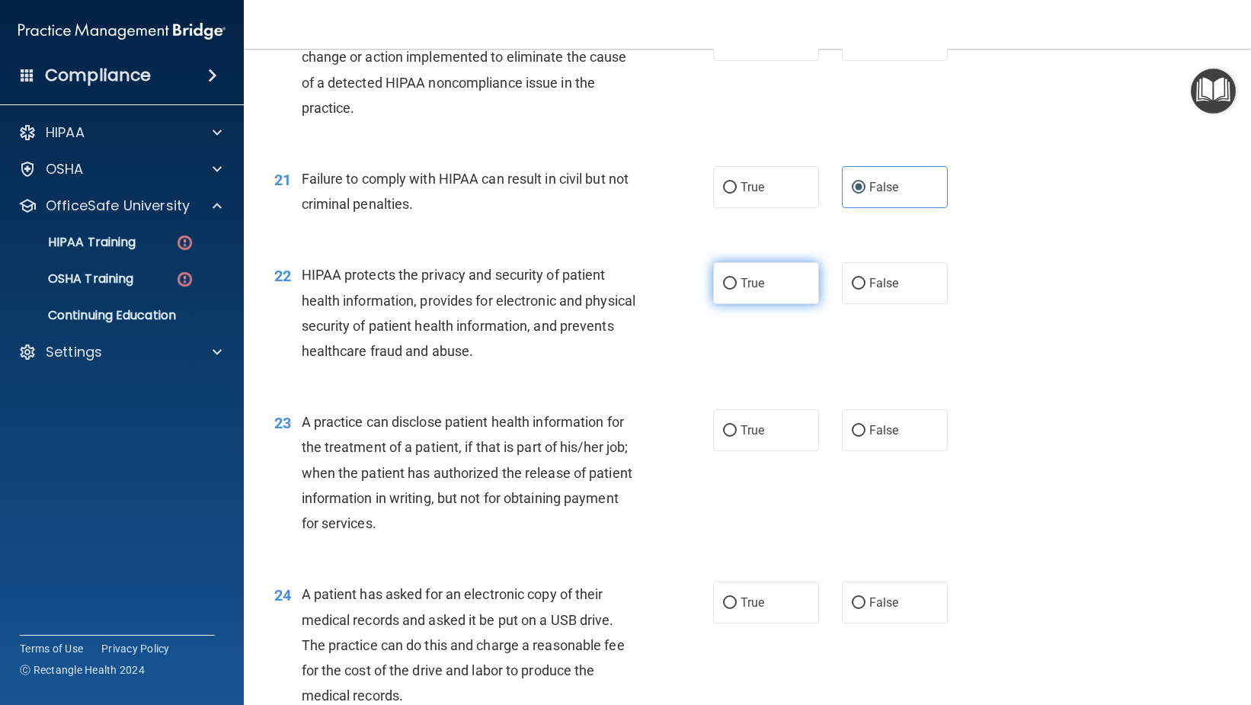
click at [777, 262] on label "True" at bounding box center [766, 283] width 106 height 42
click at [737, 278] on input "True" at bounding box center [730, 283] width 14 height 11
radio input "true"
click at [907, 435] on label "False" at bounding box center [895, 430] width 106 height 42
click at [866, 435] on input "False" at bounding box center [859, 430] width 14 height 11
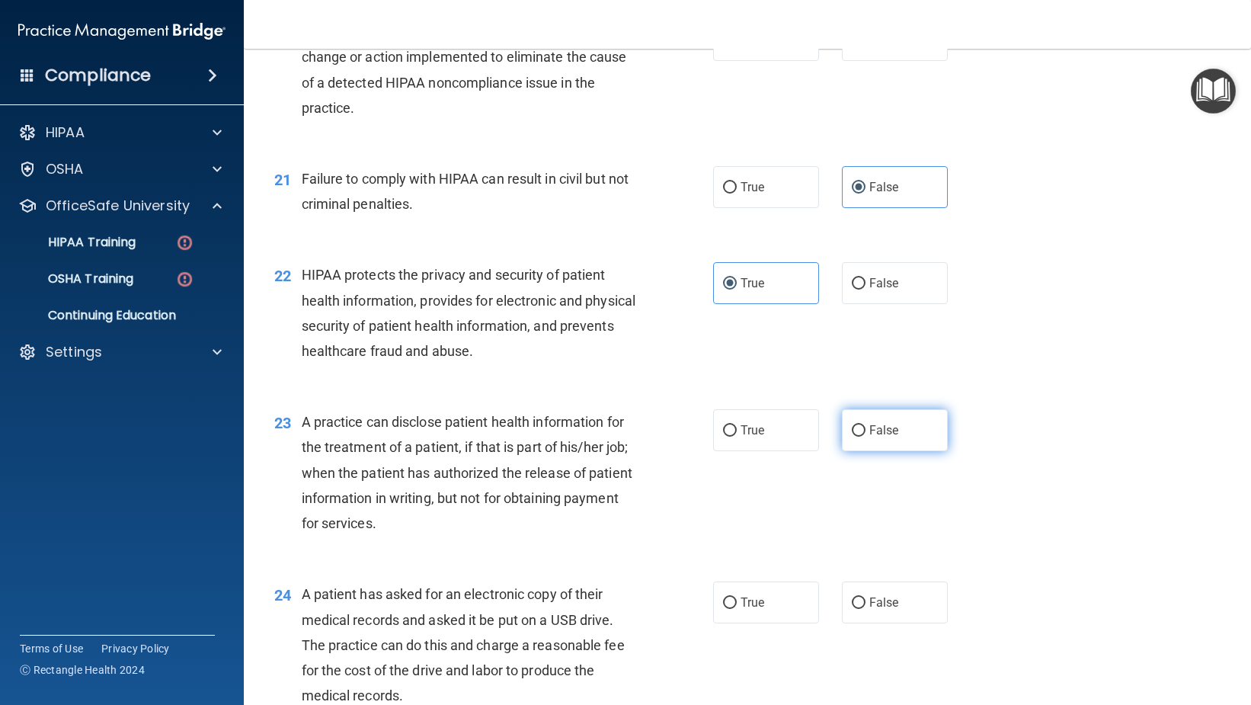
radio input "true"
click at [767, 588] on label "True" at bounding box center [766, 602] width 106 height 42
click at [737, 597] on input "True" at bounding box center [730, 602] width 14 height 11
radio input "true"
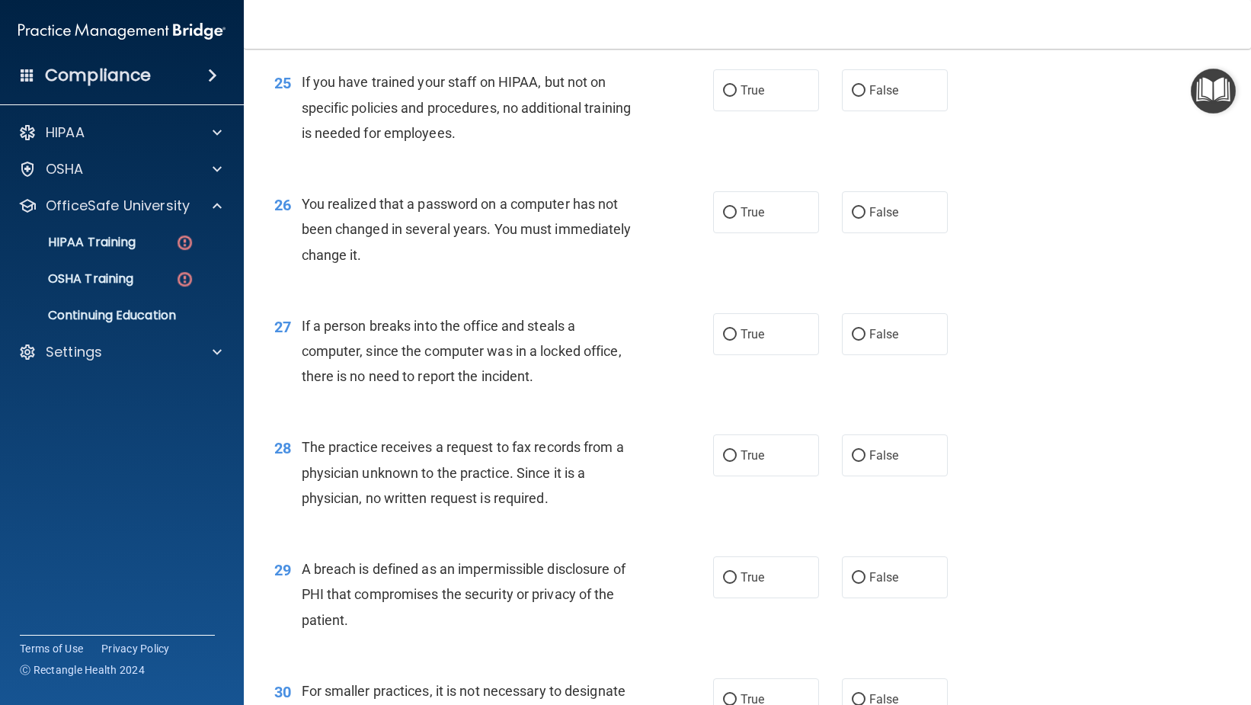
scroll to position [3124, 0]
click at [857, 75] on label "False" at bounding box center [895, 89] width 106 height 42
click at [857, 84] on input "False" at bounding box center [859, 89] width 14 height 11
radio input "true"
click at [777, 210] on label "True" at bounding box center [766, 211] width 106 height 42
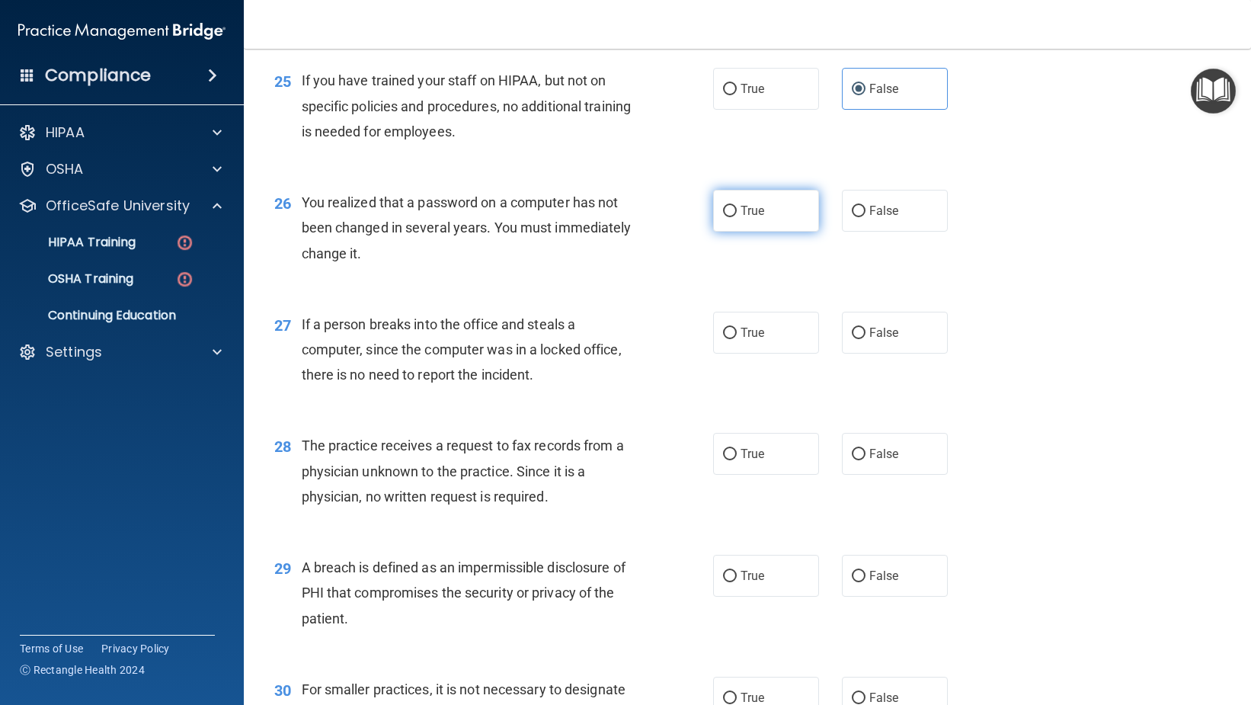
click at [737, 210] on input "True" at bounding box center [730, 211] width 14 height 11
radio input "true"
click at [844, 322] on label "False" at bounding box center [895, 333] width 106 height 42
click at [852, 328] on input "False" at bounding box center [859, 333] width 14 height 11
radio input "true"
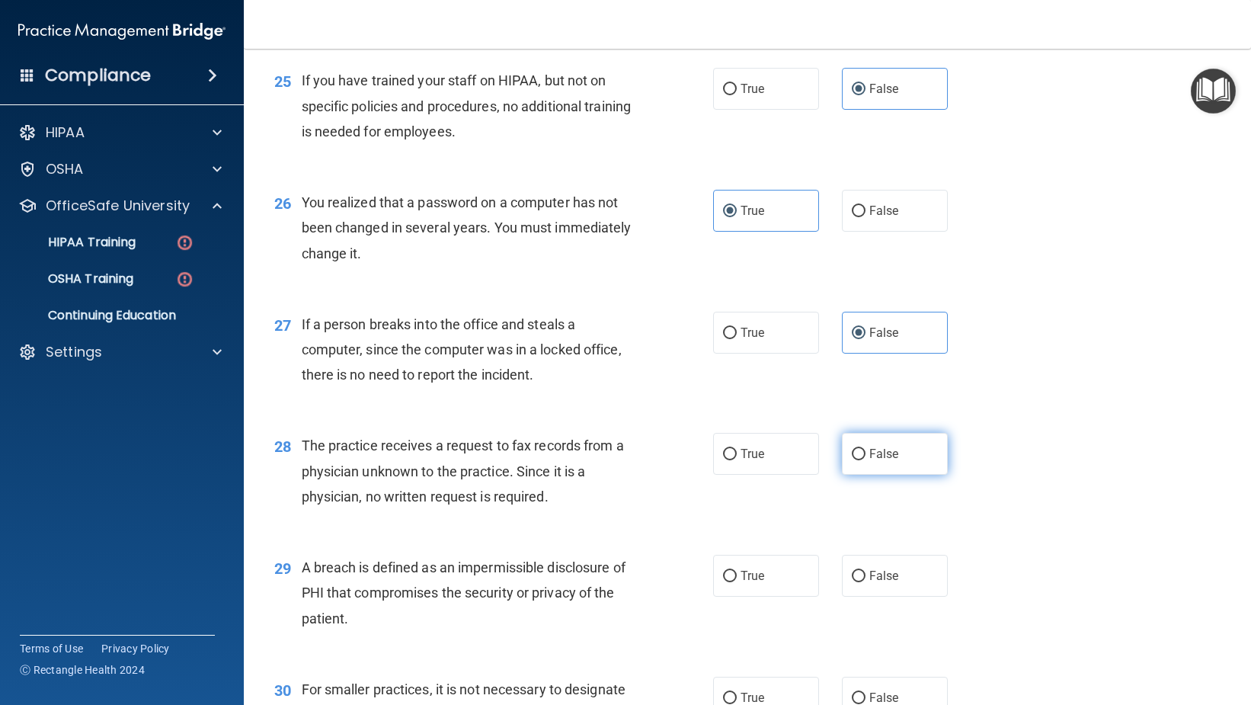
click at [876, 450] on span "False" at bounding box center [884, 454] width 30 height 14
click at [866, 450] on input "False" at bounding box center [859, 454] width 14 height 11
radio input "true"
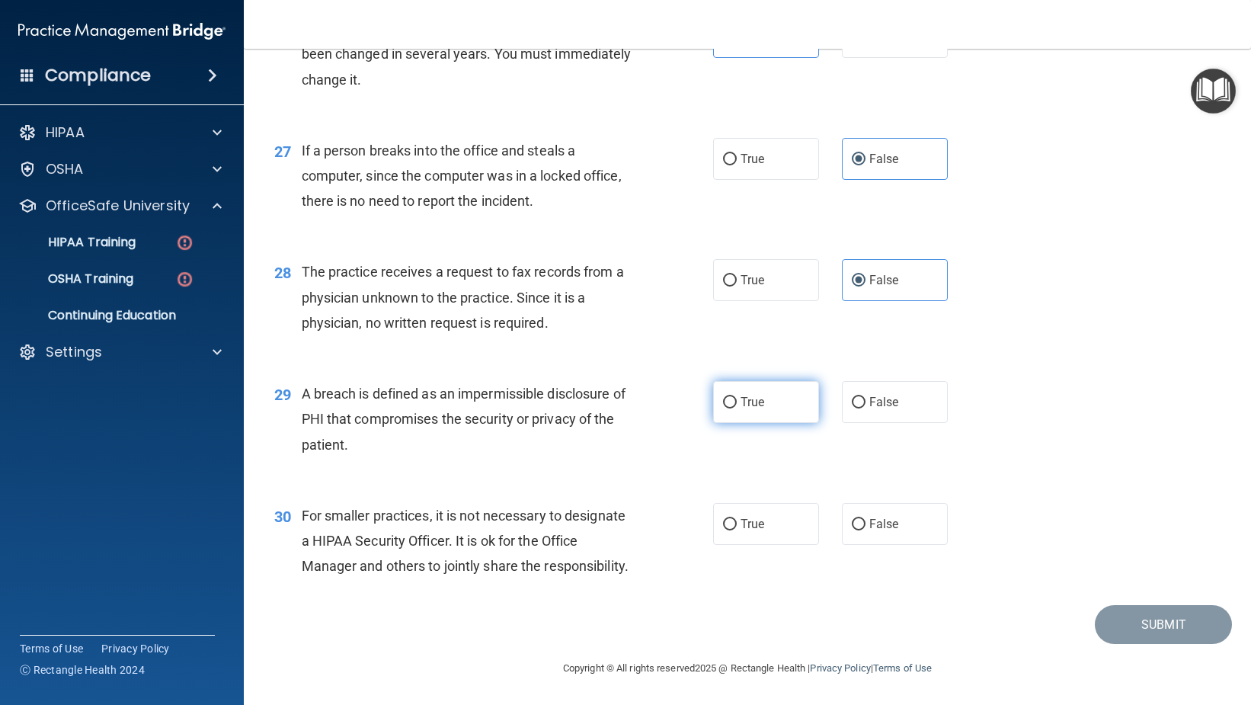
click at [786, 410] on label "True" at bounding box center [766, 402] width 106 height 42
click at [737, 408] on input "True" at bounding box center [730, 402] width 14 height 11
radio input "true"
click at [898, 538] on label "False" at bounding box center [895, 524] width 106 height 42
click at [866, 530] on input "False" at bounding box center [859, 524] width 14 height 11
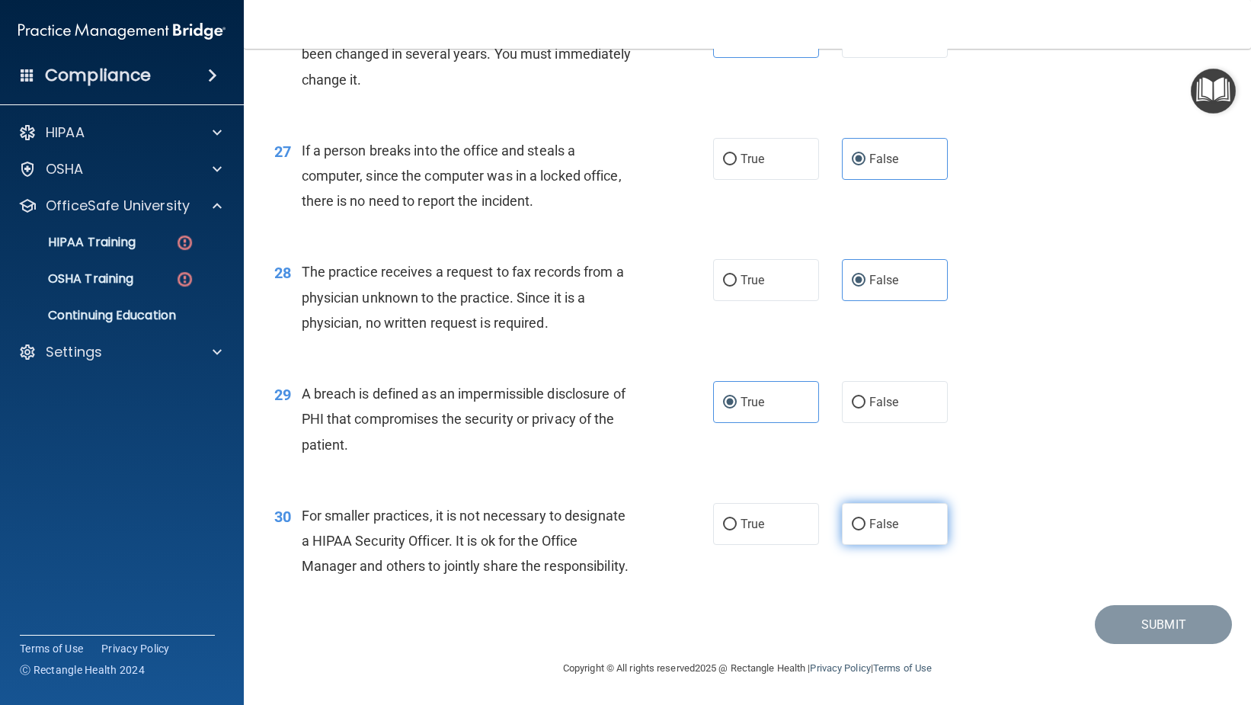
radio input "true"
click at [1118, 621] on button "Submit" at bounding box center [1163, 624] width 137 height 39
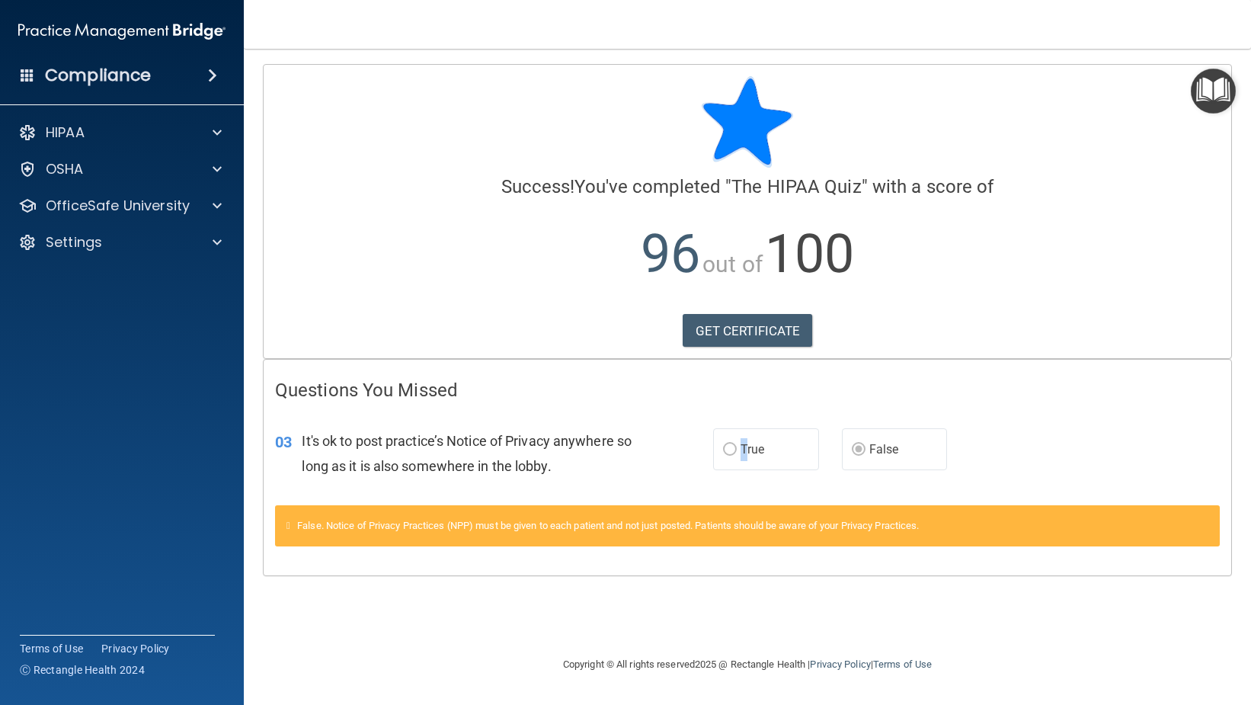
click at [745, 447] on span "True" at bounding box center [753, 449] width 24 height 14
click at [718, 453] on label "True" at bounding box center [766, 449] width 106 height 42
click at [1232, 96] on img "Open Resource Center" at bounding box center [1213, 91] width 45 height 45
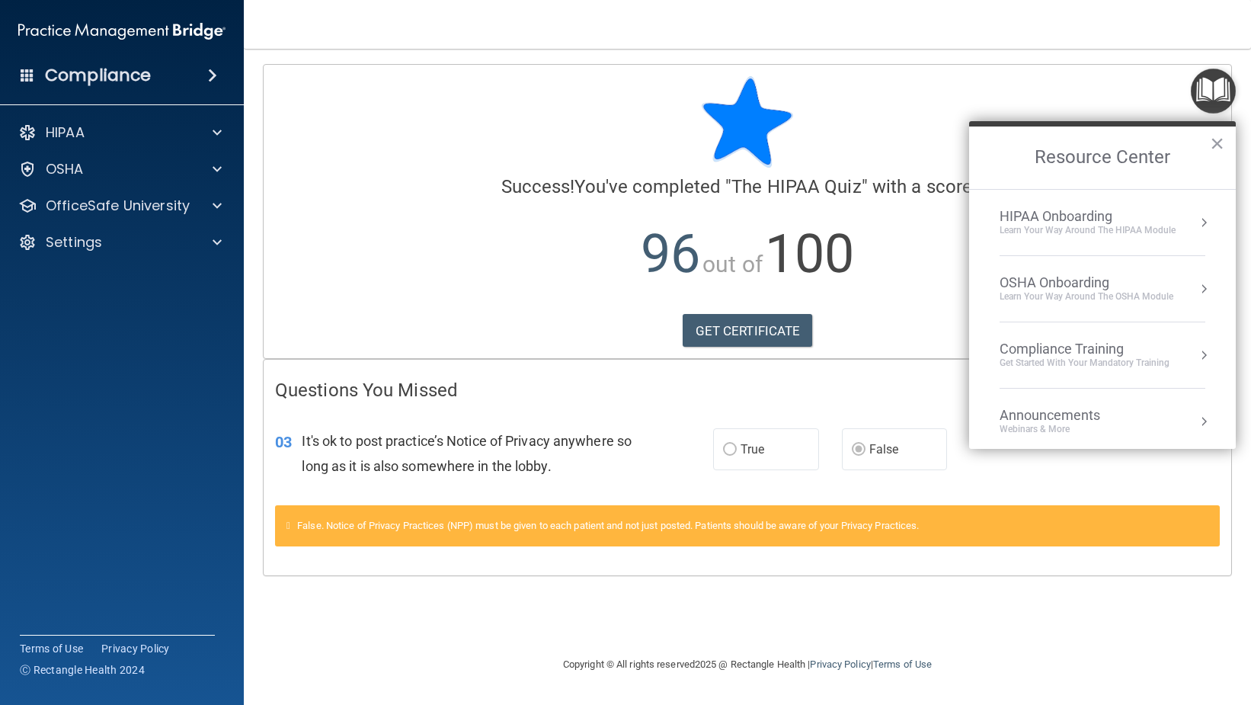
click at [1196, 216] on button "Resource Center" at bounding box center [1203, 222] width 15 height 15
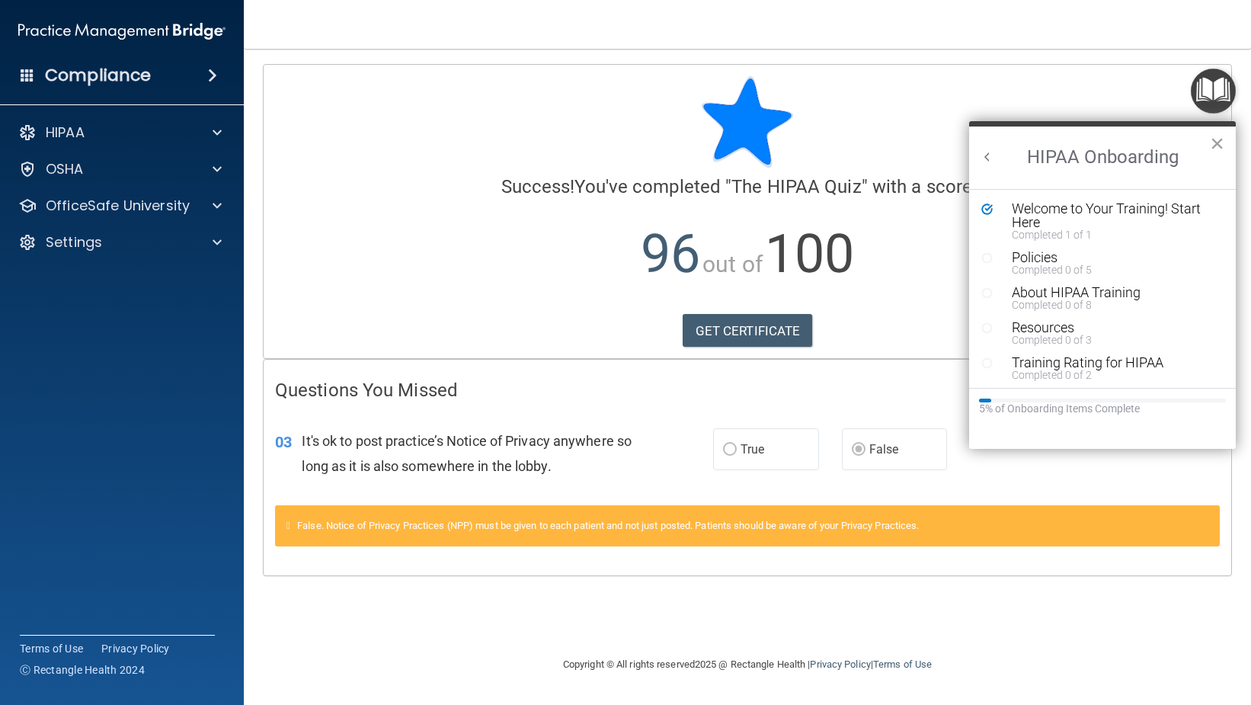
click at [986, 159] on button "Back to Resource Center Home" at bounding box center [987, 156] width 15 height 15
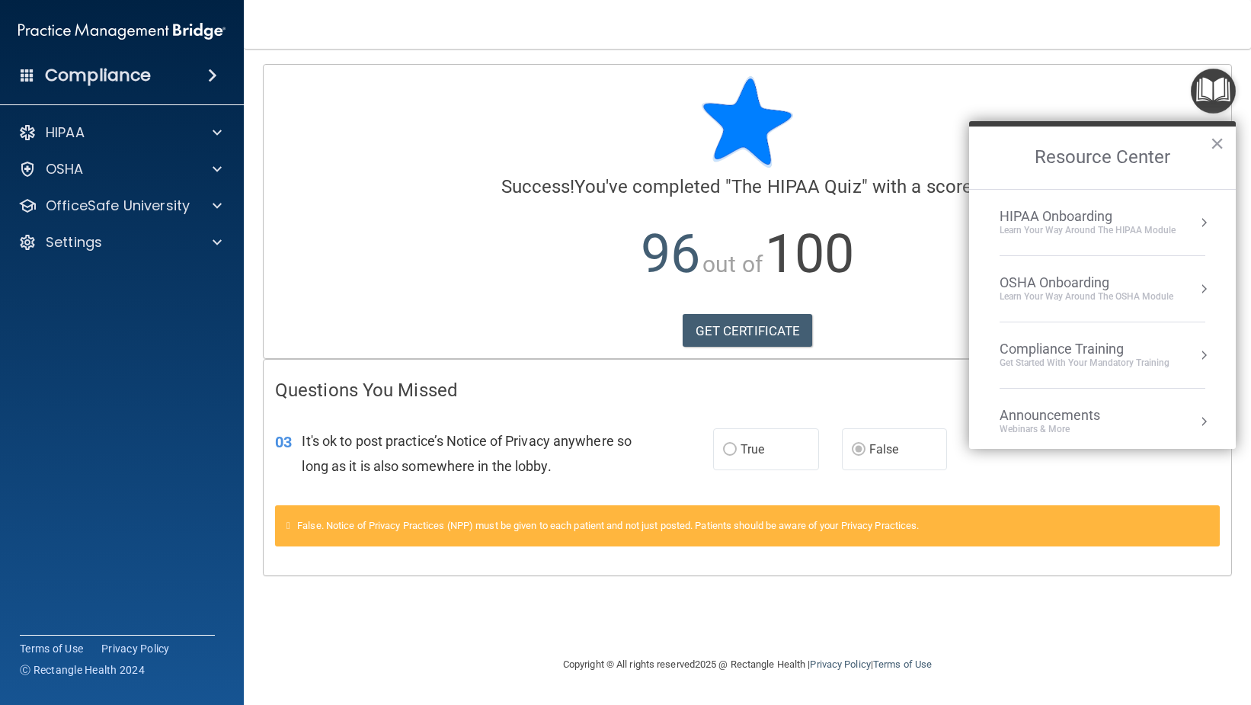
click at [1196, 354] on button "Resource Center" at bounding box center [1203, 354] width 15 height 15
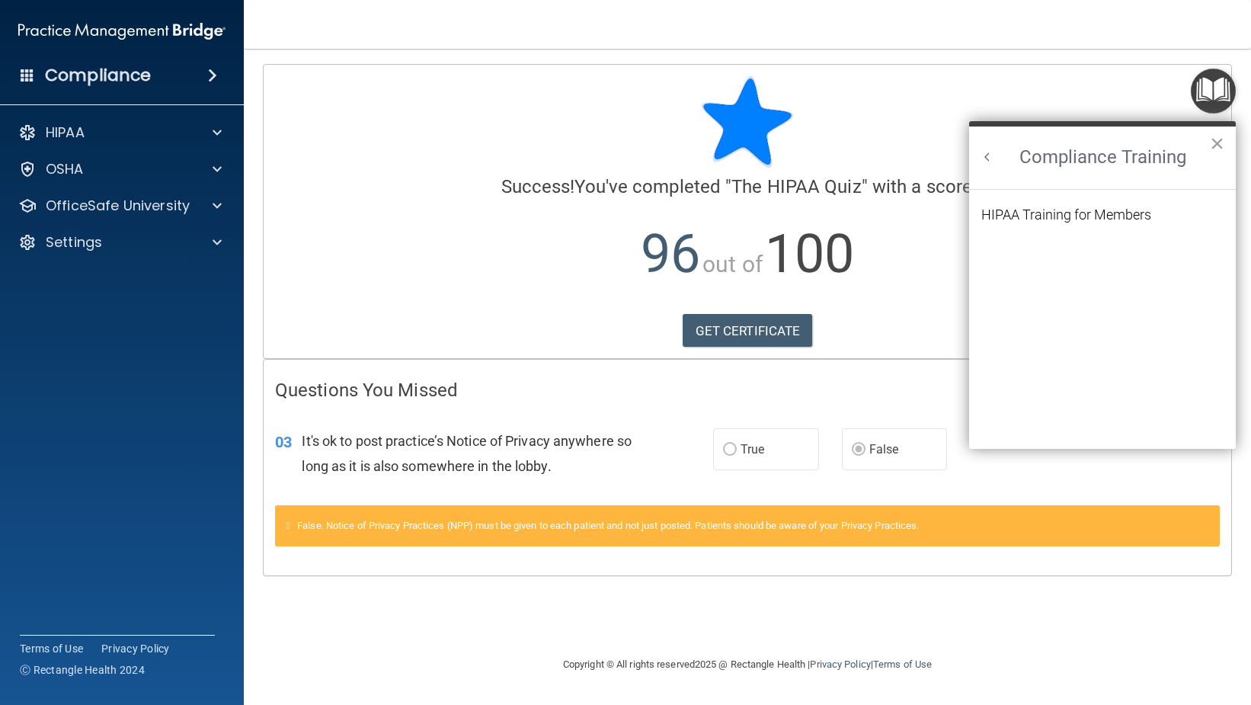
click at [985, 156] on button "Back to Resource Center Home" at bounding box center [987, 156] width 15 height 15
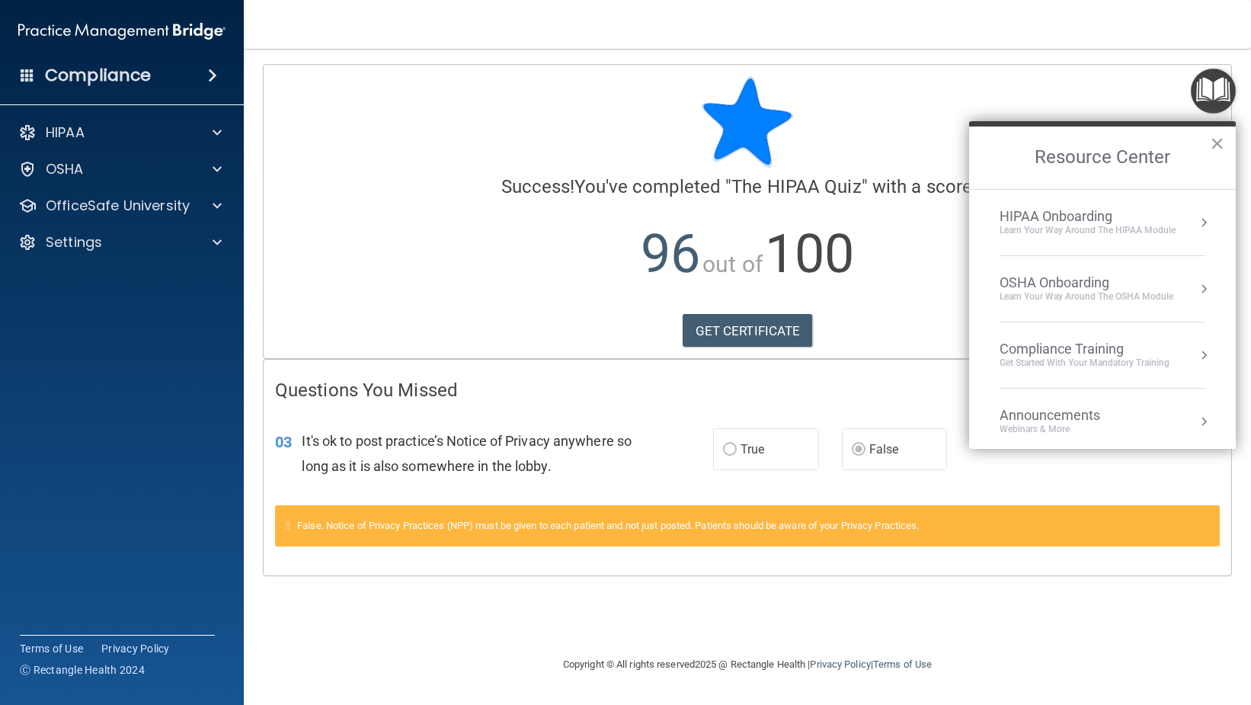
click at [1196, 290] on button "Resource Center" at bounding box center [1203, 288] width 15 height 15
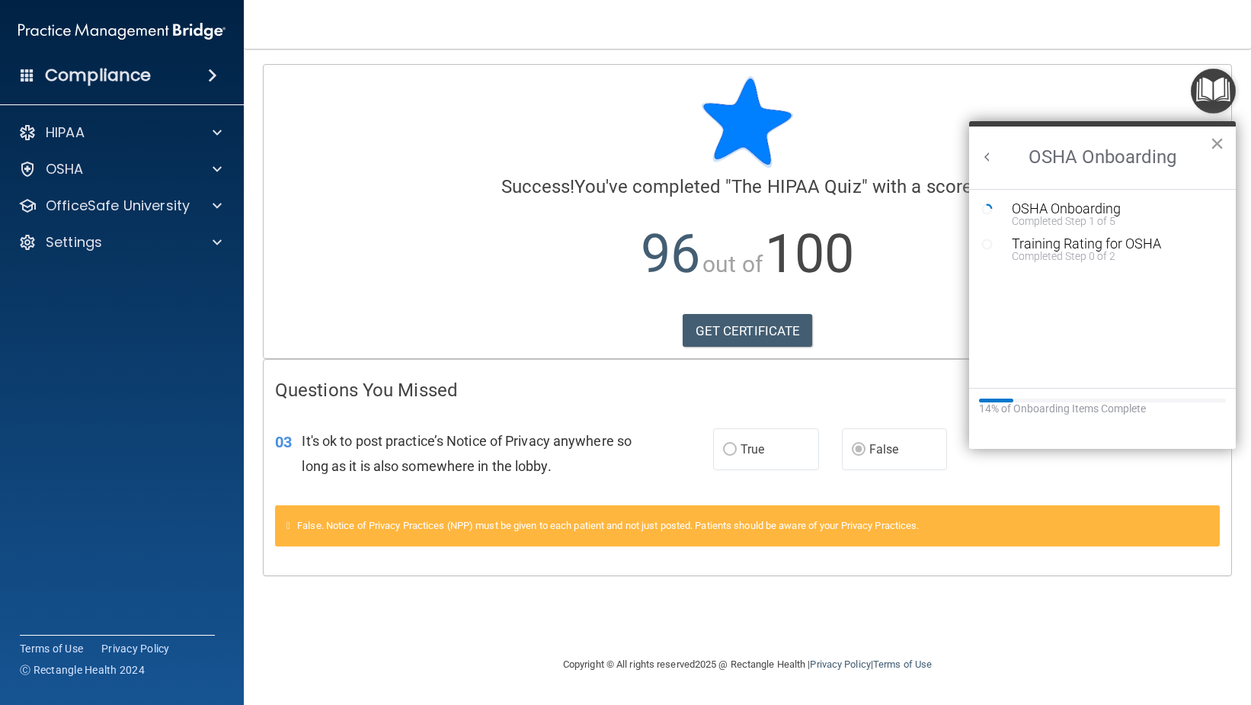
click at [1219, 141] on button "×" at bounding box center [1217, 143] width 14 height 24
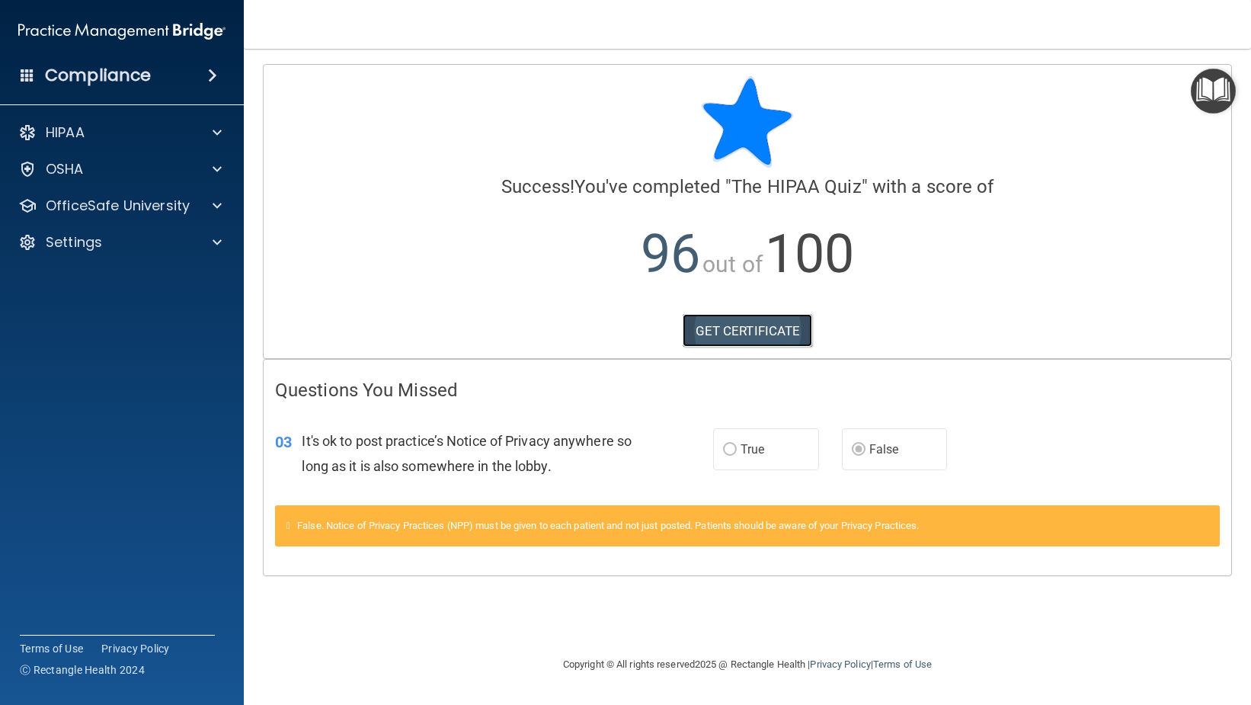
click at [721, 328] on link "GET CERTIFICATE" at bounding box center [748, 331] width 130 height 34
click at [216, 203] on span at bounding box center [217, 206] width 9 height 18
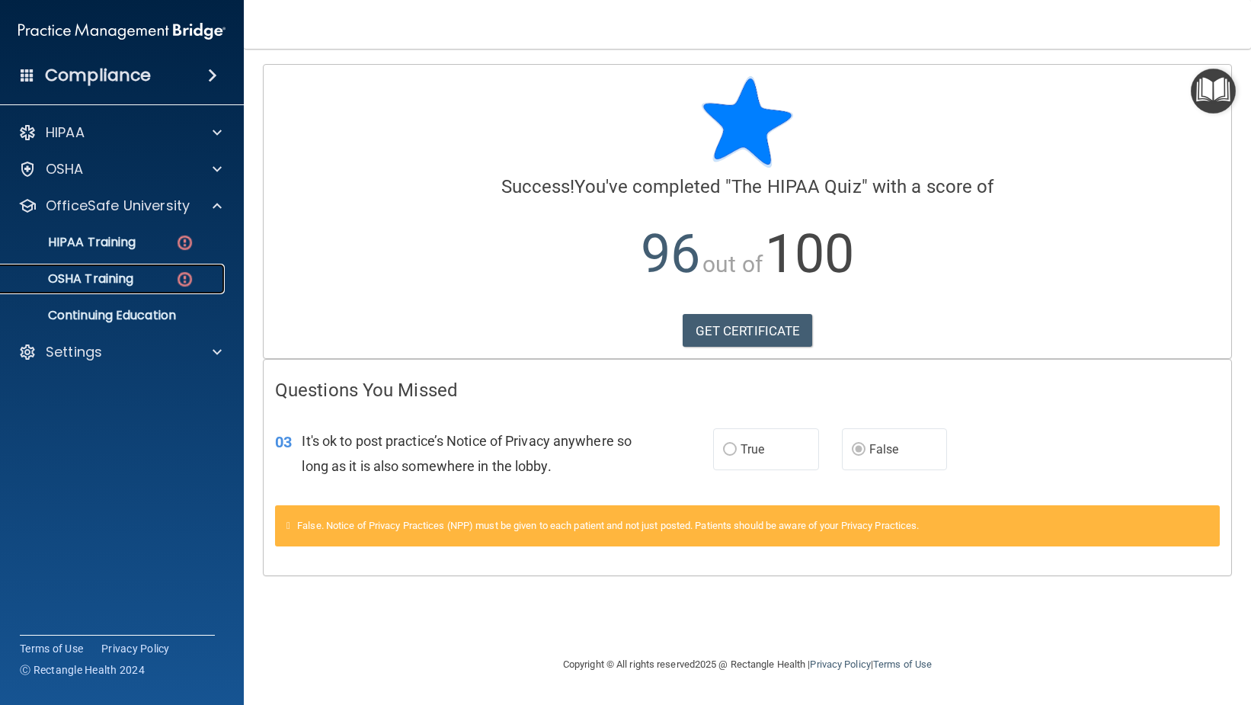
click at [150, 277] on div "OSHA Training" at bounding box center [114, 278] width 208 height 15
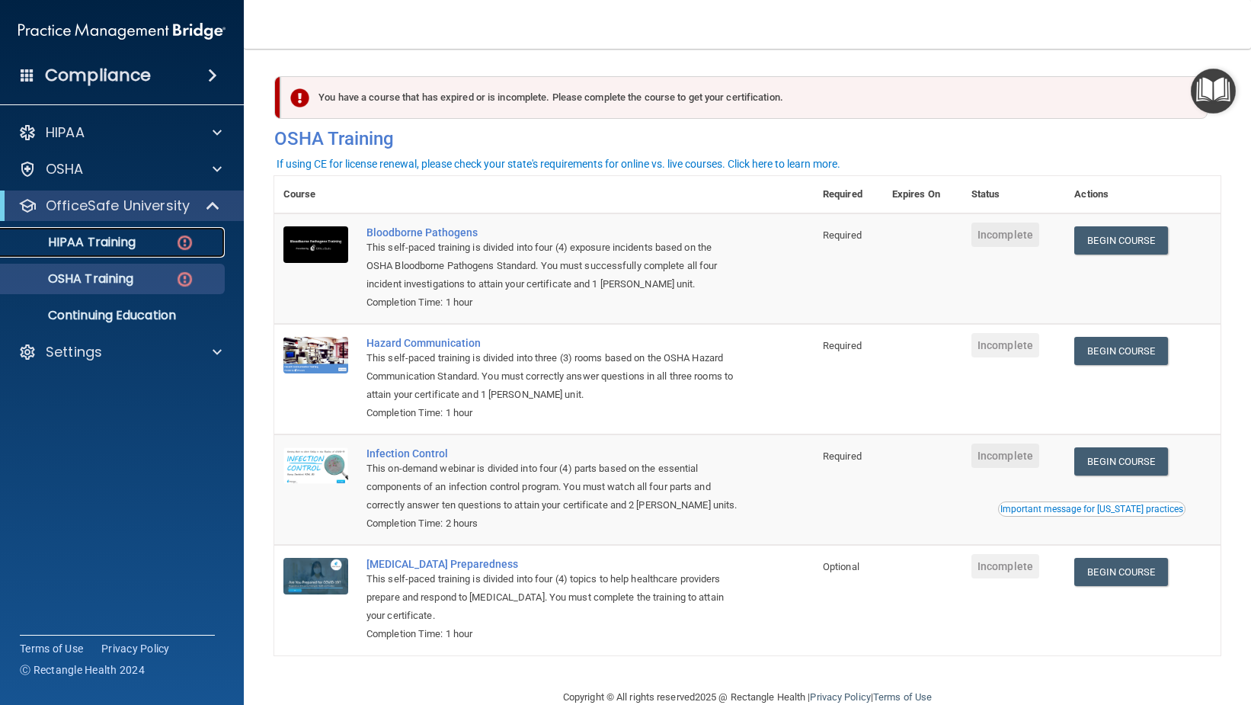
click at [130, 237] on p "HIPAA Training" at bounding box center [73, 242] width 126 height 15
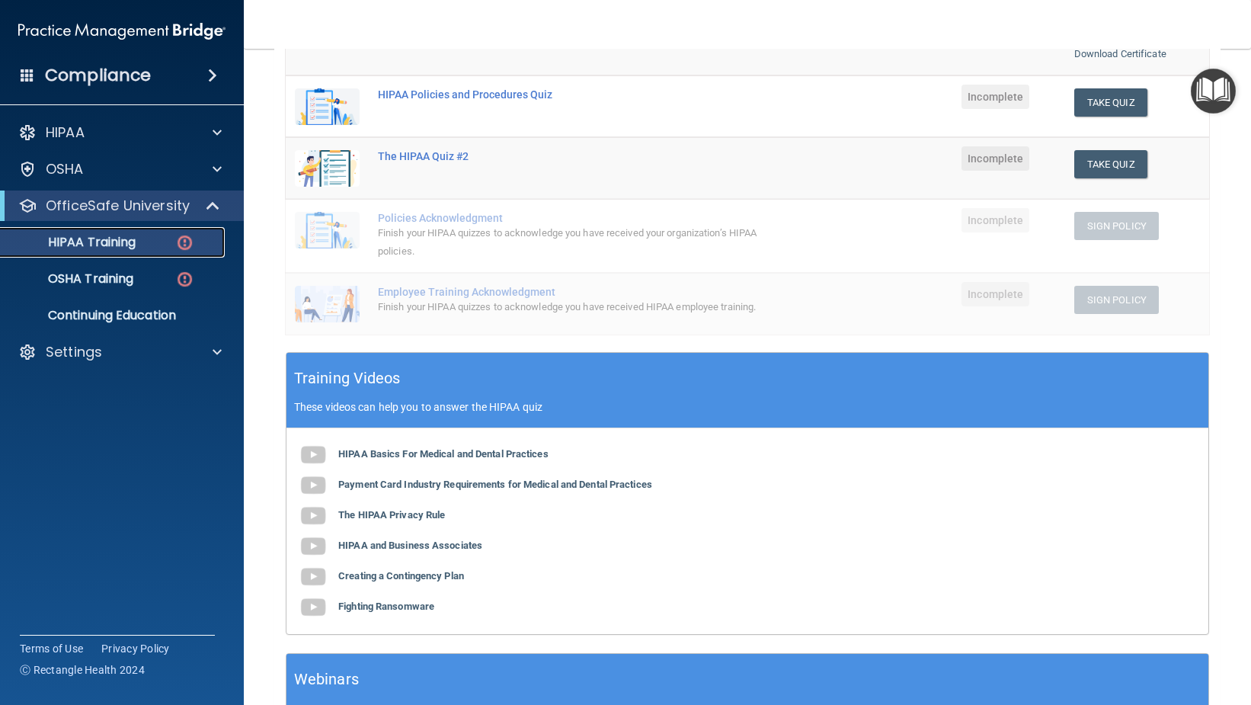
scroll to position [11, 0]
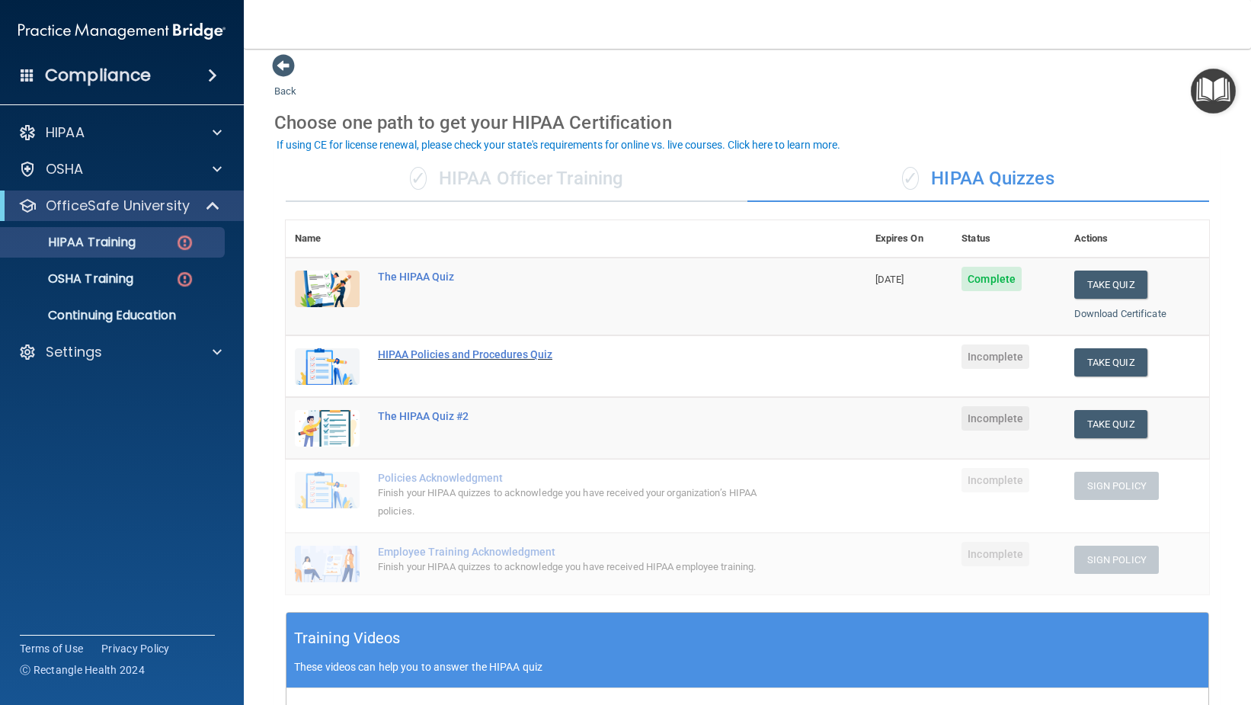
click at [520, 354] on div "HIPAA Policies and Procedures Quiz" at bounding box center [584, 354] width 412 height 12
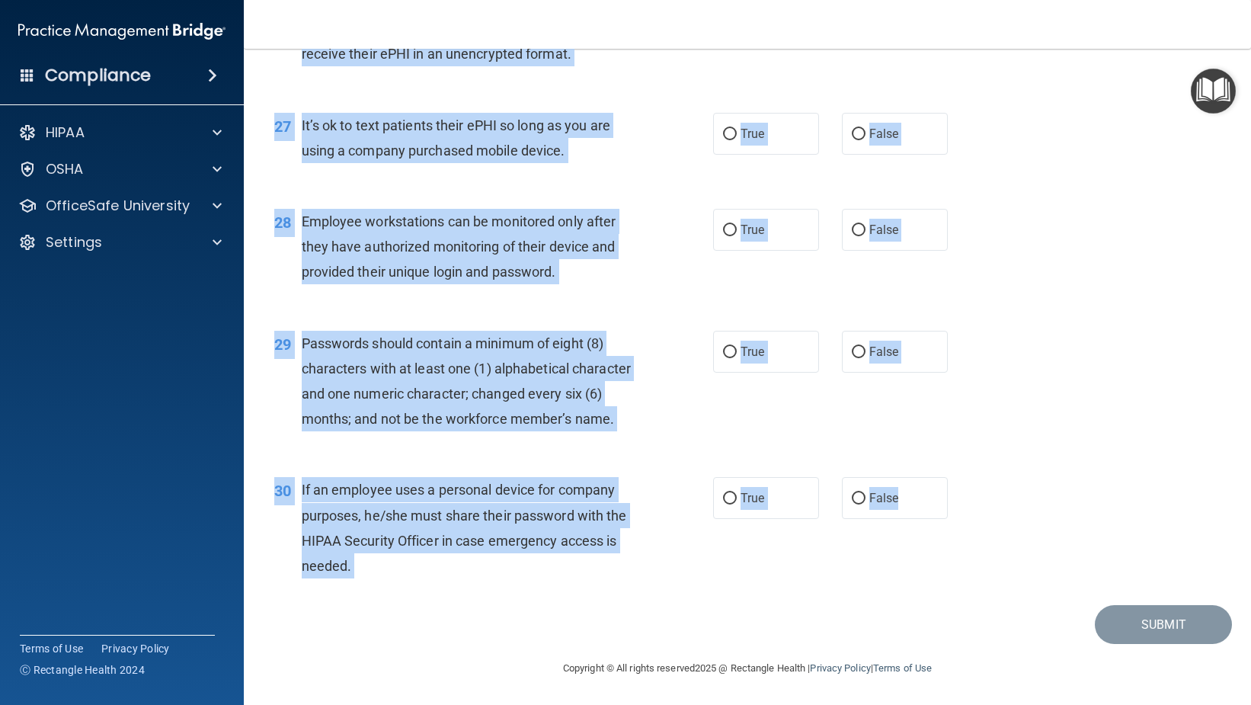
scroll to position [3602, 0]
drag, startPoint x: 262, startPoint y: 125, endPoint x: 894, endPoint y: 498, distance: 733.4
copy div "12 Lo ip do si ametc adip elitsedd eius t in-utlabo et dolo magnaaliq enimad mi…"
click at [592, 456] on div "29 Passwords should contain a minimum of eight (8) characters with at least one…" at bounding box center [747, 385] width 969 height 147
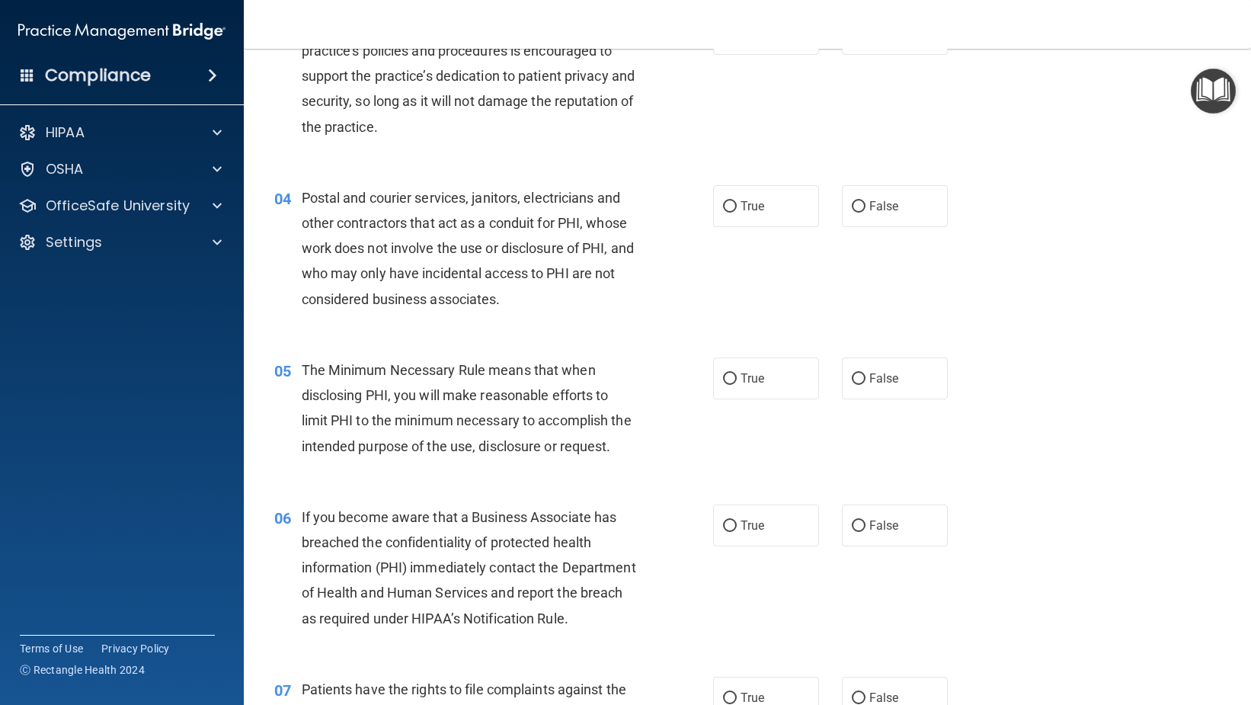
scroll to position [0, 0]
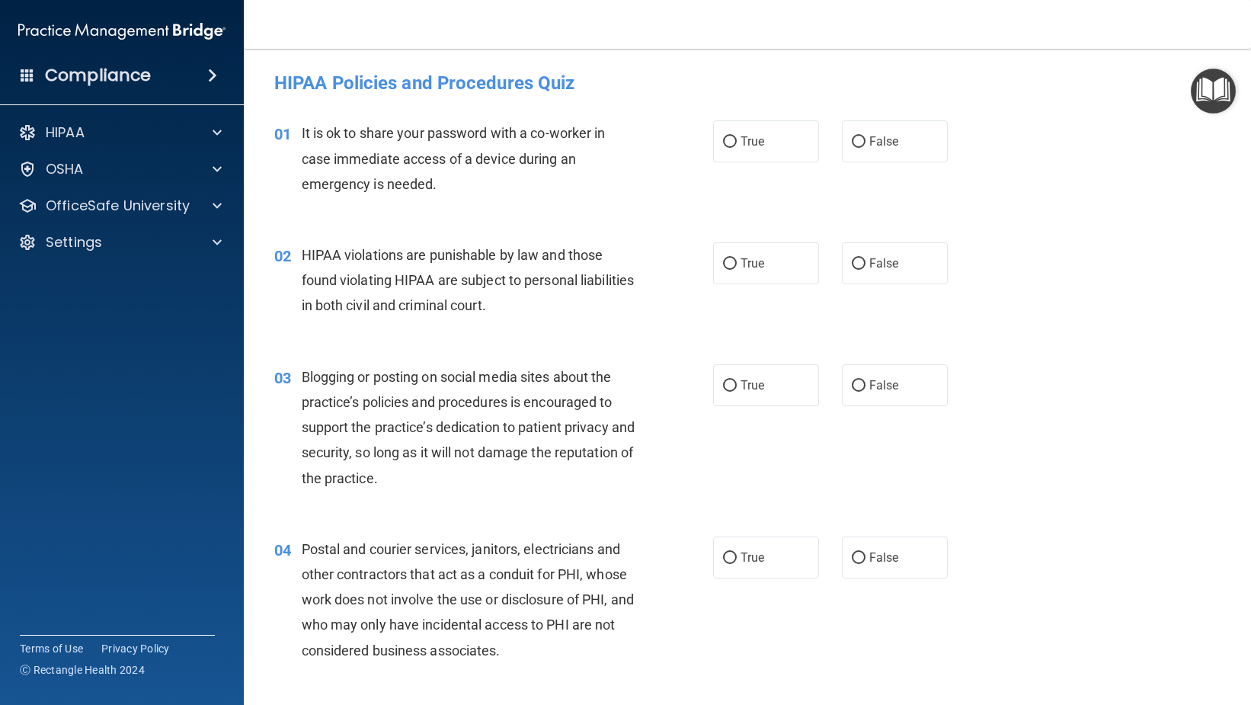
click at [1071, 280] on div "02 HIPAA violations are punishable by law and those found violating HIPAA are s…" at bounding box center [747, 284] width 969 height 122
